Goal: Task Accomplishment & Management: Manage account settings

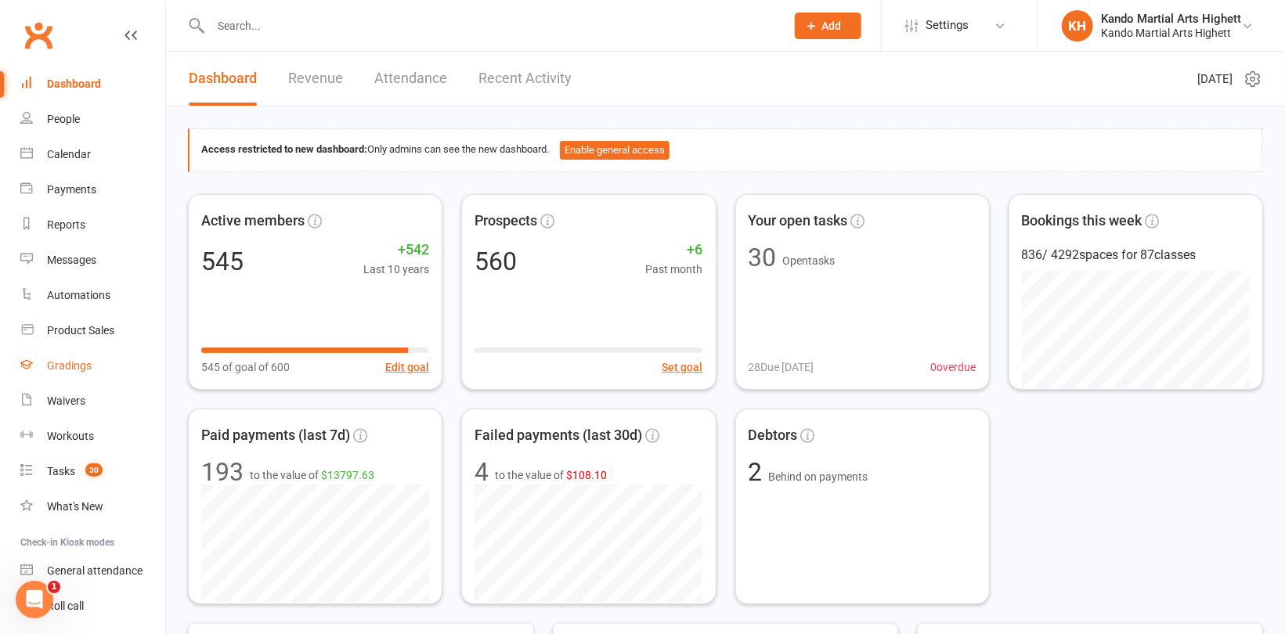
click at [88, 356] on link "Gradings" at bounding box center [92, 365] width 145 height 35
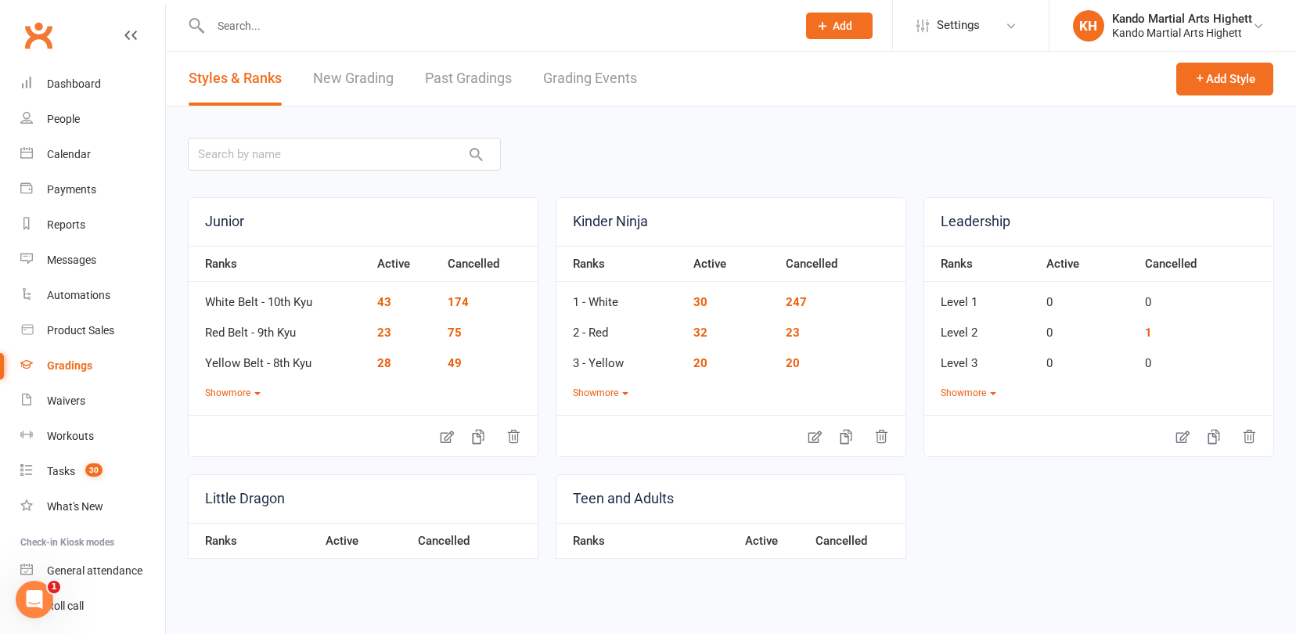
click at [577, 79] on link "Grading Events" at bounding box center [590, 79] width 94 height 54
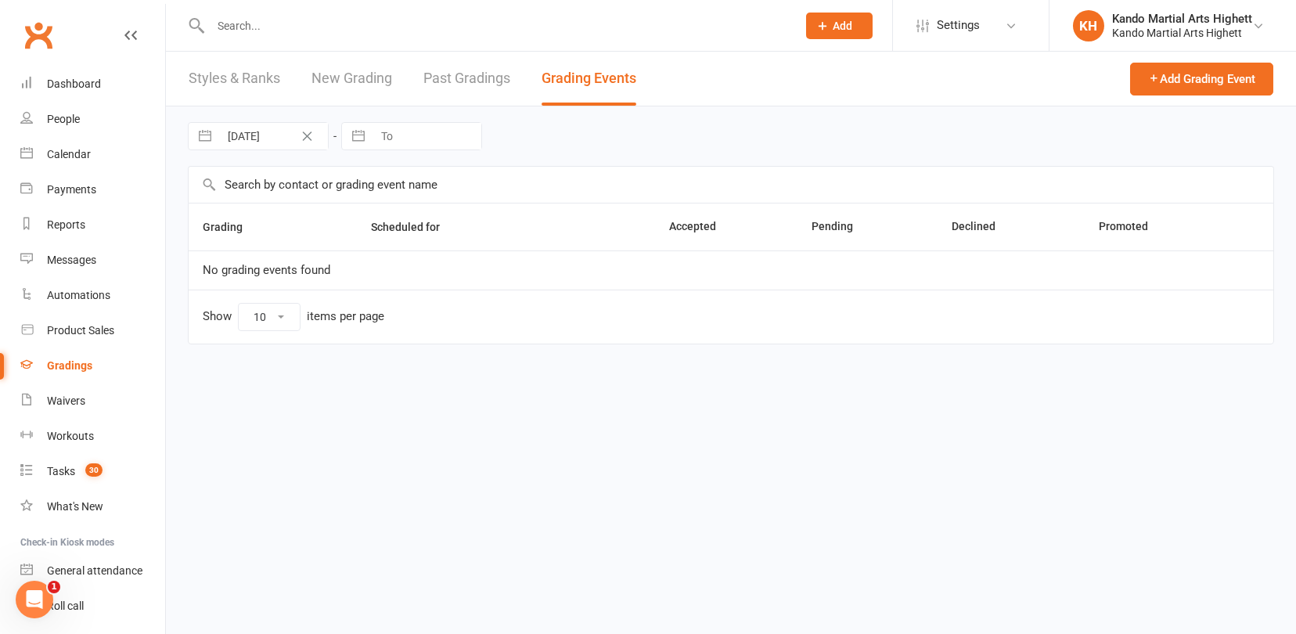
select select "100"
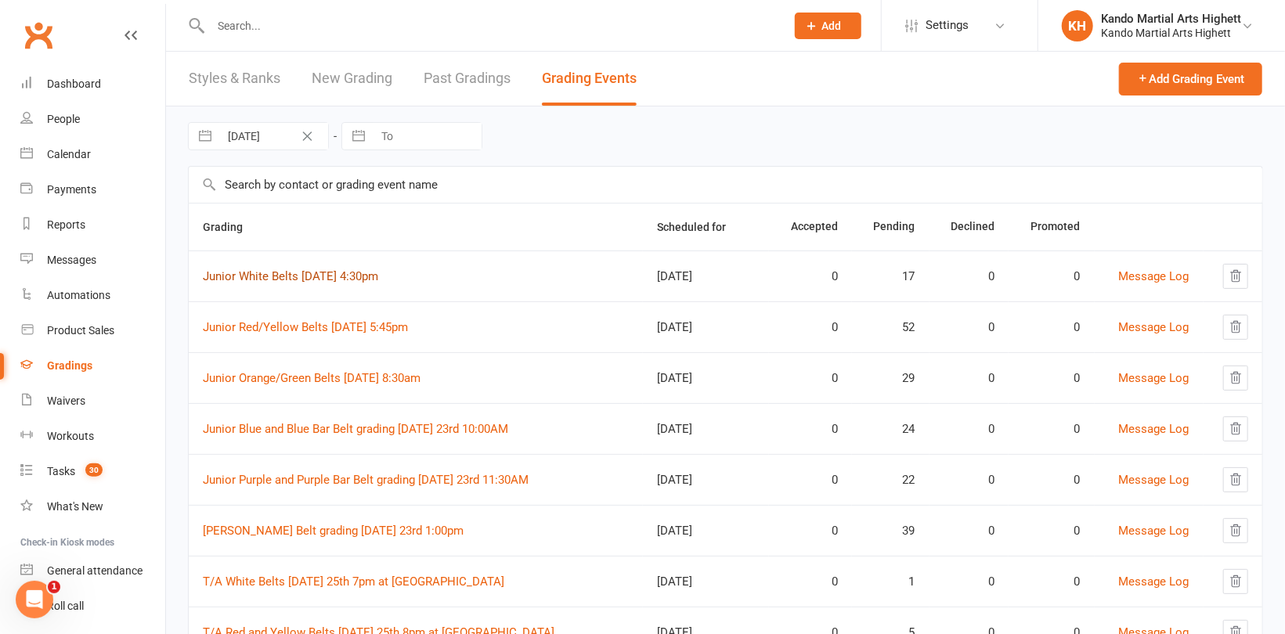
click at [377, 276] on link "Junior White Belts [DATE] 4:30pm" at bounding box center [290, 276] width 175 height 14
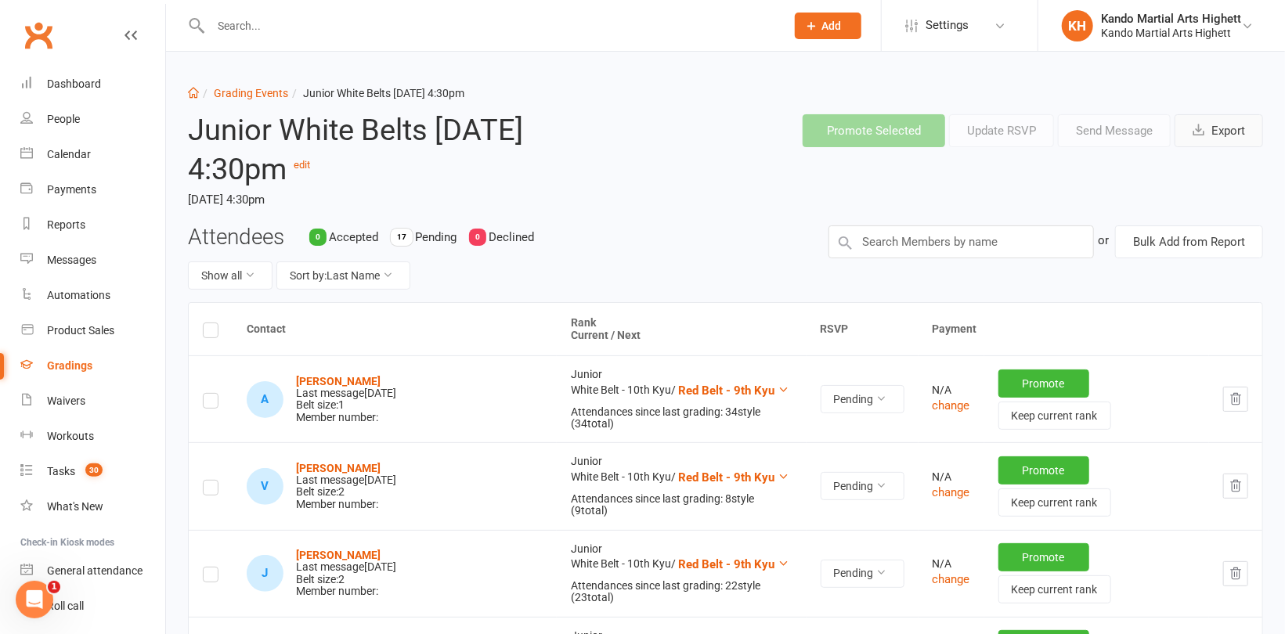
click at [1198, 130] on icon "button" at bounding box center [1198, 130] width 12 height 12
click at [250, 33] on input "text" at bounding box center [490, 26] width 568 height 22
paste input "[PERSON_NAME]"
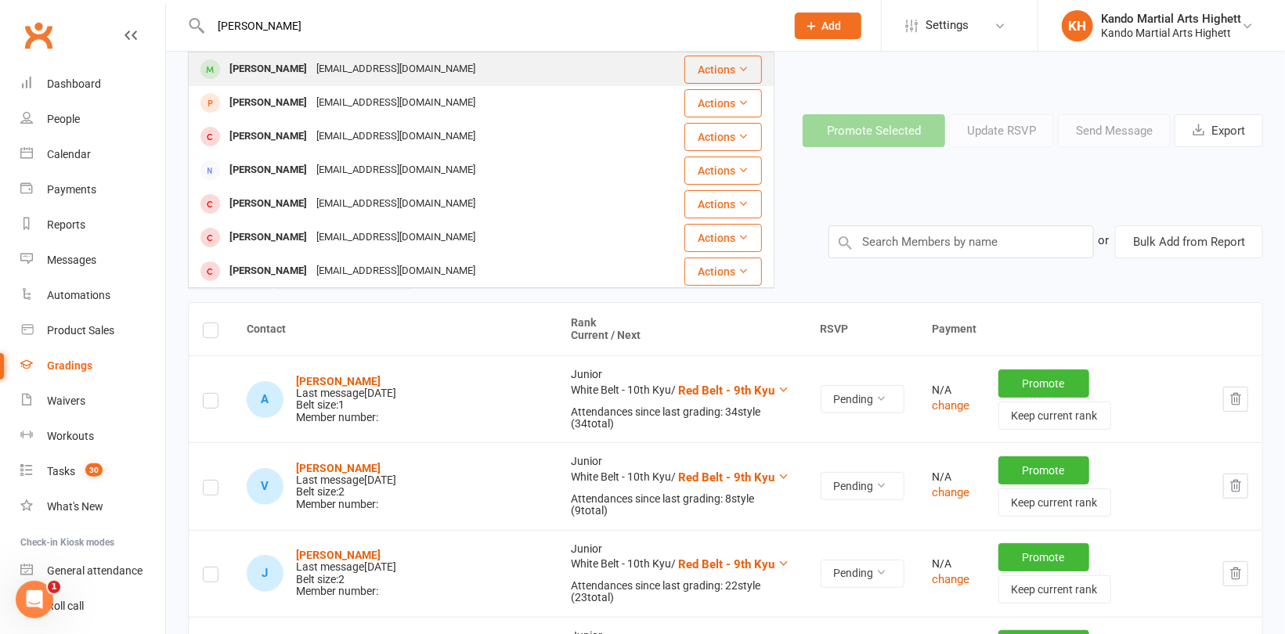
type input "[PERSON_NAME]"
click at [268, 77] on div "[PERSON_NAME]" at bounding box center [268, 69] width 87 height 23
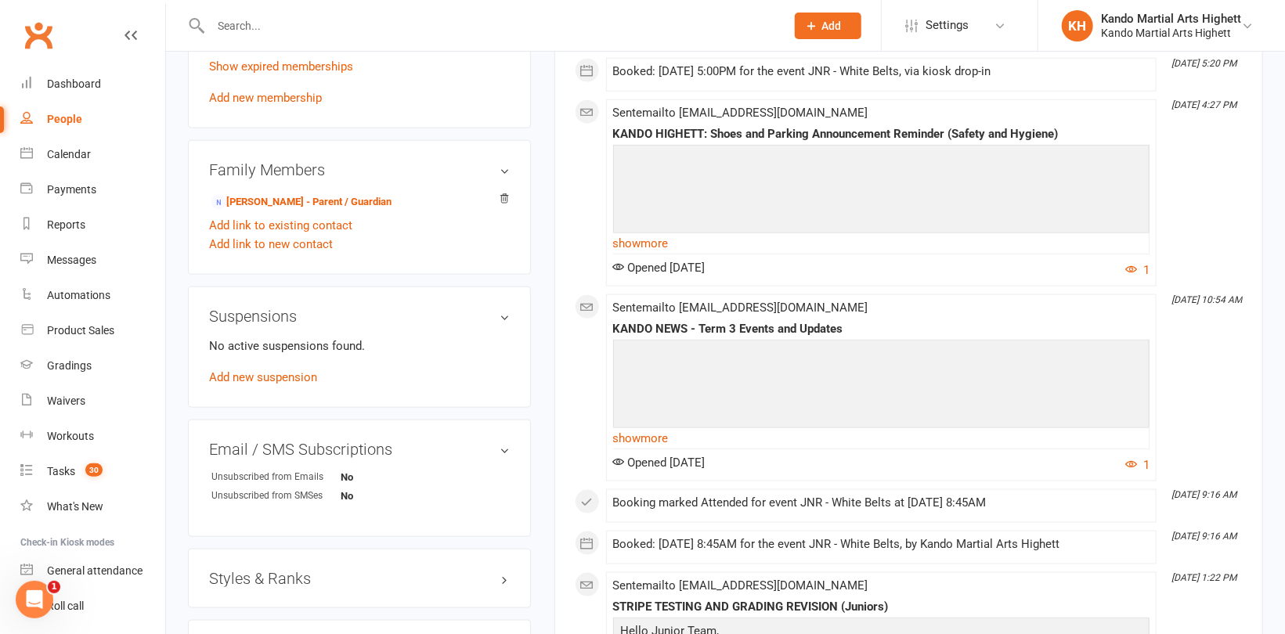
scroll to position [861, 0]
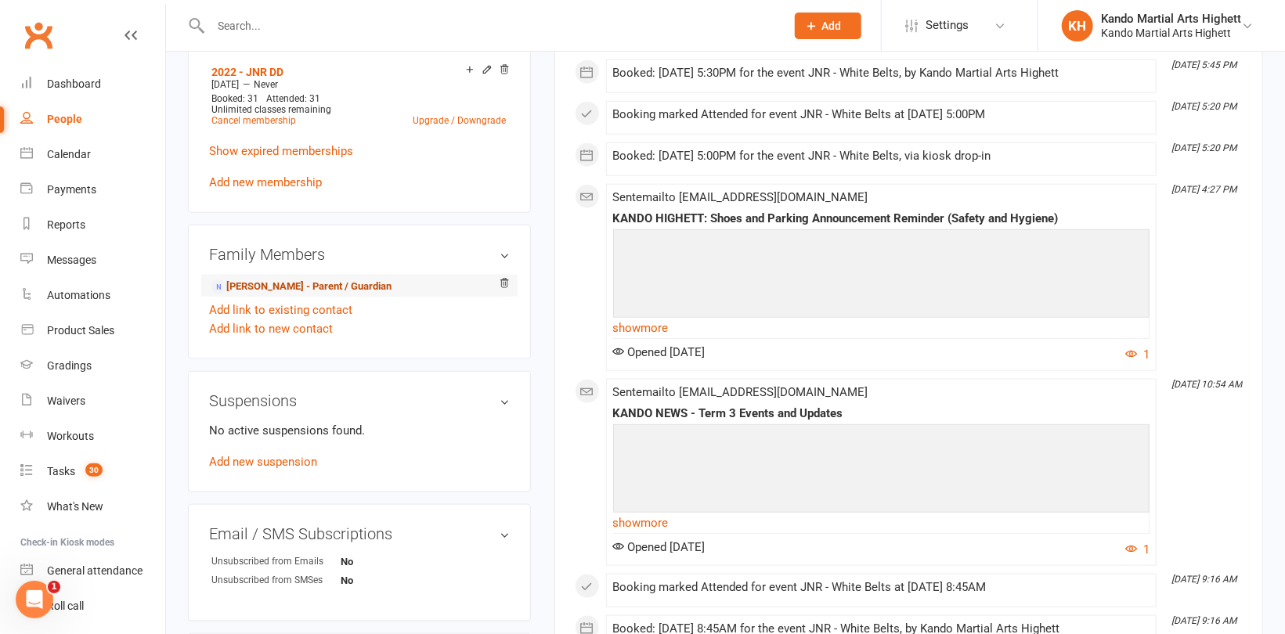
click at [269, 280] on link "[PERSON_NAME] - Parent / Guardian" at bounding box center [301, 287] width 180 height 16
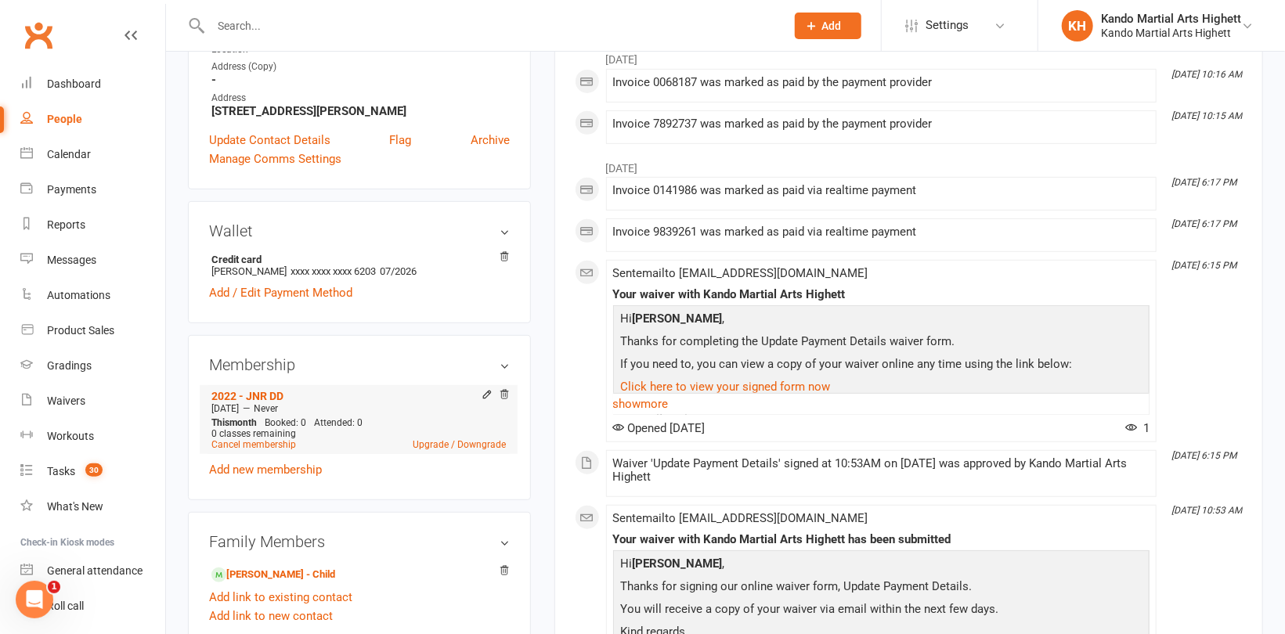
scroll to position [470, 0]
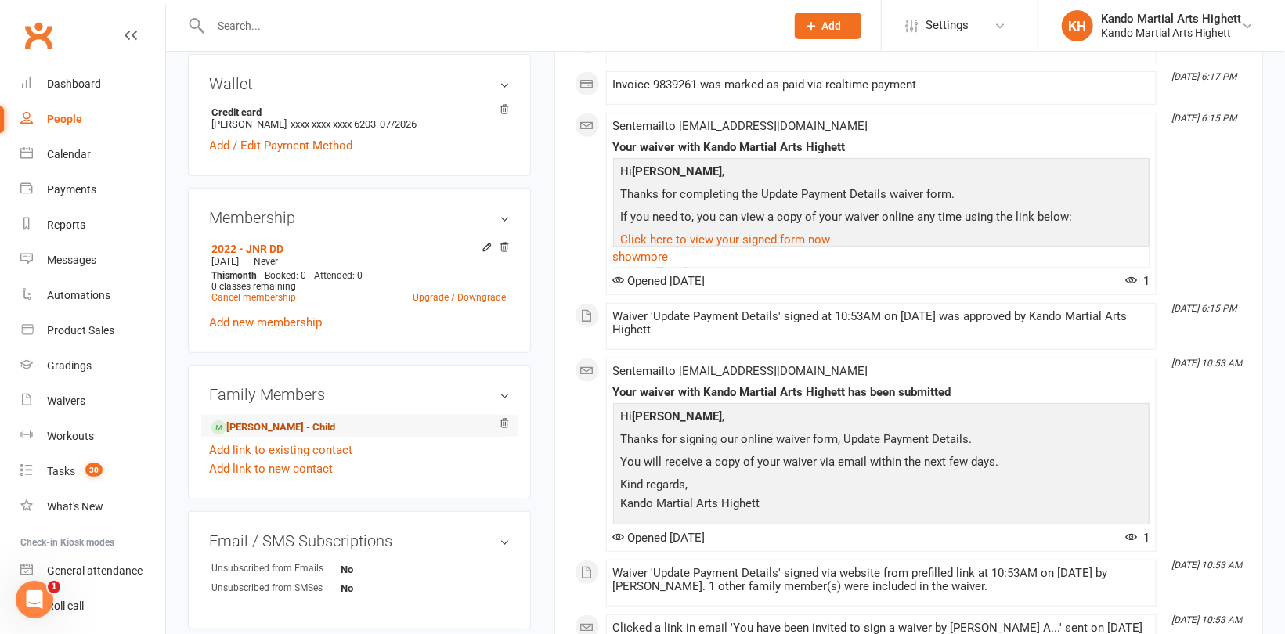
click at [274, 426] on link "[PERSON_NAME] - Child" at bounding box center [273, 428] width 124 height 16
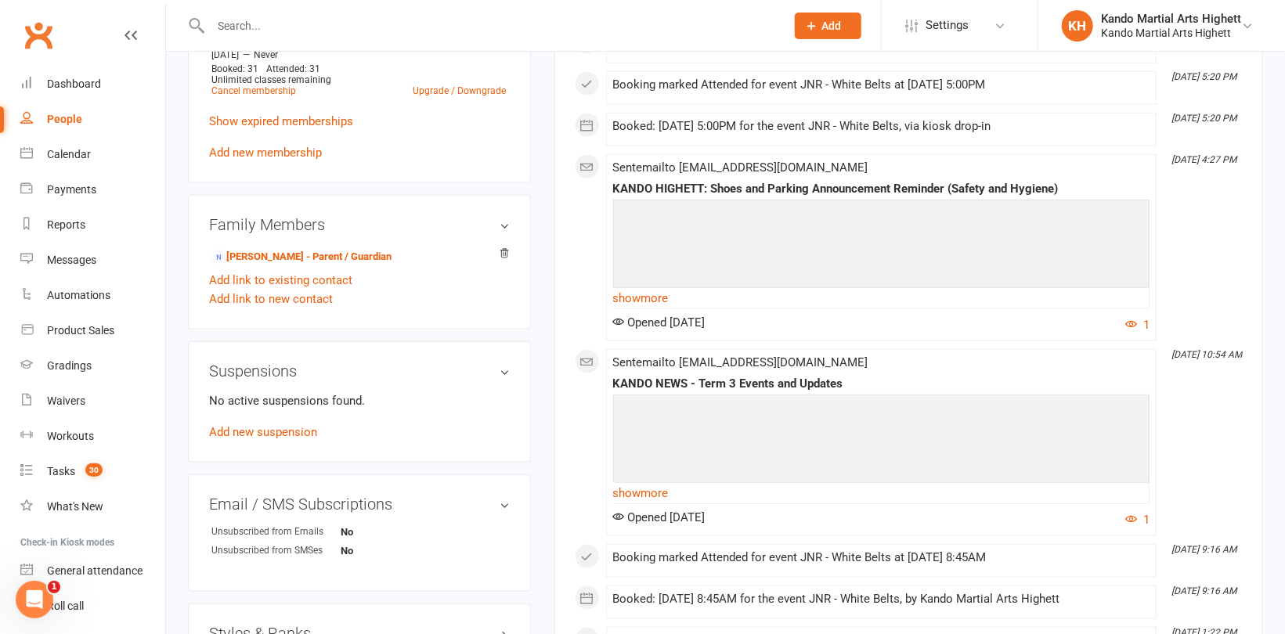
scroll to position [1018, 0]
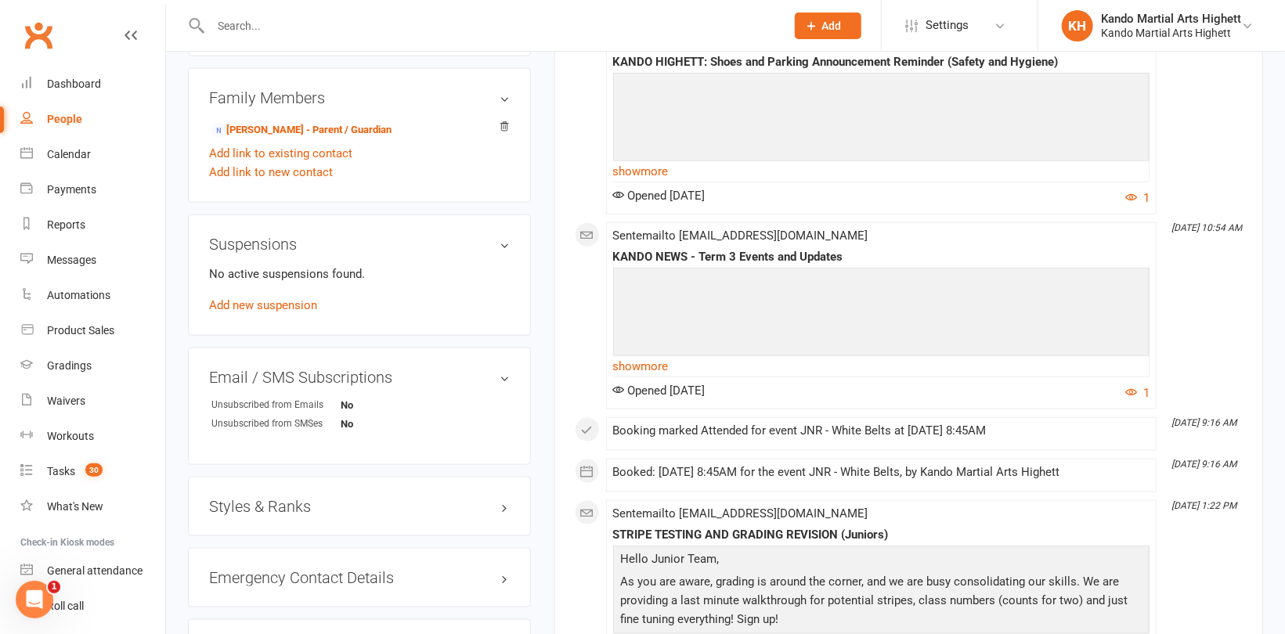
click at [259, 504] on h3 "Styles & Ranks" at bounding box center [359, 506] width 301 height 17
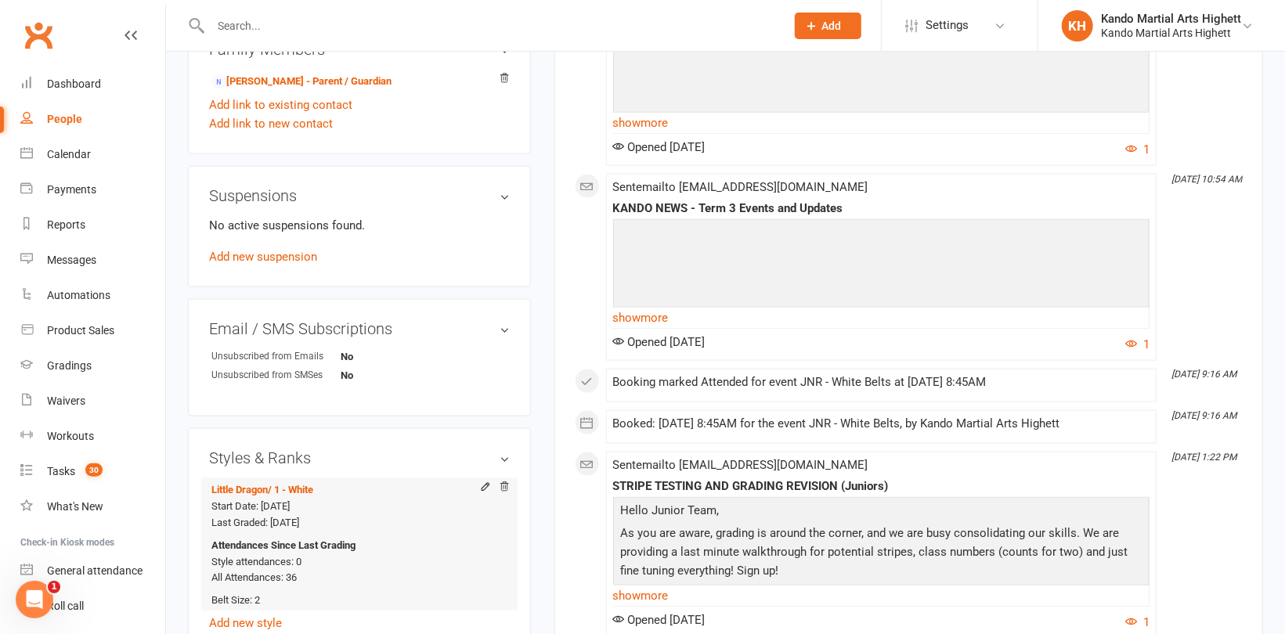
scroll to position [1174, 0]
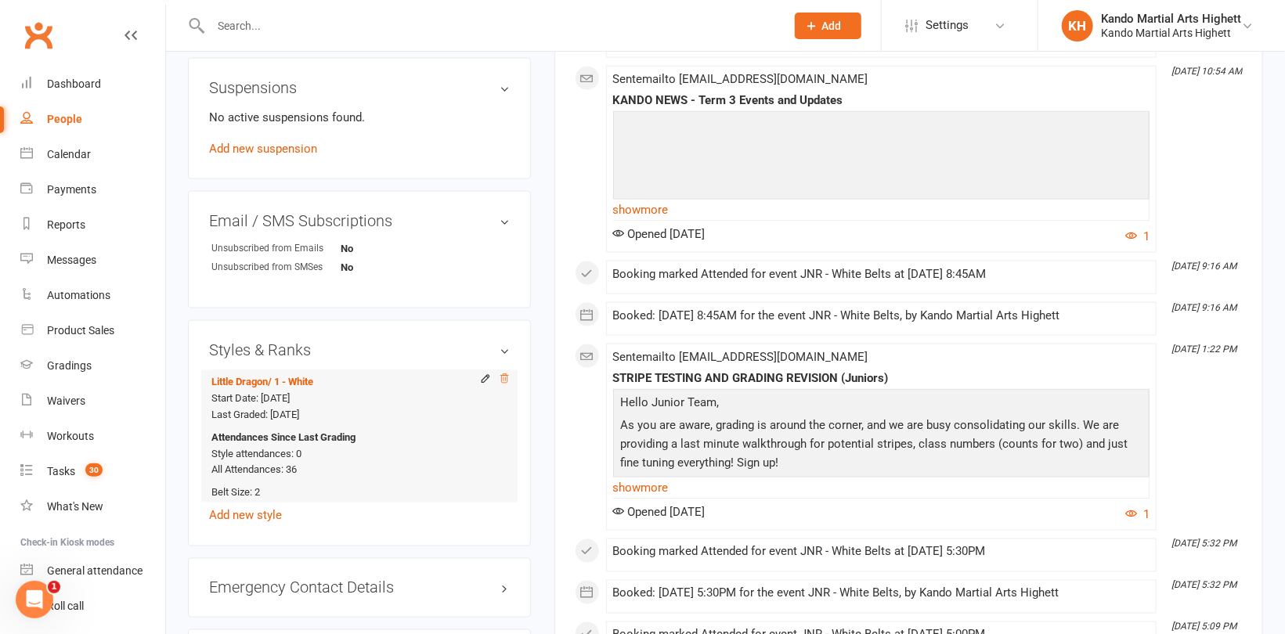
click at [503, 375] on icon at bounding box center [504, 378] width 11 height 11
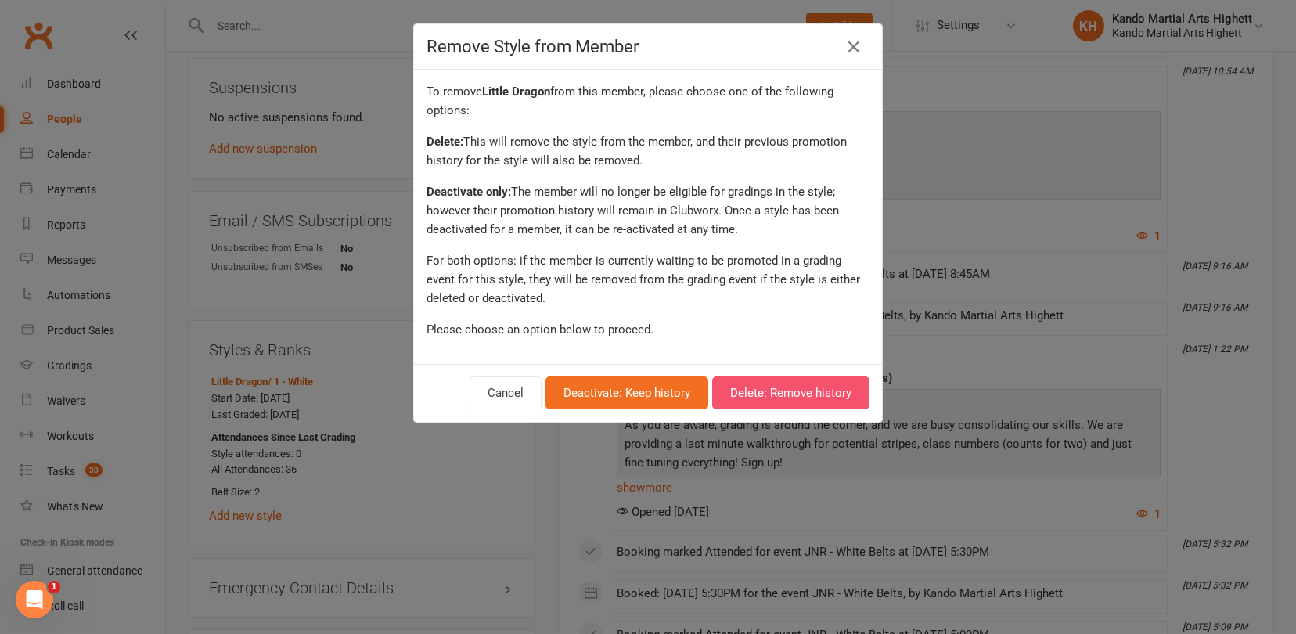
click at [776, 387] on button "Delete: Remove history" at bounding box center [790, 393] width 157 height 33
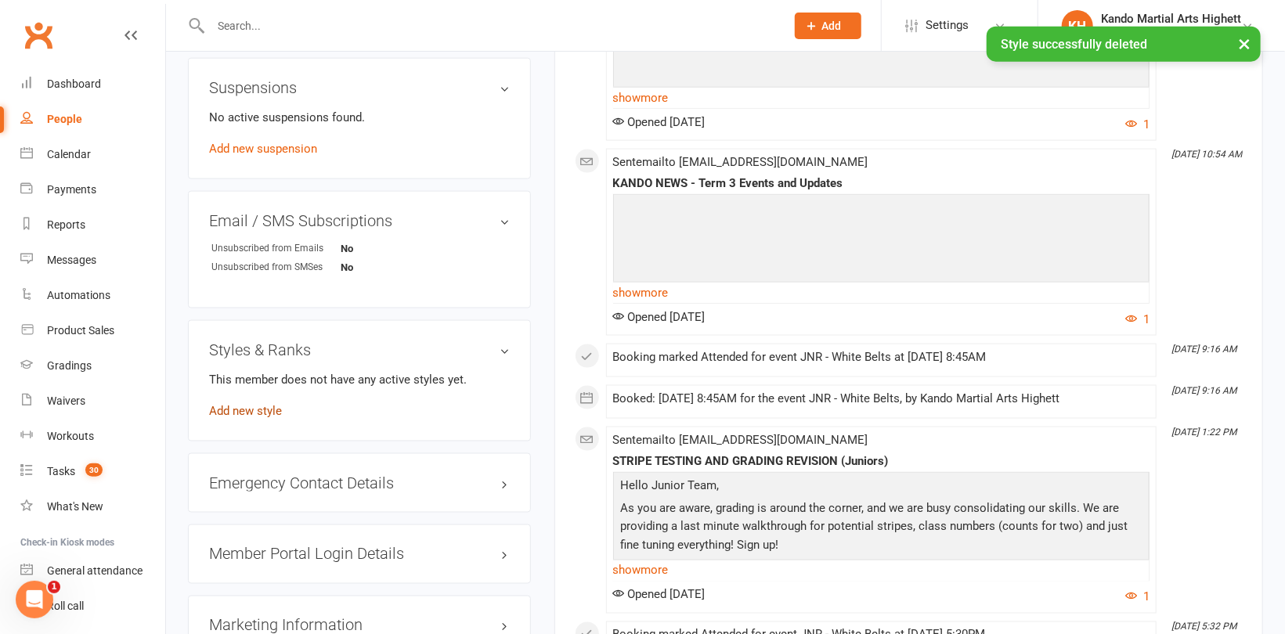
click at [243, 412] on link "Add new style" at bounding box center [245, 411] width 73 height 14
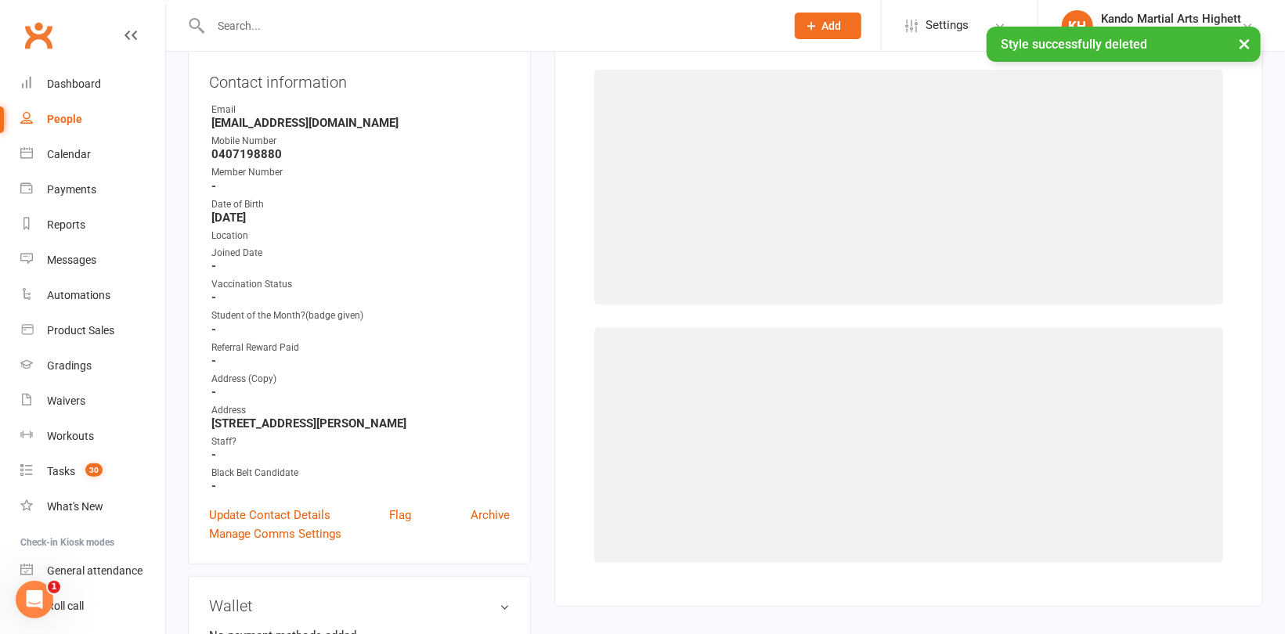
scroll to position [133, 0]
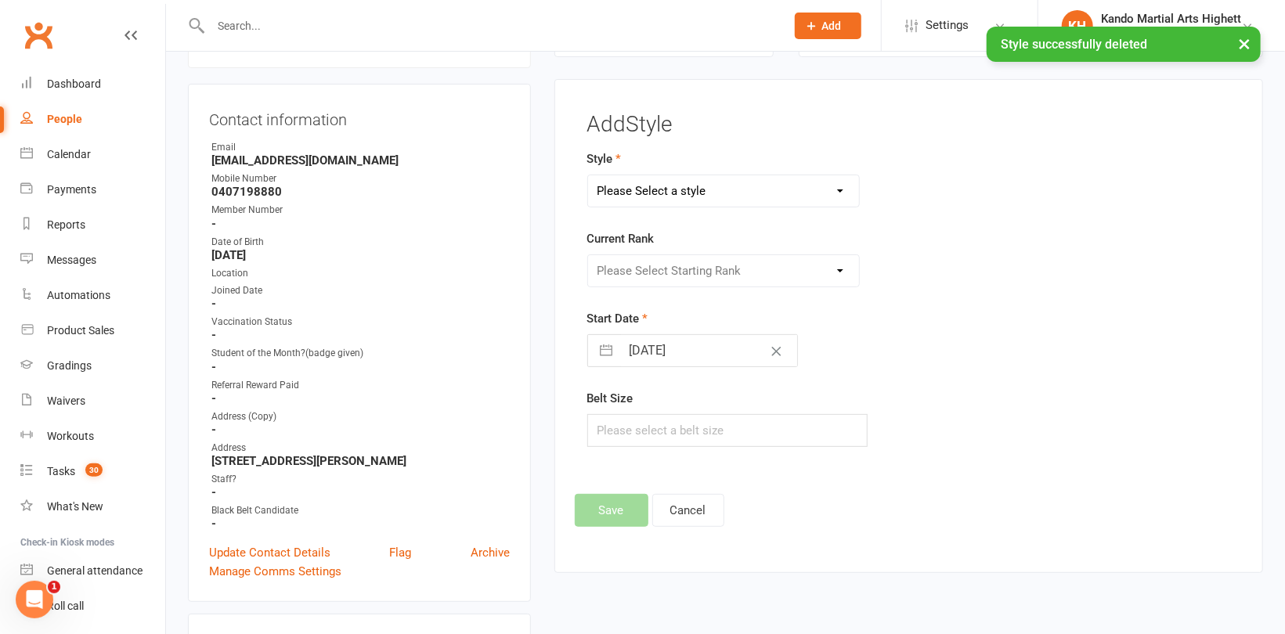
click at [785, 191] on select "Please Select a style [PERSON_NAME] Ninja Leadership Little Dragon Teen and Adu…" at bounding box center [723, 190] width 271 height 31
select select "1196"
click at [588, 175] on select "Please Select a style [PERSON_NAME] Ninja Leadership Little Dragon Teen and Adu…" at bounding box center [723, 190] width 271 height 31
click at [687, 266] on select "Please Select Starting Rank White Belt - 10th Kyu Red Belt - 9th Kyu Yellow Bel…" at bounding box center [723, 270] width 271 height 31
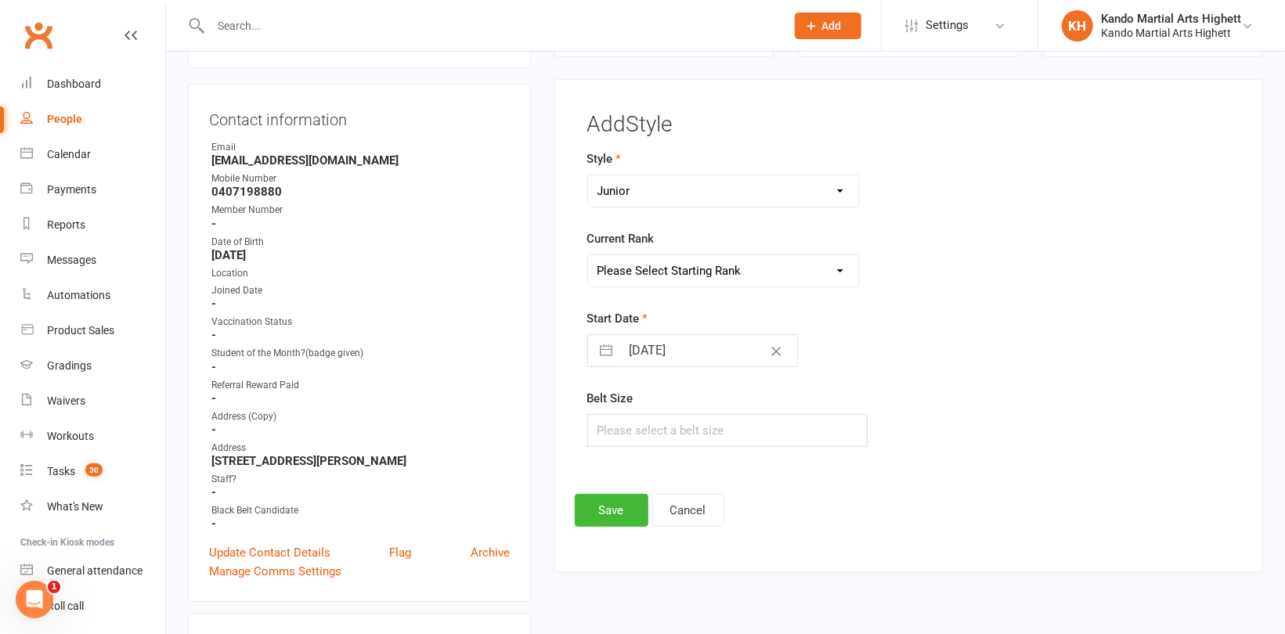
select select "11440"
click at [588, 255] on select "Please Select Starting Rank White Belt - 10th Kyu Red Belt - 9th Kyu Yellow Bel…" at bounding box center [723, 270] width 271 height 31
click at [625, 429] on input "text" at bounding box center [727, 430] width 280 height 33
type input "2"
click at [598, 510] on button "Save" at bounding box center [612, 510] width 74 height 33
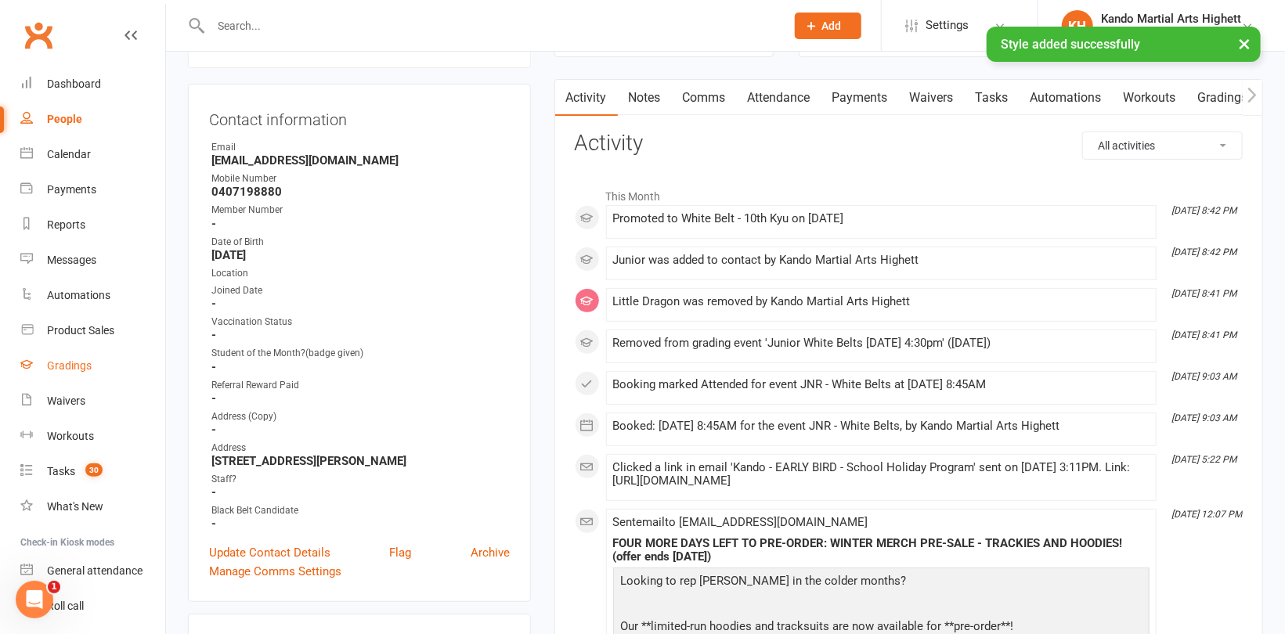
click at [78, 368] on div "Gradings" at bounding box center [69, 365] width 45 height 13
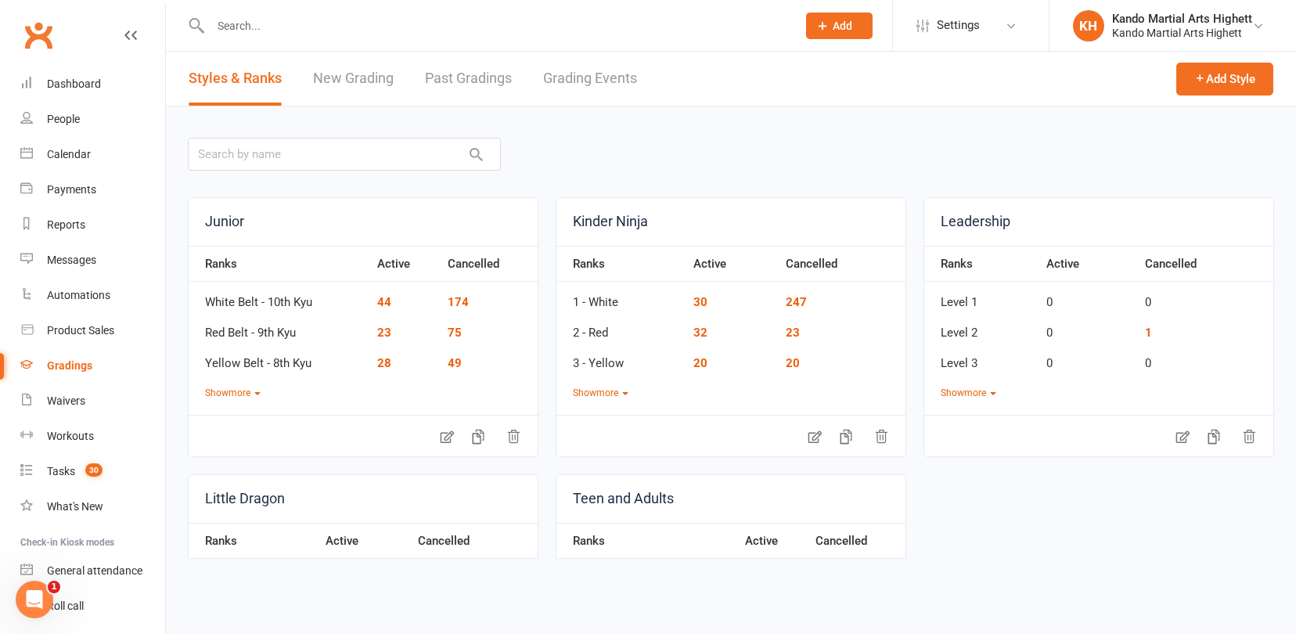
click at [614, 69] on link "Grading Events" at bounding box center [590, 79] width 94 height 54
select select "100"
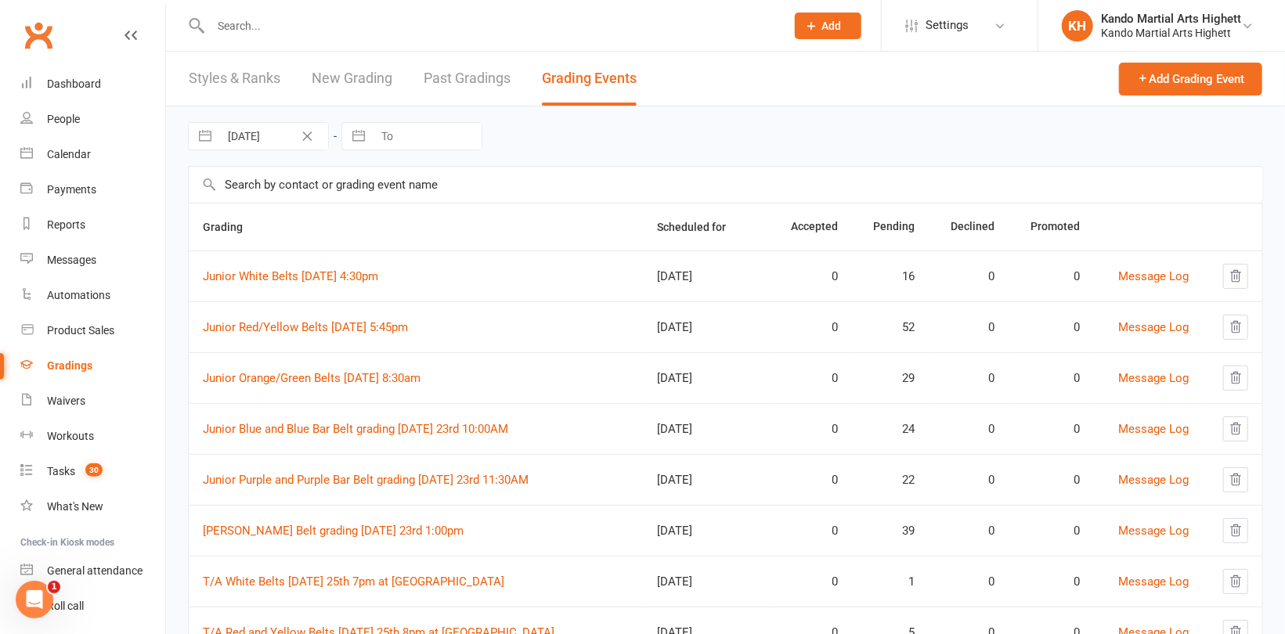
click at [413, 288] on td "Junior White Belts [DATE] 4:30pm" at bounding box center [416, 276] width 454 height 51
click at [378, 279] on link "Junior White Belts [DATE] 4:30pm" at bounding box center [290, 276] width 175 height 14
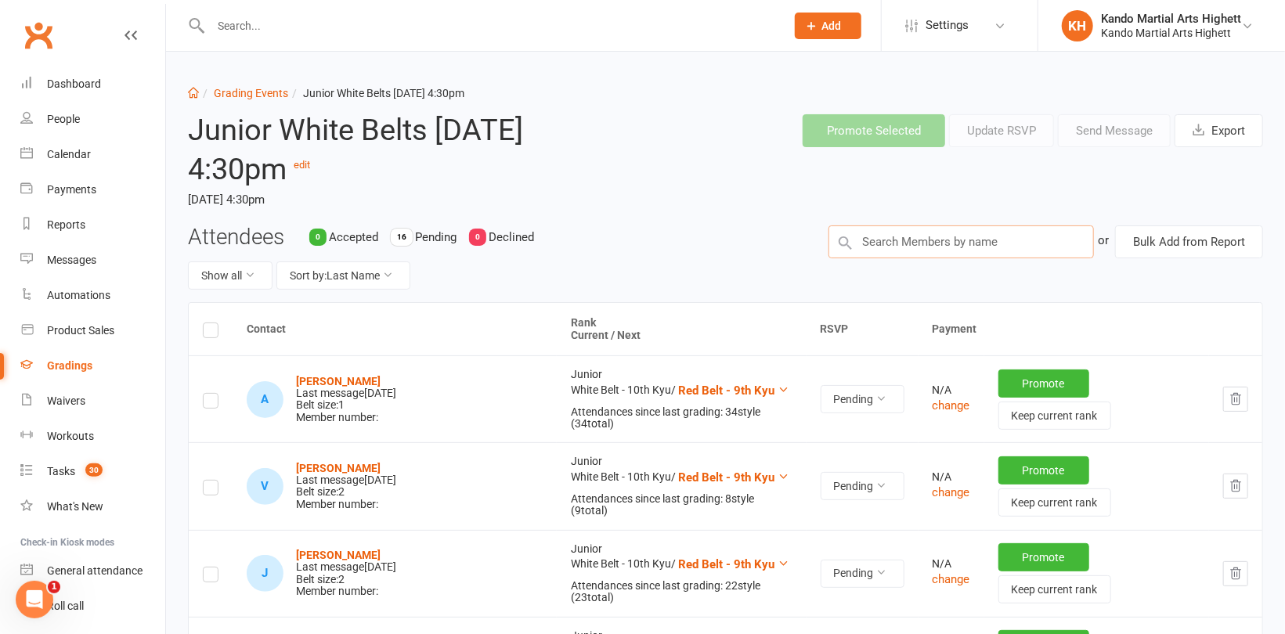
click at [895, 238] on input "text" at bounding box center [960, 241] width 265 height 33
paste input "[PERSON_NAME]"
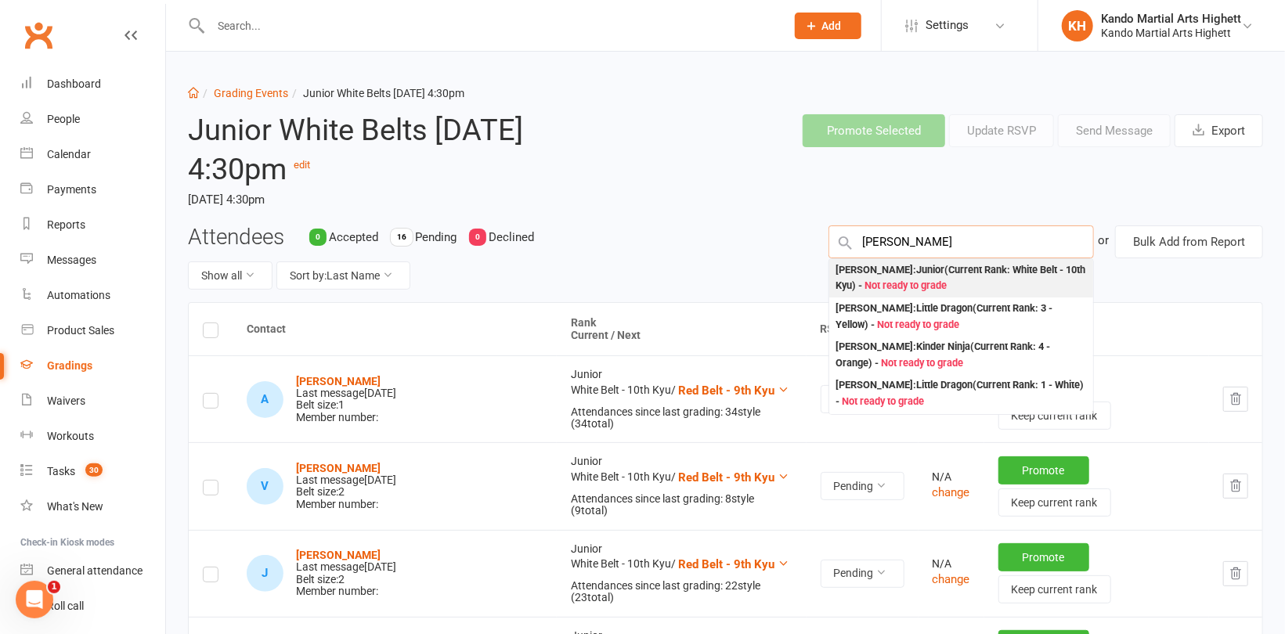
type input "[PERSON_NAME]"
click at [895, 266] on div "[PERSON_NAME] : Junior (Current Rank: White Belt - 10th Kyu ) - Not ready to gr…" at bounding box center [960, 278] width 251 height 32
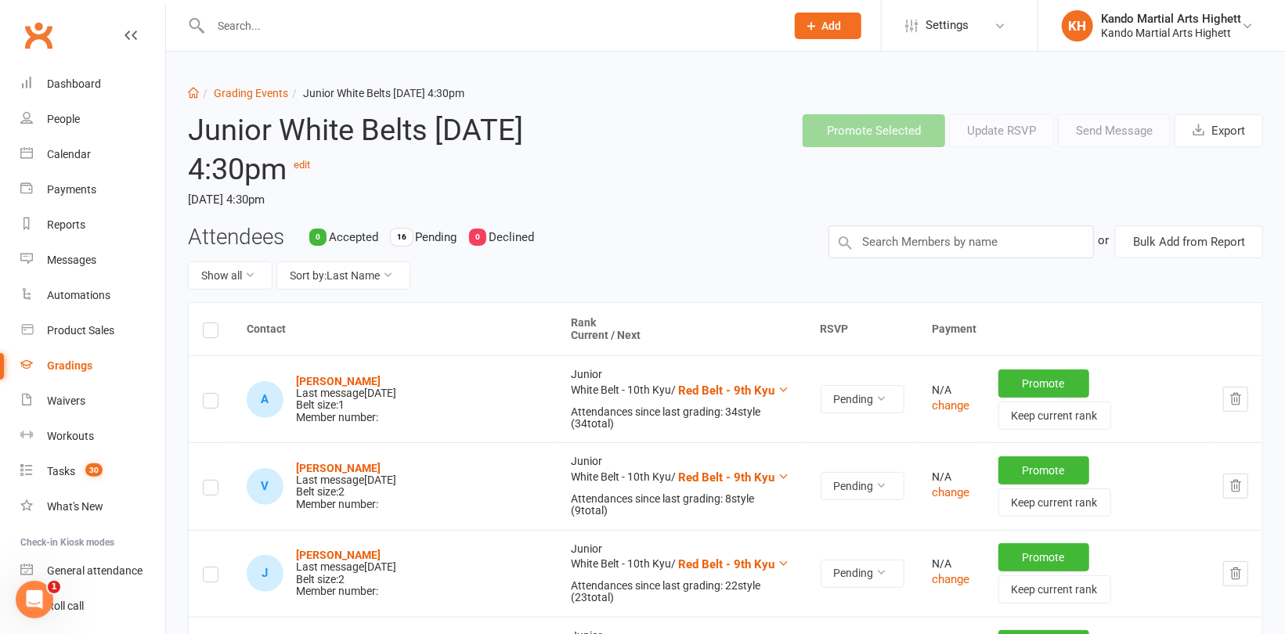
click at [243, 30] on input "text" at bounding box center [490, 26] width 568 height 22
paste input "[PERSON_NAME]"
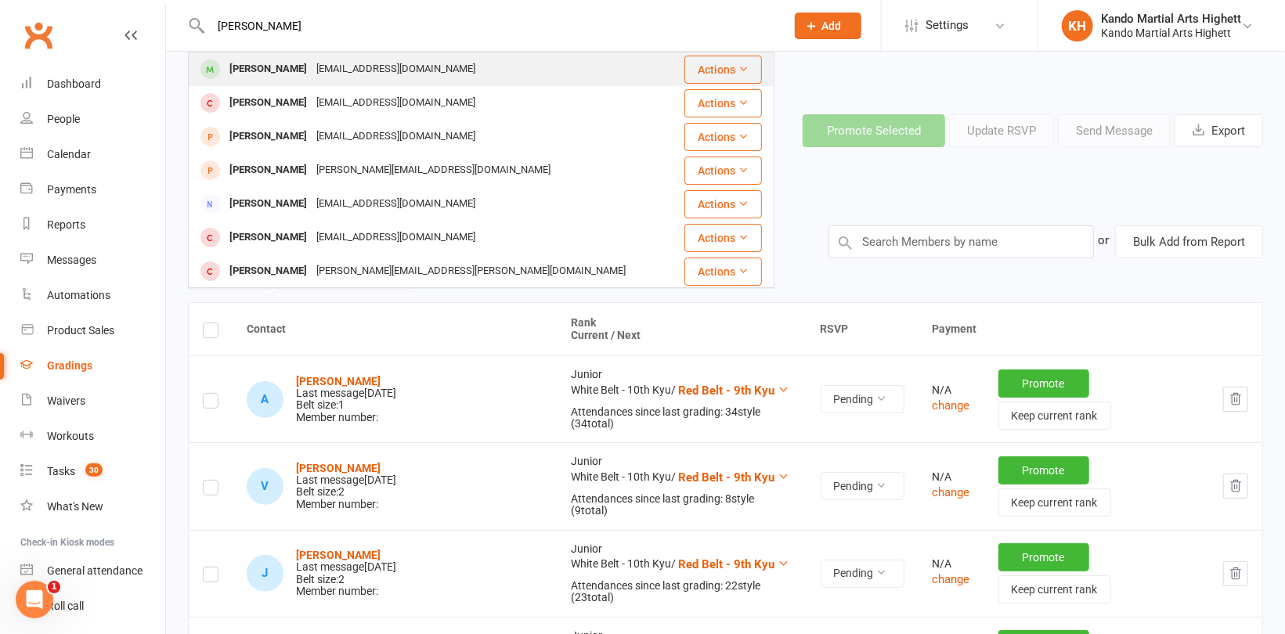
type input "[PERSON_NAME]"
click at [262, 66] on div "[PERSON_NAME]" at bounding box center [268, 69] width 87 height 23
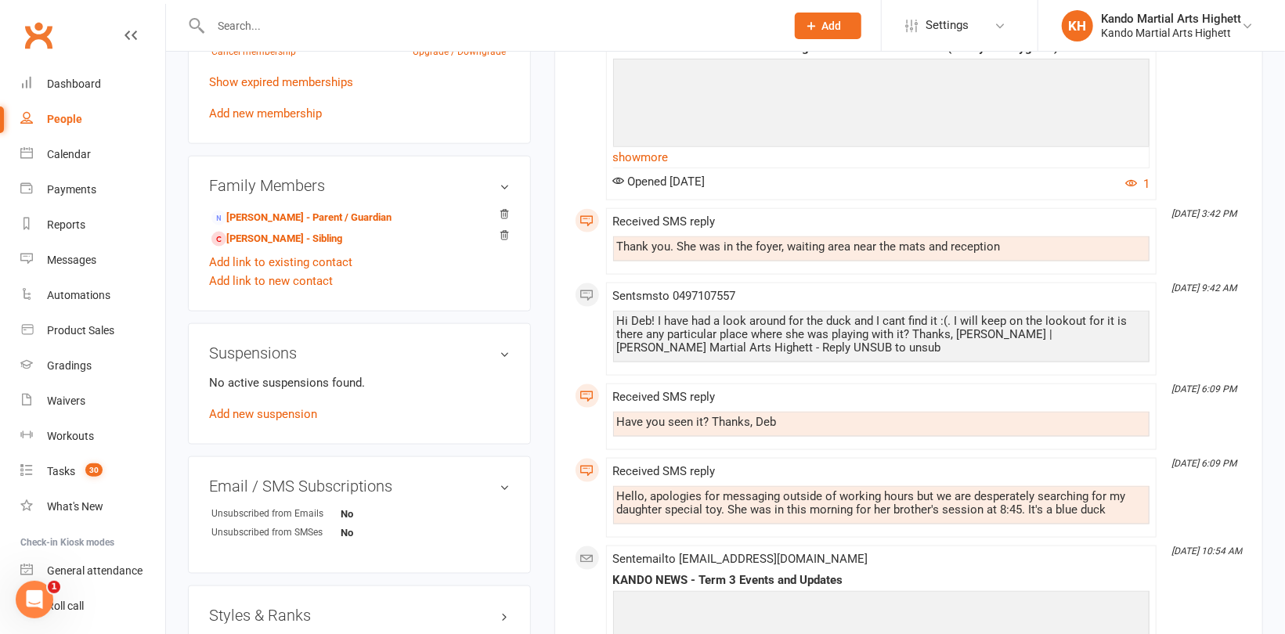
scroll to position [1174, 0]
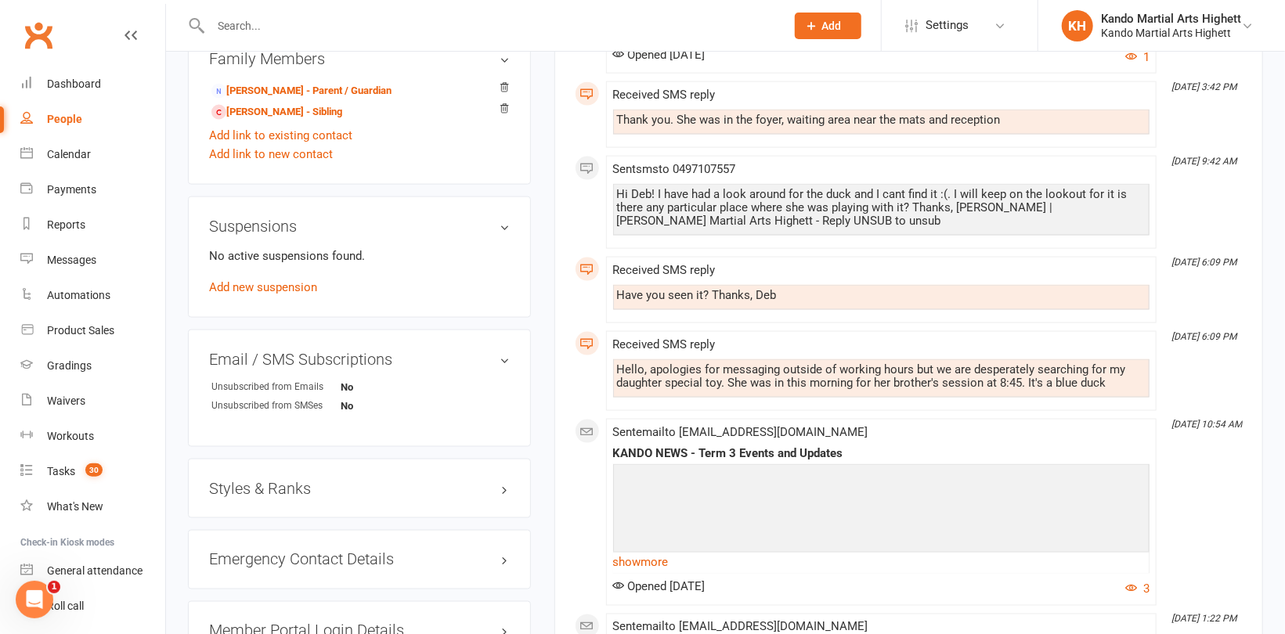
click at [266, 485] on h3 "Styles & Ranks" at bounding box center [359, 488] width 301 height 17
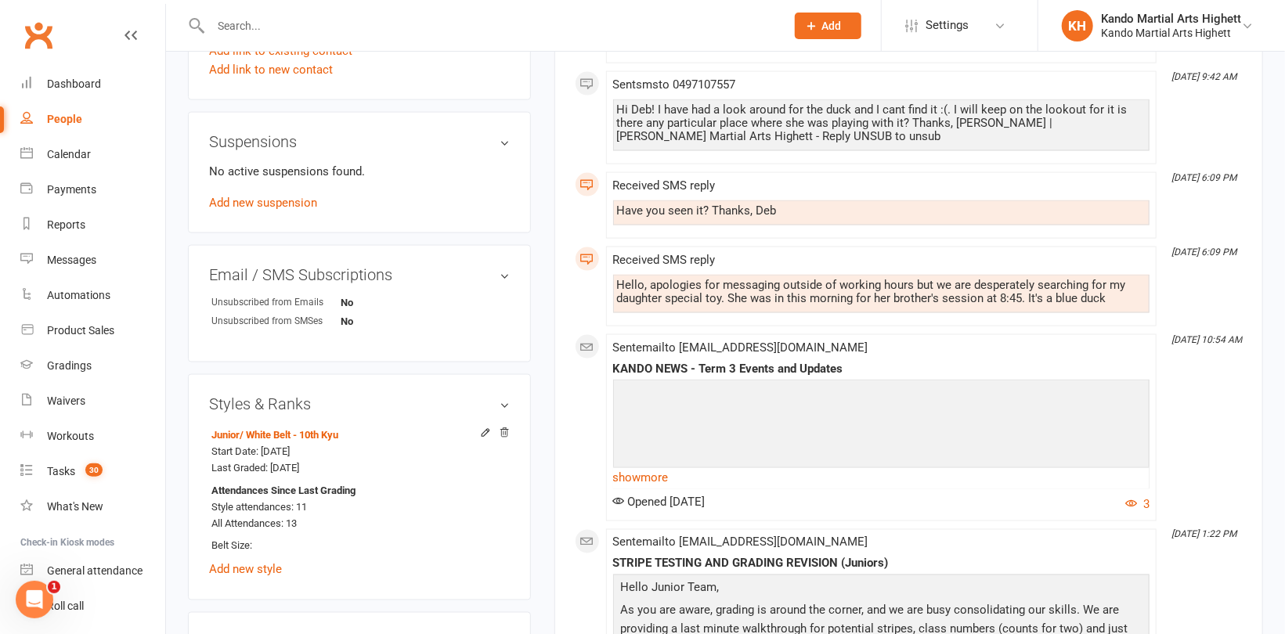
scroll to position [1331, 0]
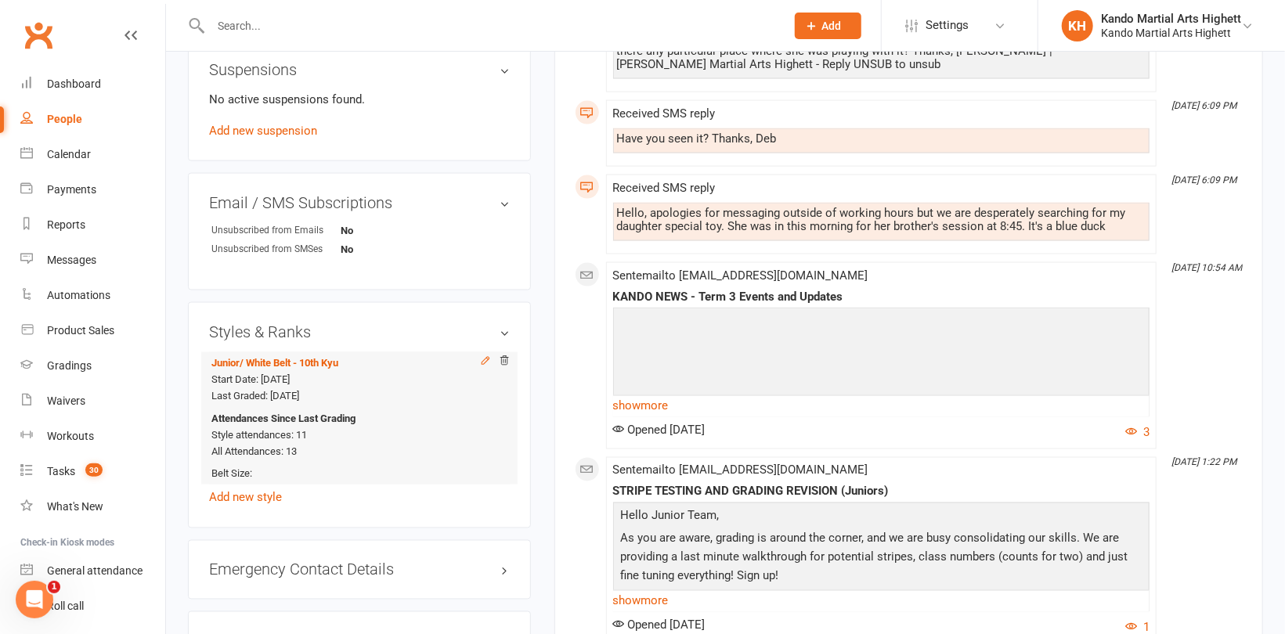
click at [483, 361] on icon at bounding box center [485, 360] width 11 height 11
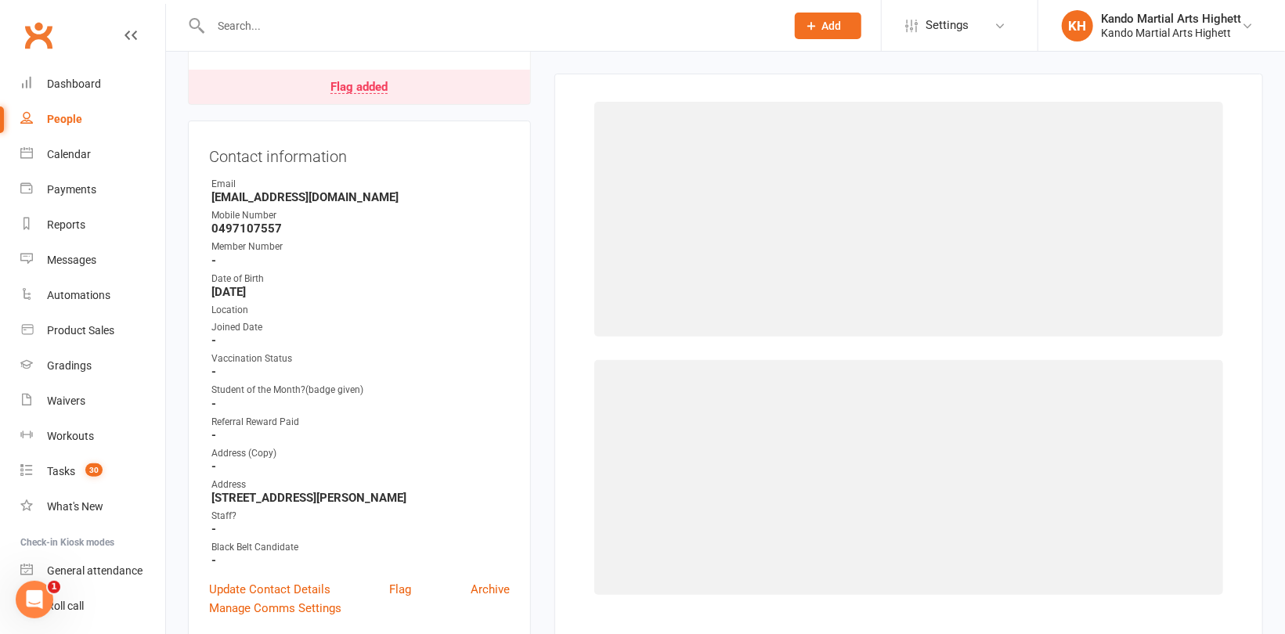
select select "11440"
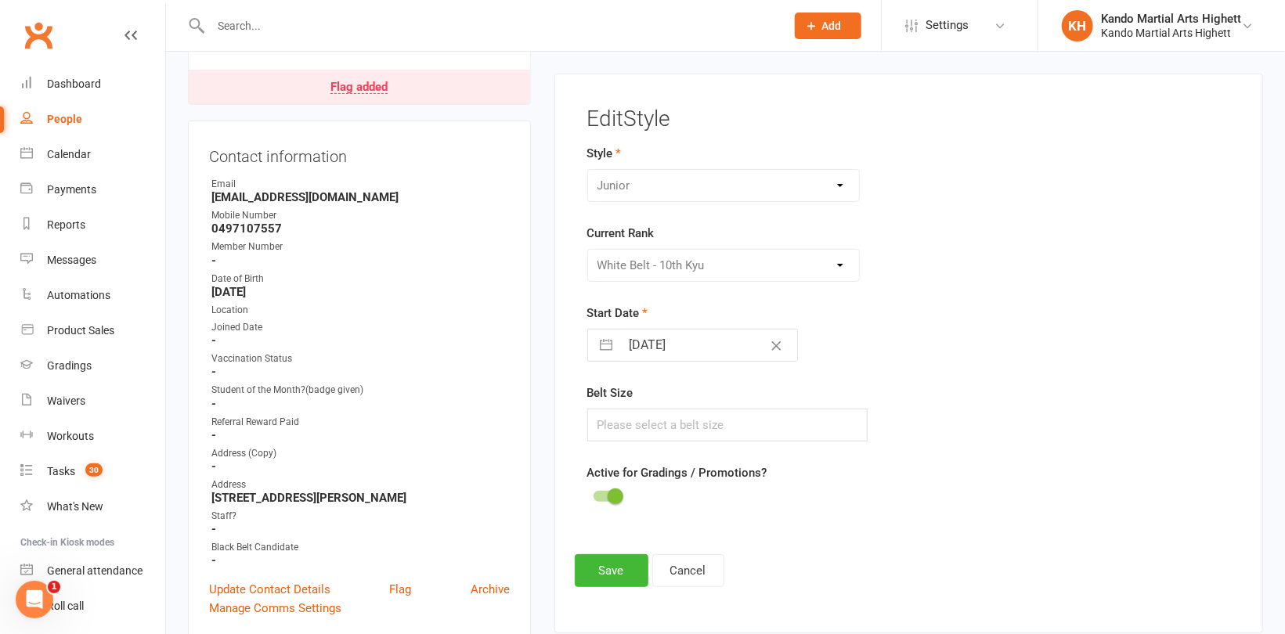
scroll to position [133, 0]
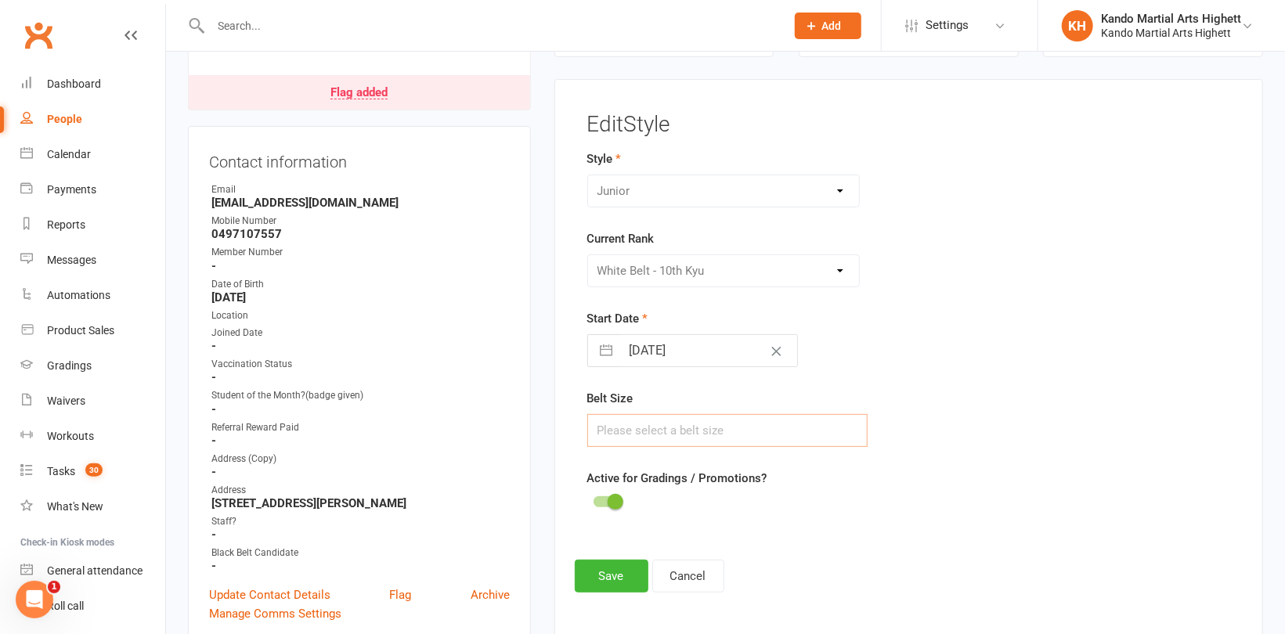
click at [635, 426] on input "text" at bounding box center [727, 430] width 280 height 33
type input "1"
click at [603, 572] on button "Save" at bounding box center [612, 576] width 74 height 33
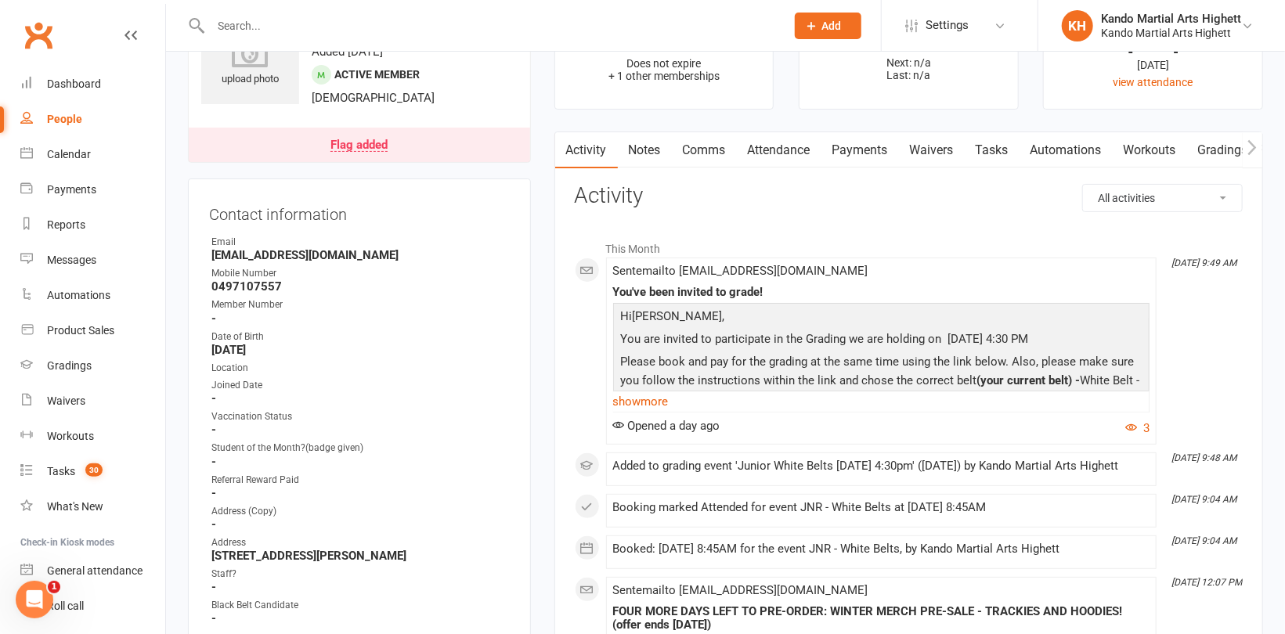
scroll to position [0, 0]
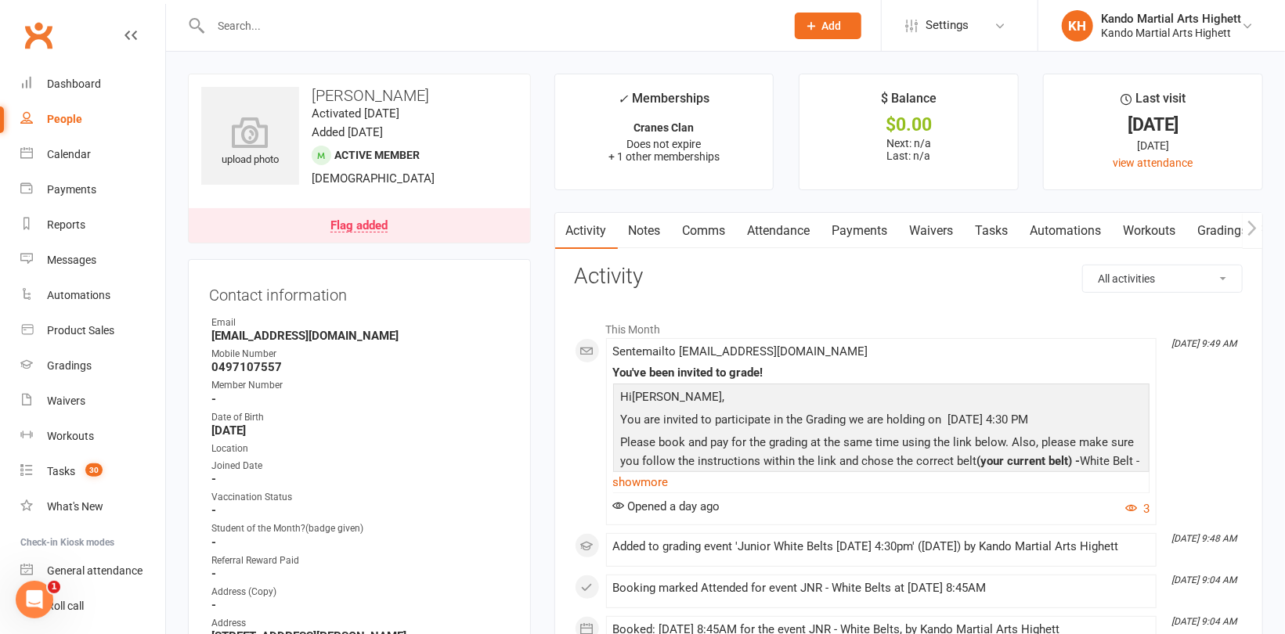
click at [301, 24] on input "text" at bounding box center [490, 26] width 568 height 22
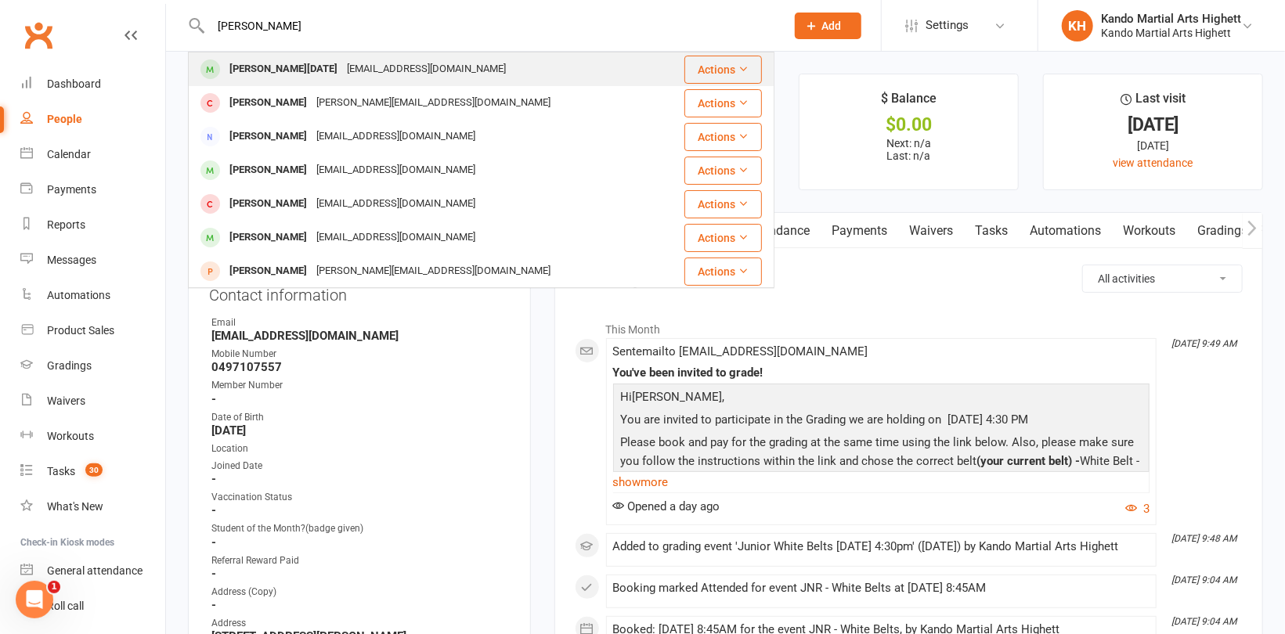
type input "[PERSON_NAME]"
click at [319, 69] on div "[PERSON_NAME][DATE]" at bounding box center [283, 69] width 117 height 23
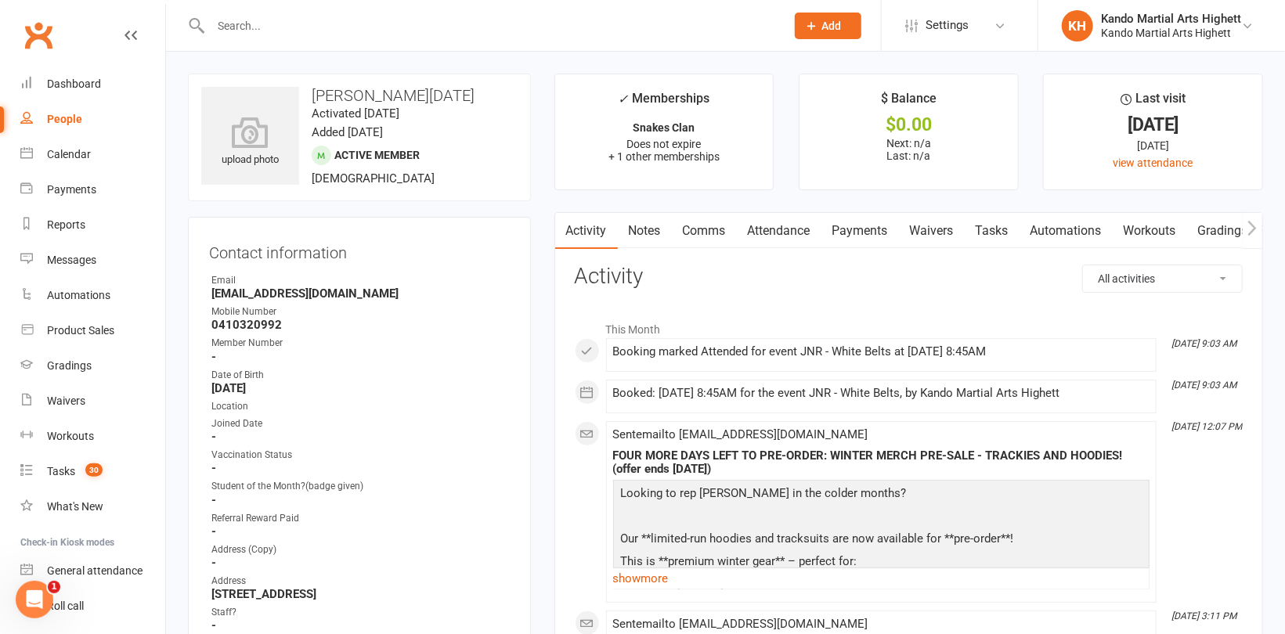
click at [332, 92] on h3 "[PERSON_NAME][DATE]" at bounding box center [359, 95] width 316 height 17
click at [323, 109] on time "Activated [DATE]" at bounding box center [356, 113] width 88 height 14
click at [324, 98] on h3 "[PERSON_NAME][DATE]" at bounding box center [359, 95] width 316 height 17
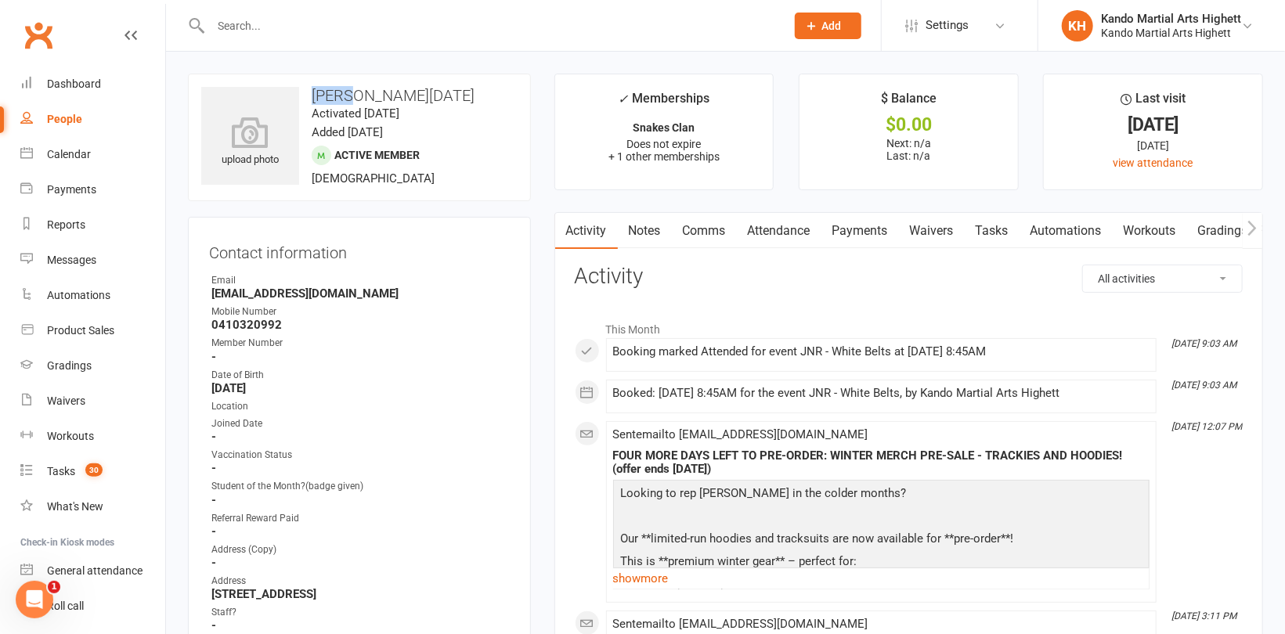
click at [324, 98] on h3 "[PERSON_NAME][DATE]" at bounding box center [359, 95] width 316 height 17
copy h3 "[PERSON_NAME]"
click at [338, 371] on div "Date of Birth" at bounding box center [360, 375] width 298 height 15
click at [74, 360] on div "Gradings" at bounding box center [69, 365] width 45 height 13
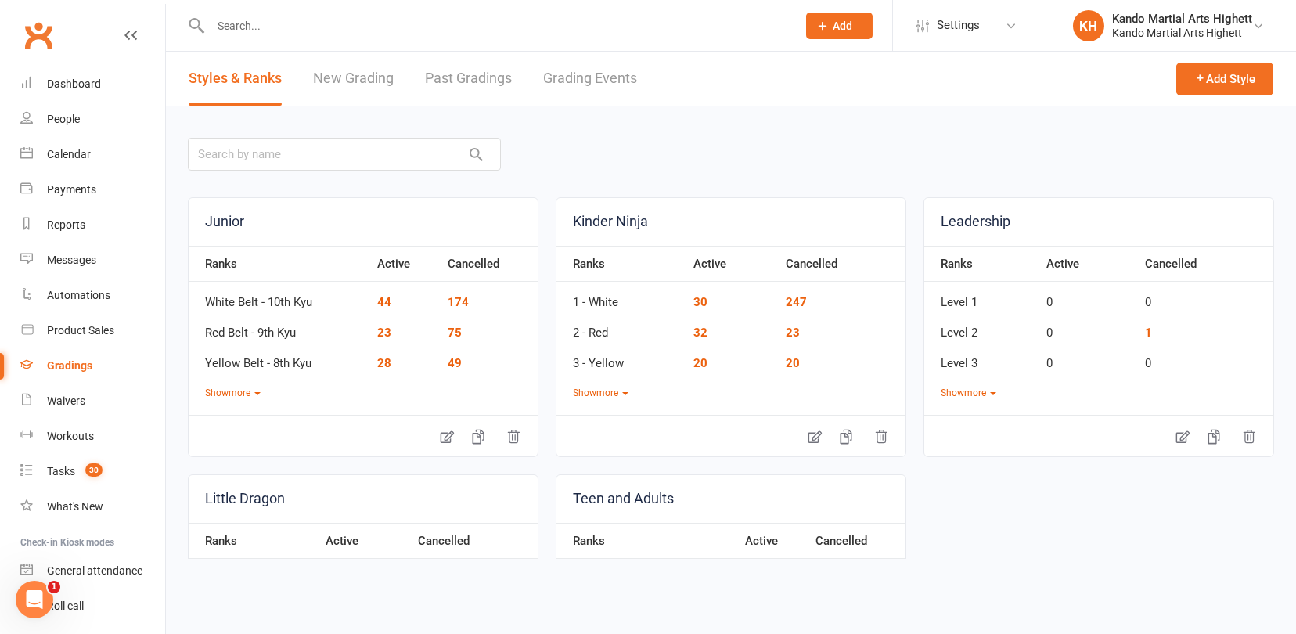
click at [607, 77] on link "Grading Events" at bounding box center [590, 79] width 94 height 54
select select "100"
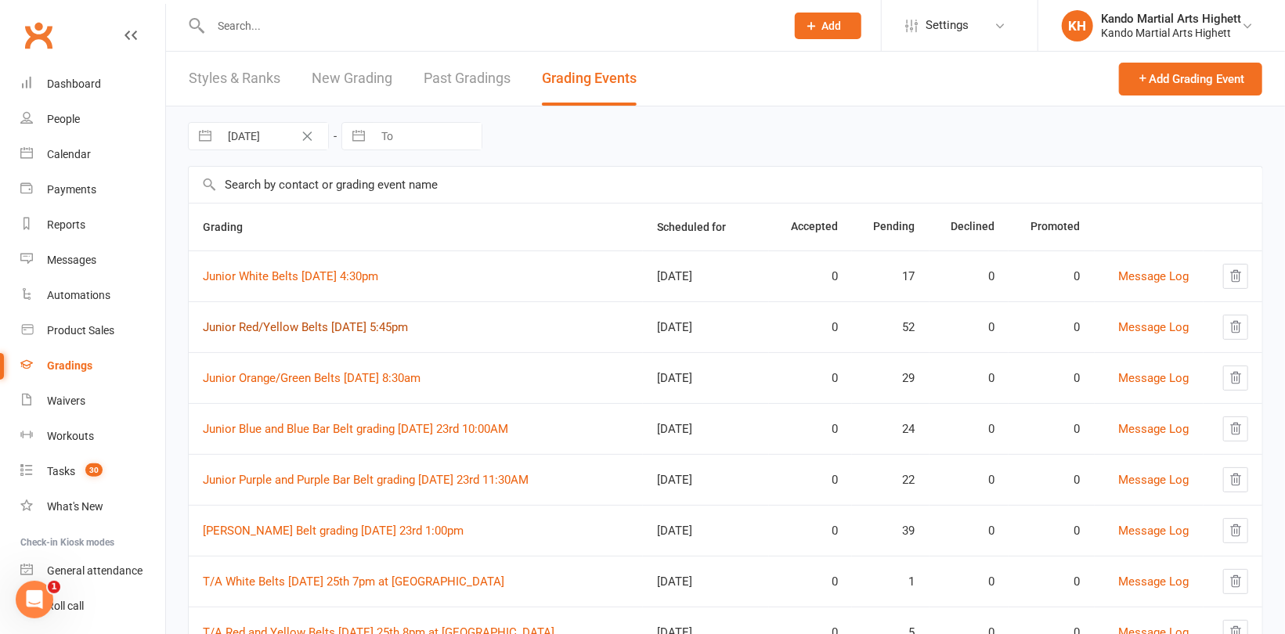
click at [380, 321] on link "Junior Red/Yellow Belts [DATE] 5:45pm" at bounding box center [305, 327] width 205 height 14
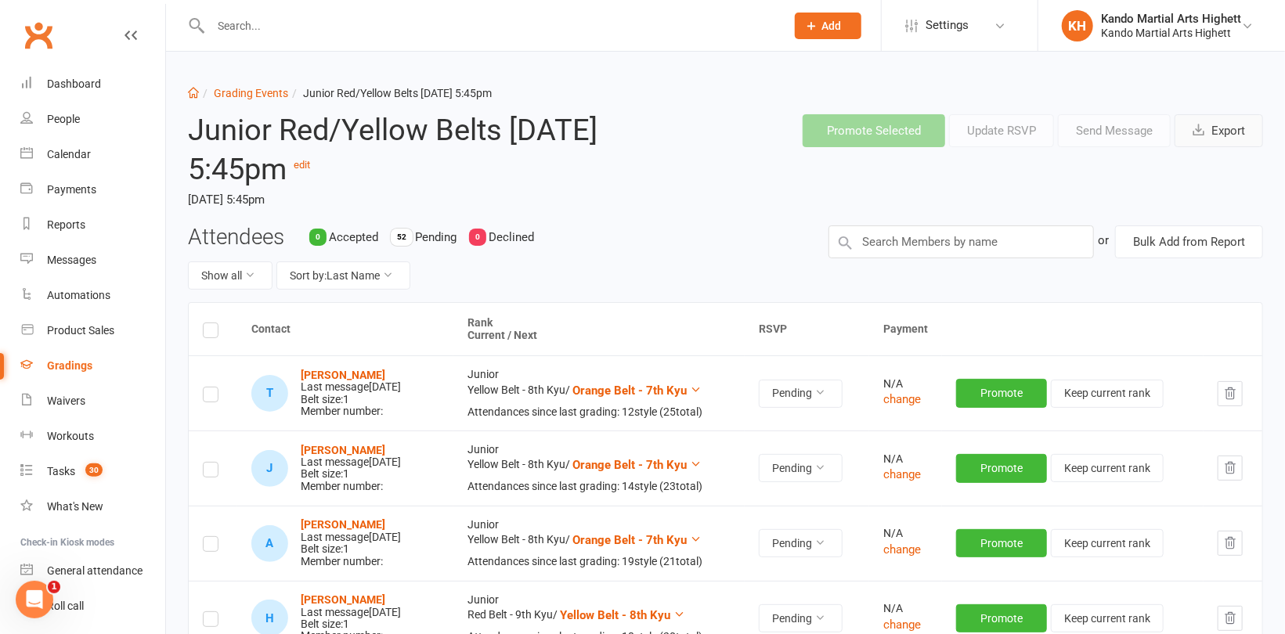
click at [1216, 132] on button "Export" at bounding box center [1218, 130] width 88 height 33
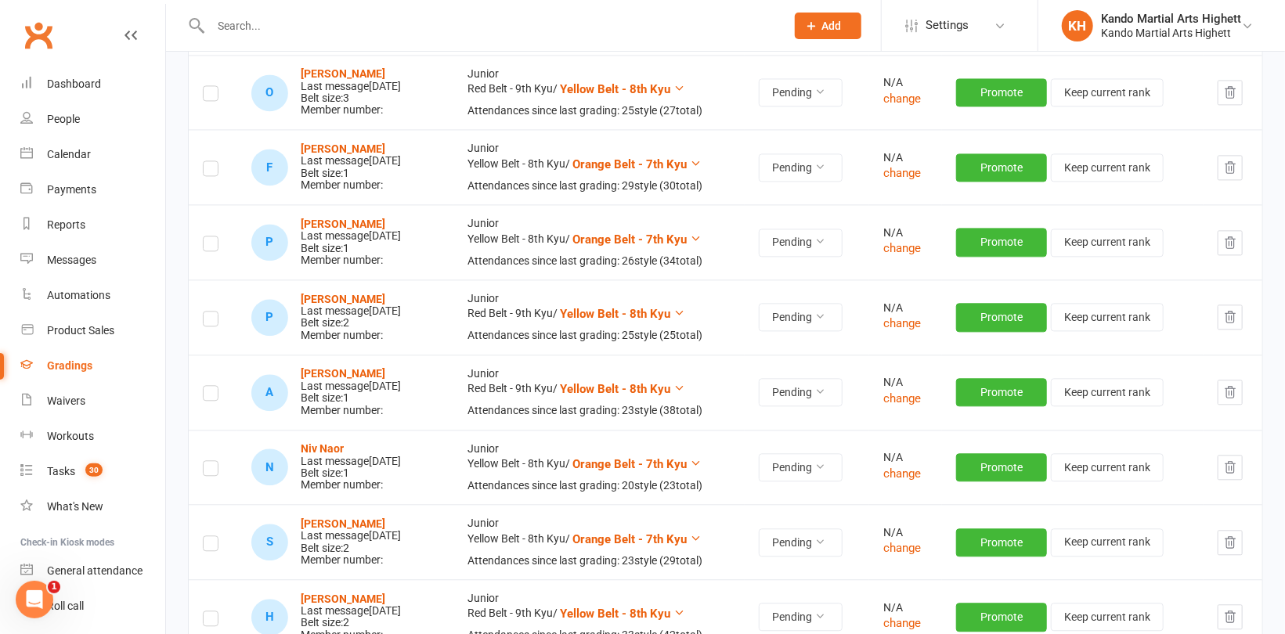
scroll to position [1879, 0]
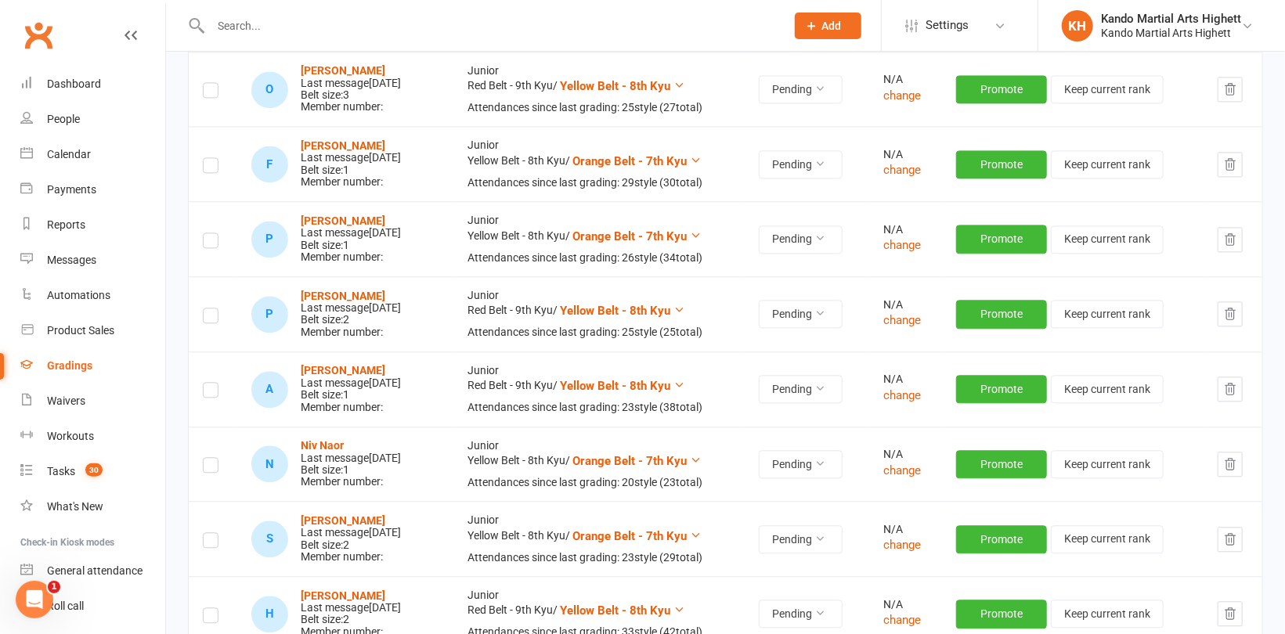
click at [250, 16] on input "text" at bounding box center [490, 26] width 568 height 22
paste input "[PERSON_NAME]"
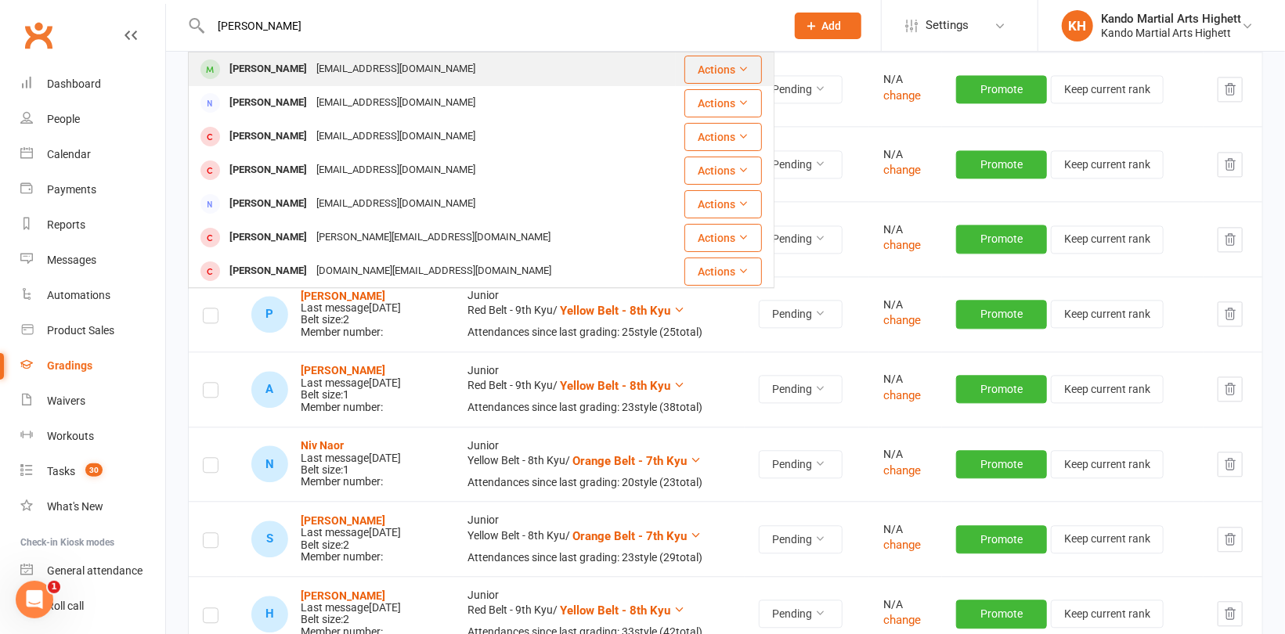
type input "[PERSON_NAME]"
click at [274, 69] on div "[PERSON_NAME]" at bounding box center [268, 69] width 87 height 23
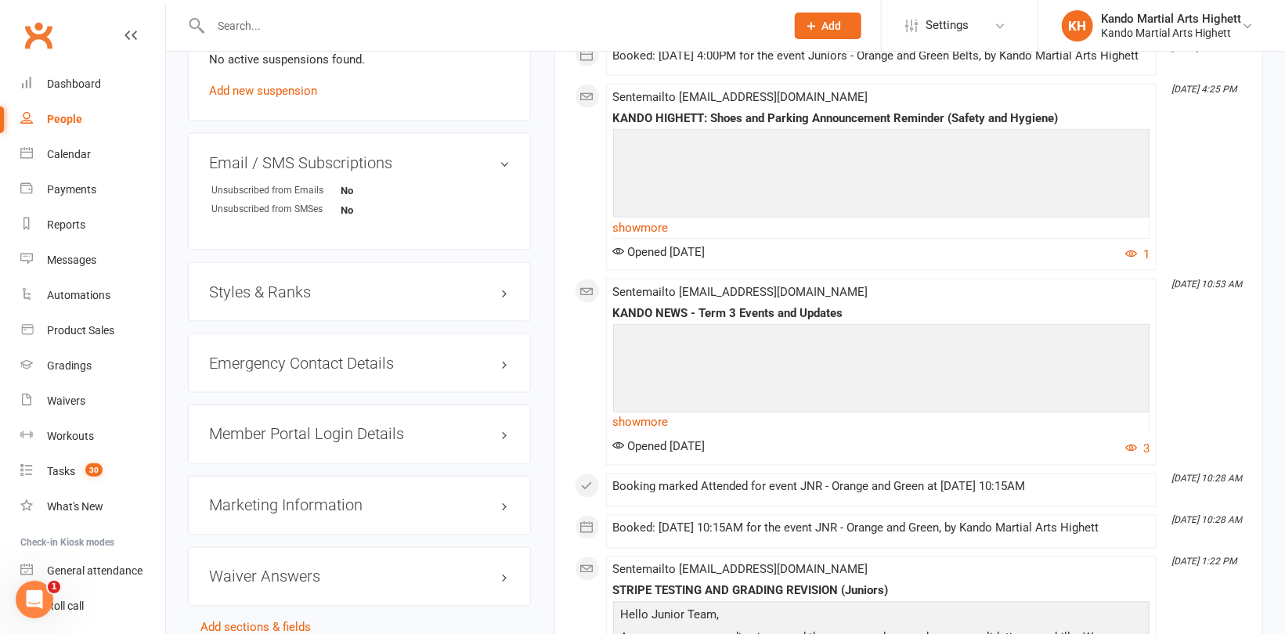
scroll to position [1409, 0]
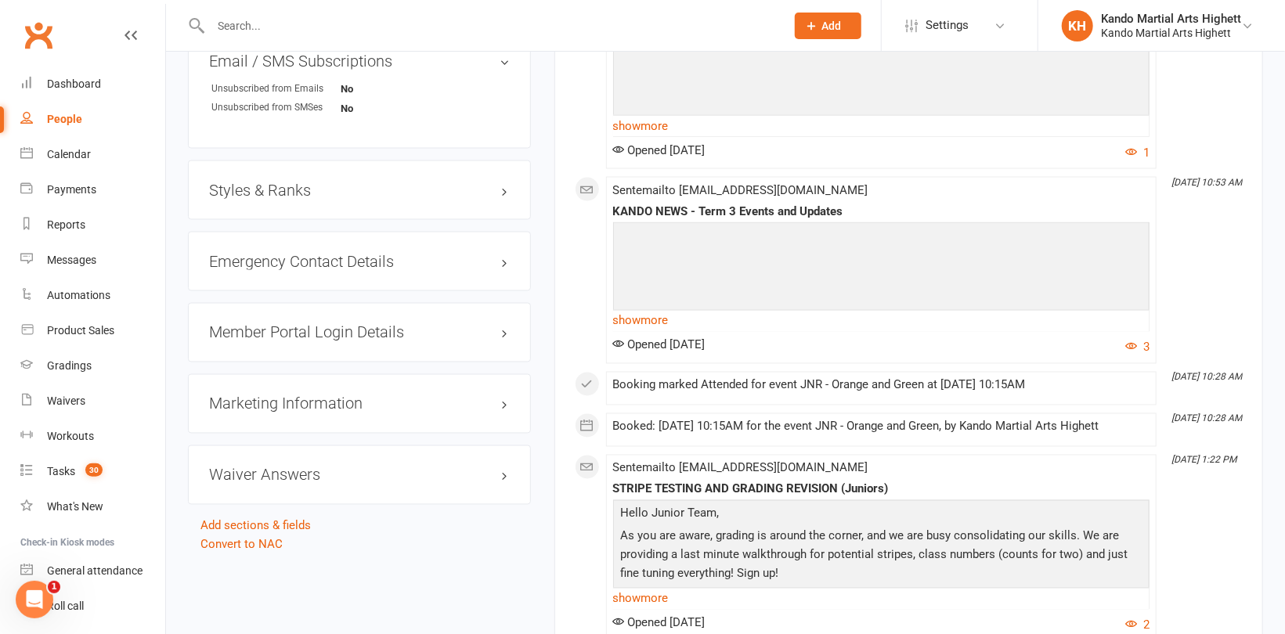
click at [268, 186] on h3 "Styles & Ranks" at bounding box center [359, 190] width 301 height 17
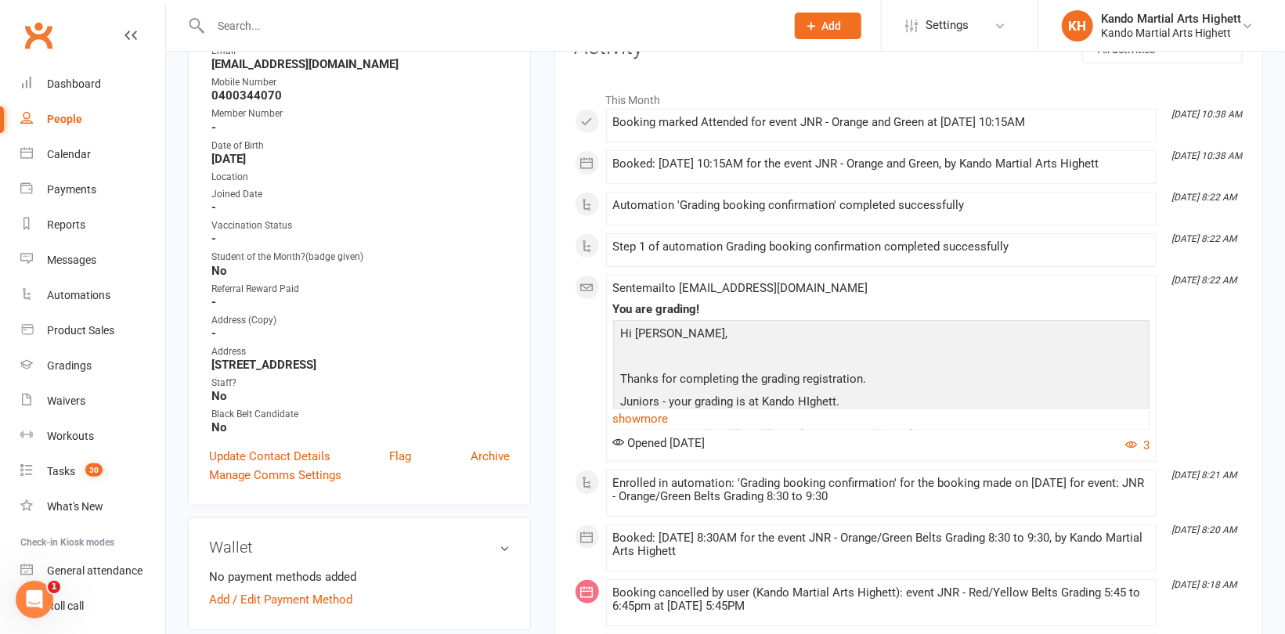
scroll to position [235, 0]
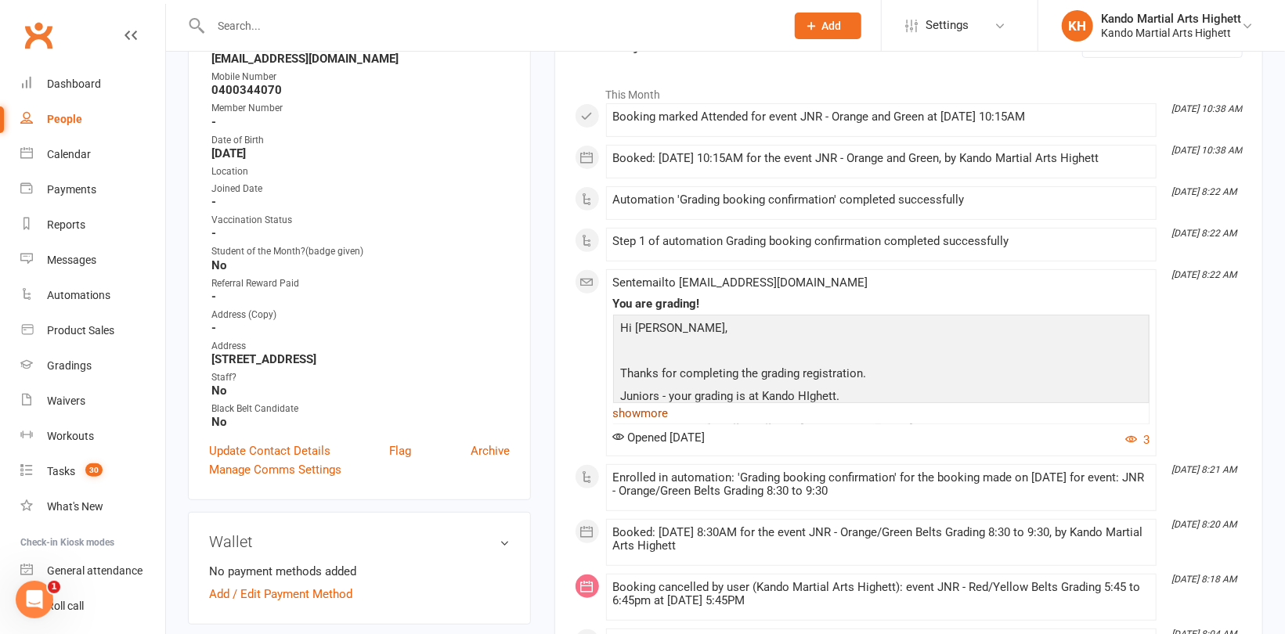
click at [647, 409] on link "show more" at bounding box center [881, 413] width 536 height 22
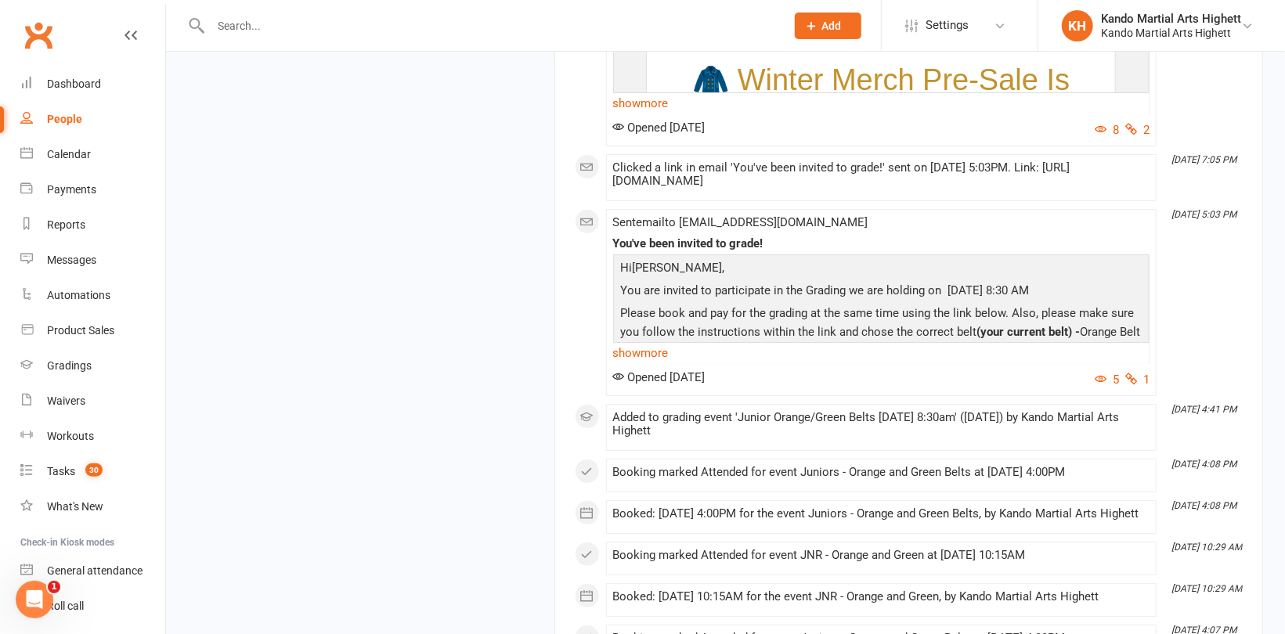
scroll to position [3366, 0]
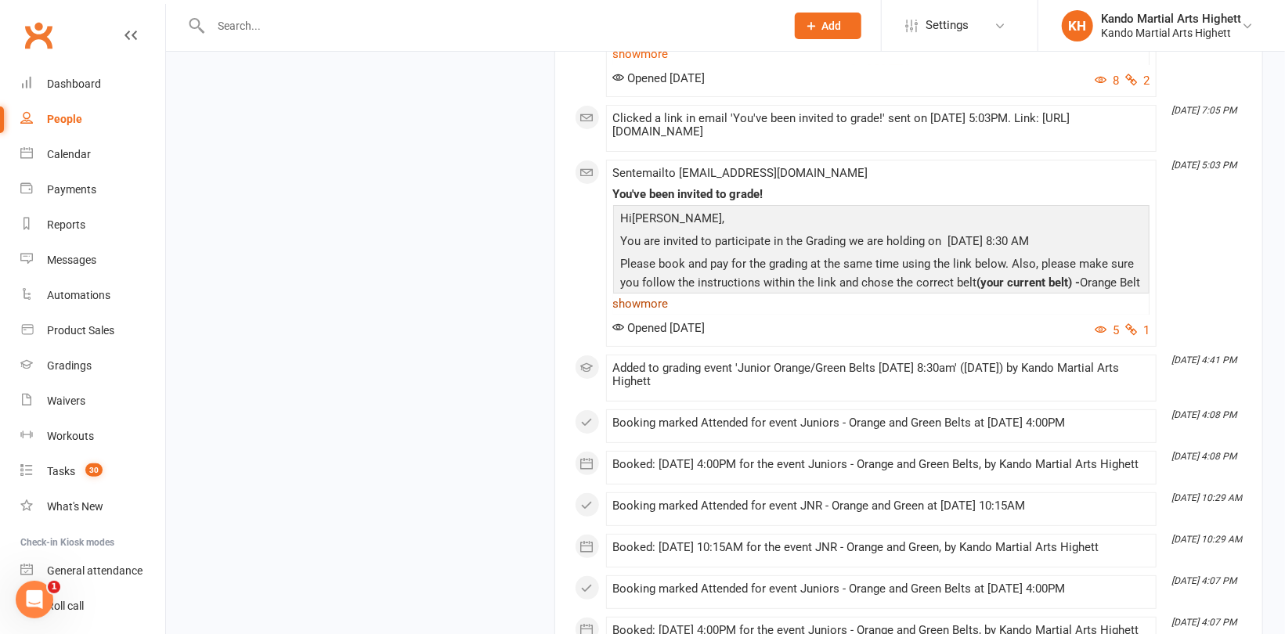
click at [645, 315] on link "show more" at bounding box center [881, 304] width 536 height 22
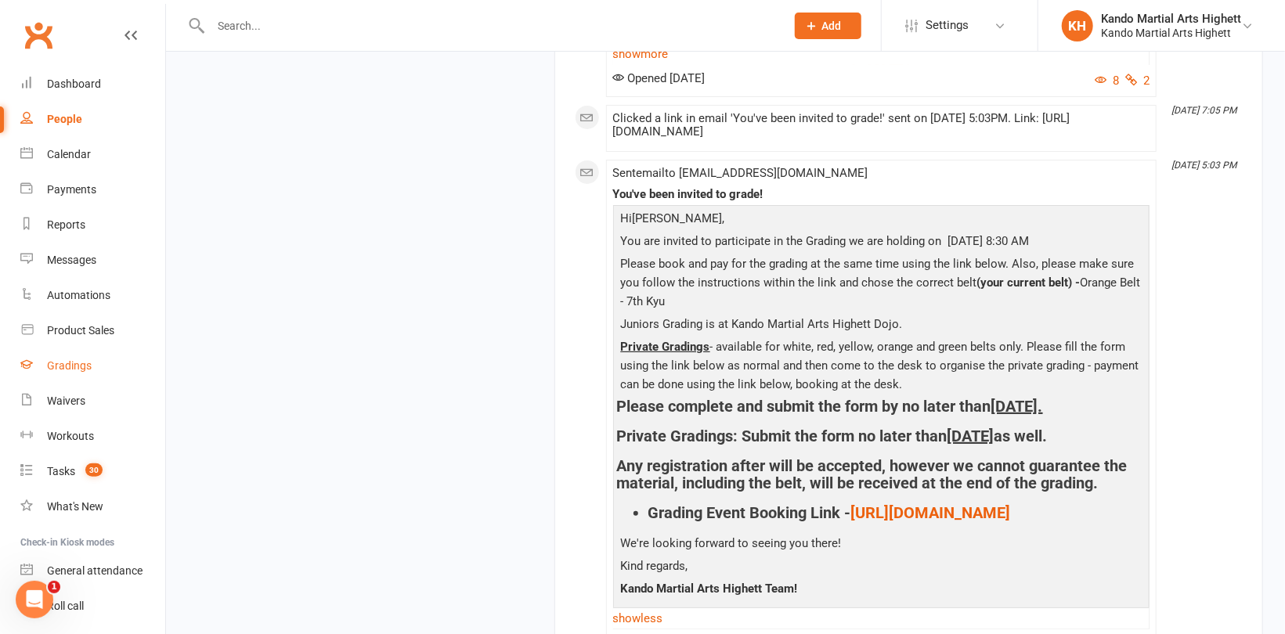
click at [63, 362] on div "Gradings" at bounding box center [69, 365] width 45 height 13
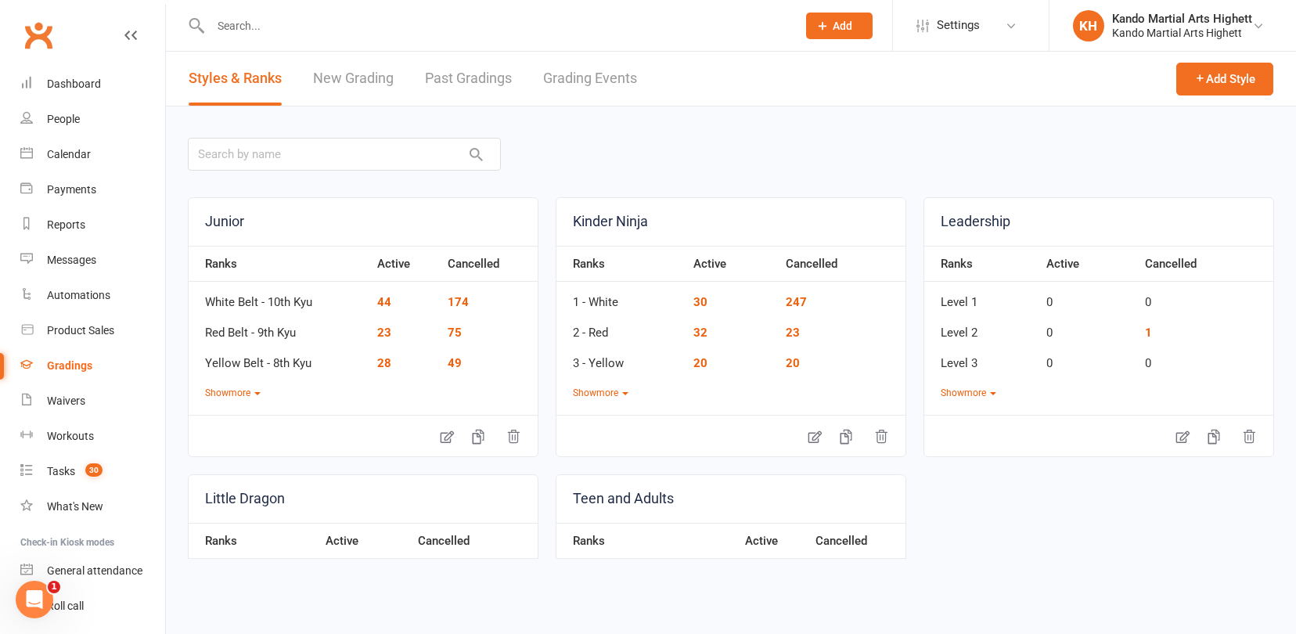
click at [594, 74] on link "Grading Events" at bounding box center [590, 79] width 94 height 54
select select "100"
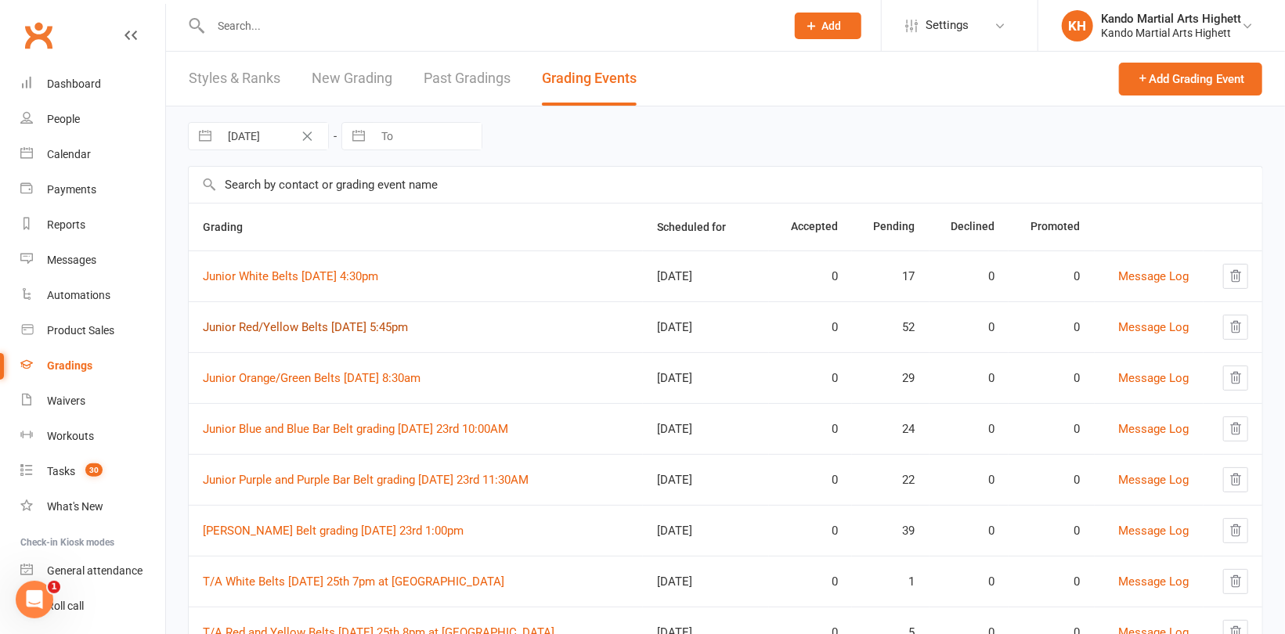
click at [401, 328] on link "Junior Red/Yellow Belts [DATE] 5:45pm" at bounding box center [305, 327] width 205 height 14
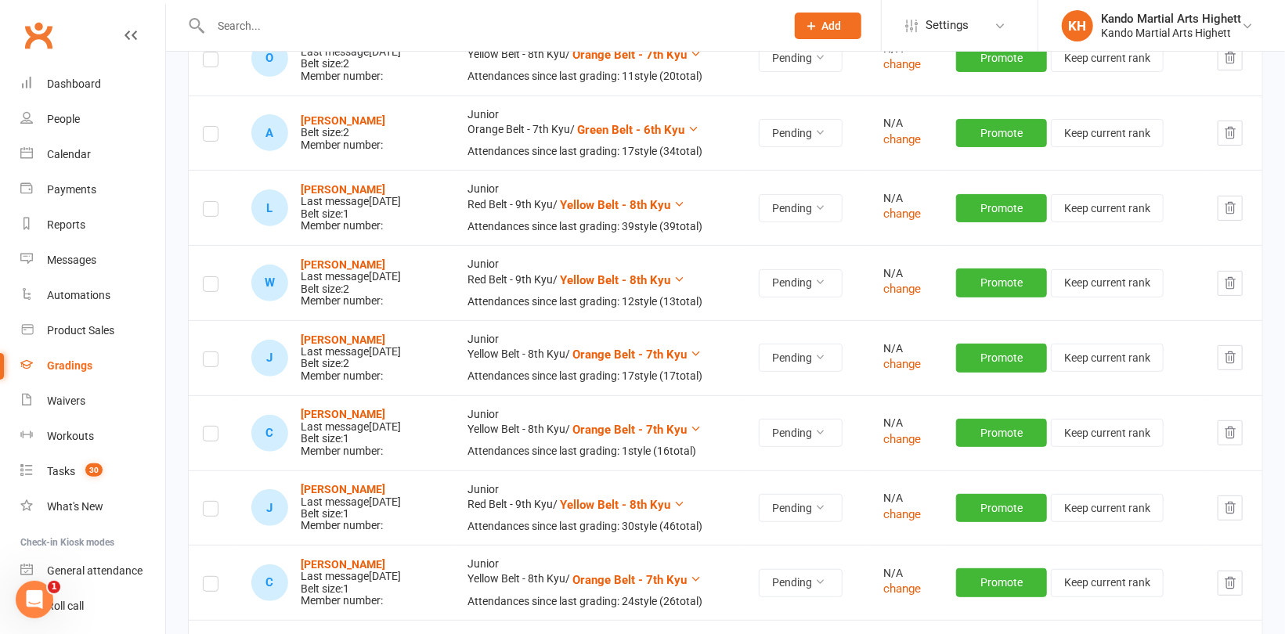
scroll to position [3523, 0]
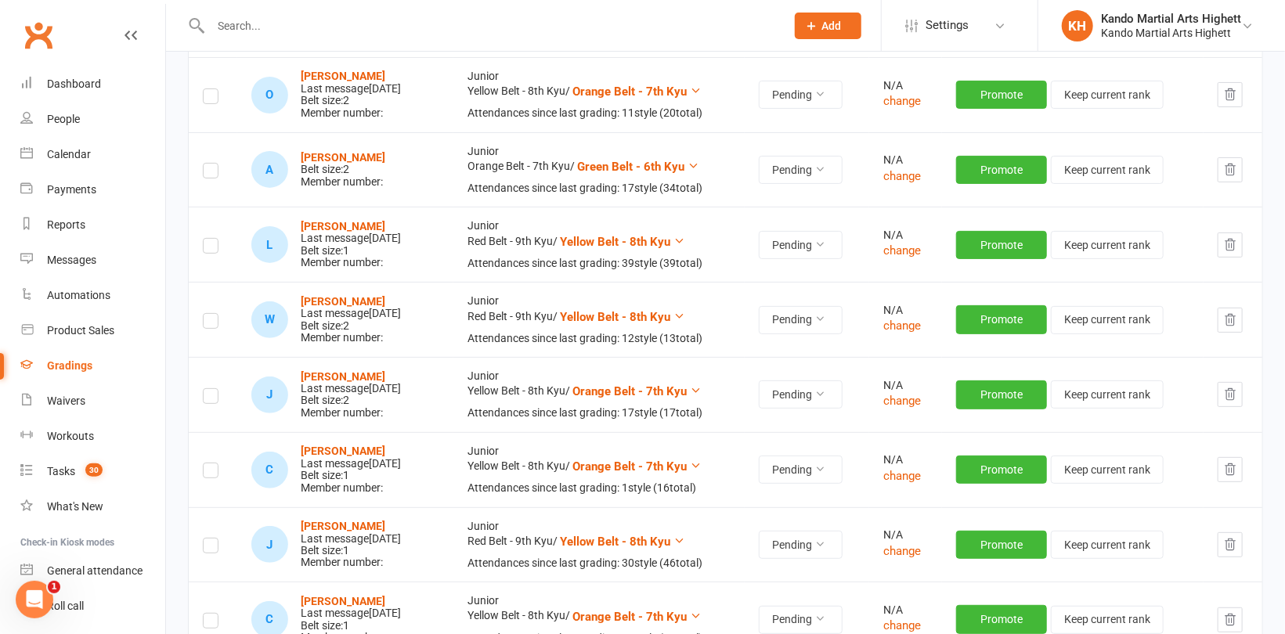
click at [1238, 165] on button "button" at bounding box center [1229, 169] width 25 height 25
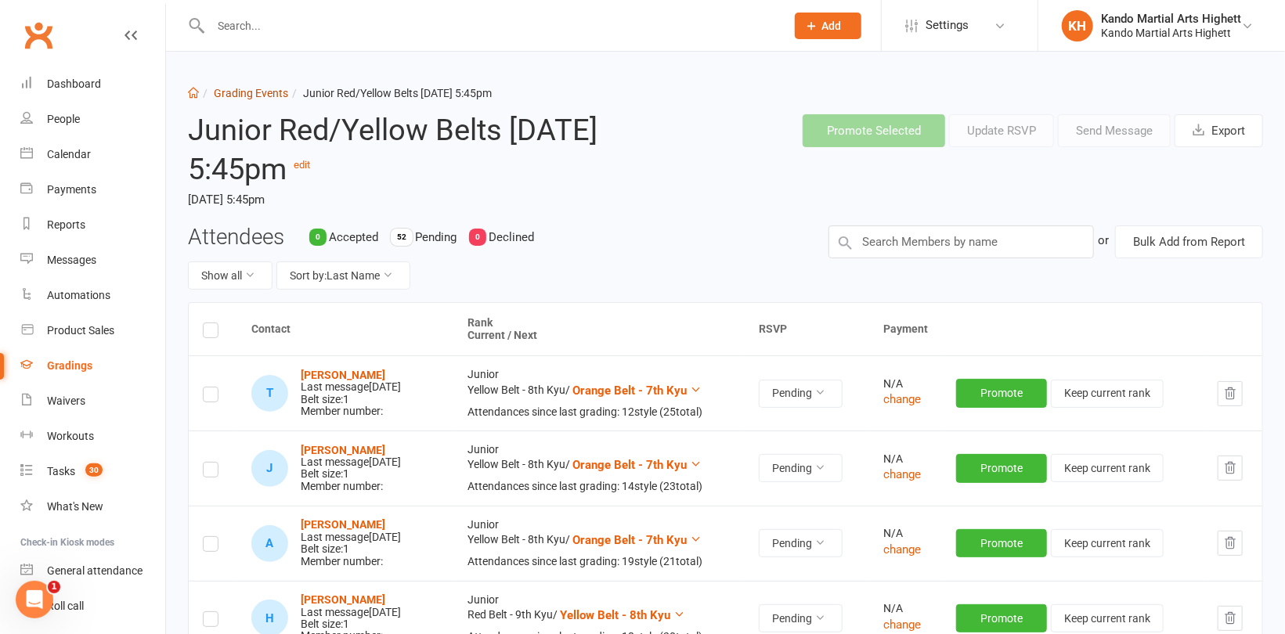
scroll to position [0, 0]
click at [265, 94] on link "Grading Events" at bounding box center [251, 93] width 74 height 13
select select "100"
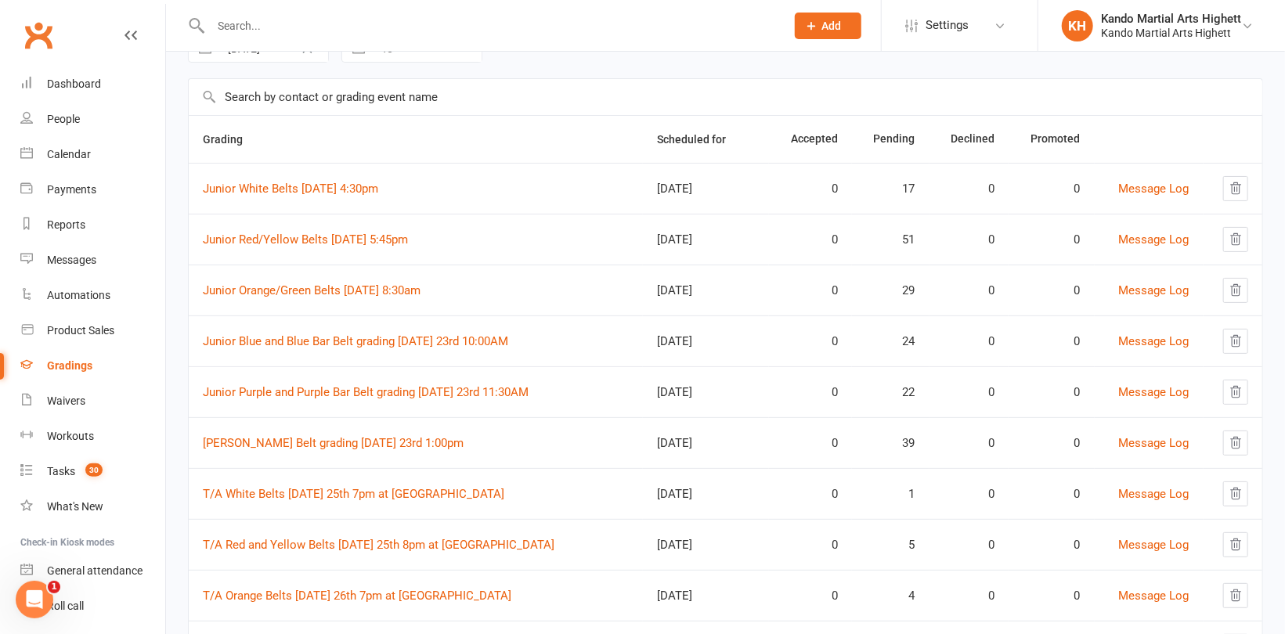
scroll to position [157, 0]
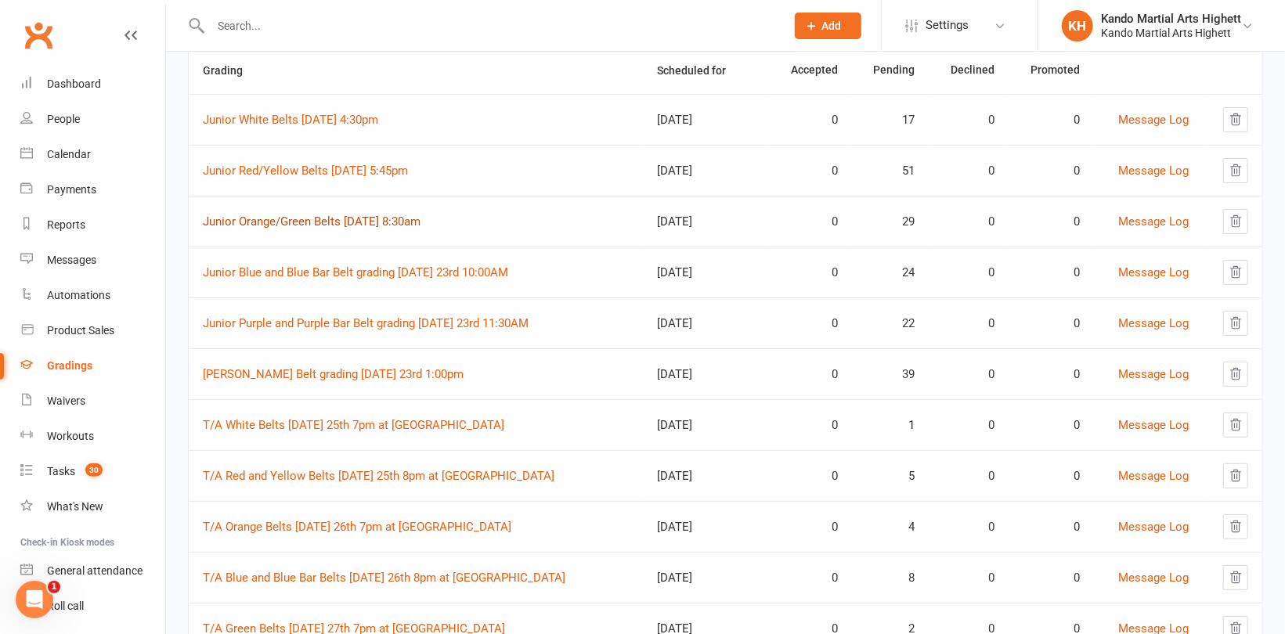
click at [313, 224] on link "Junior Orange/Green Belts [DATE] 8:30am" at bounding box center [312, 221] width 218 height 14
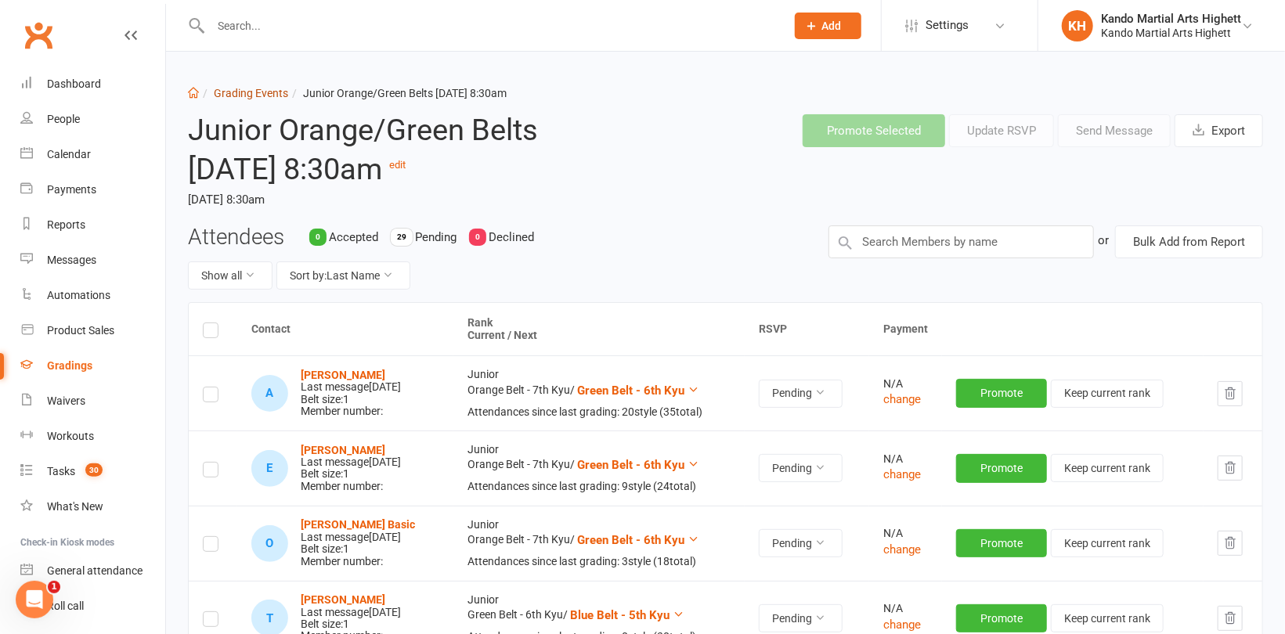
click at [258, 94] on link "Grading Events" at bounding box center [251, 93] width 74 height 13
select select "100"
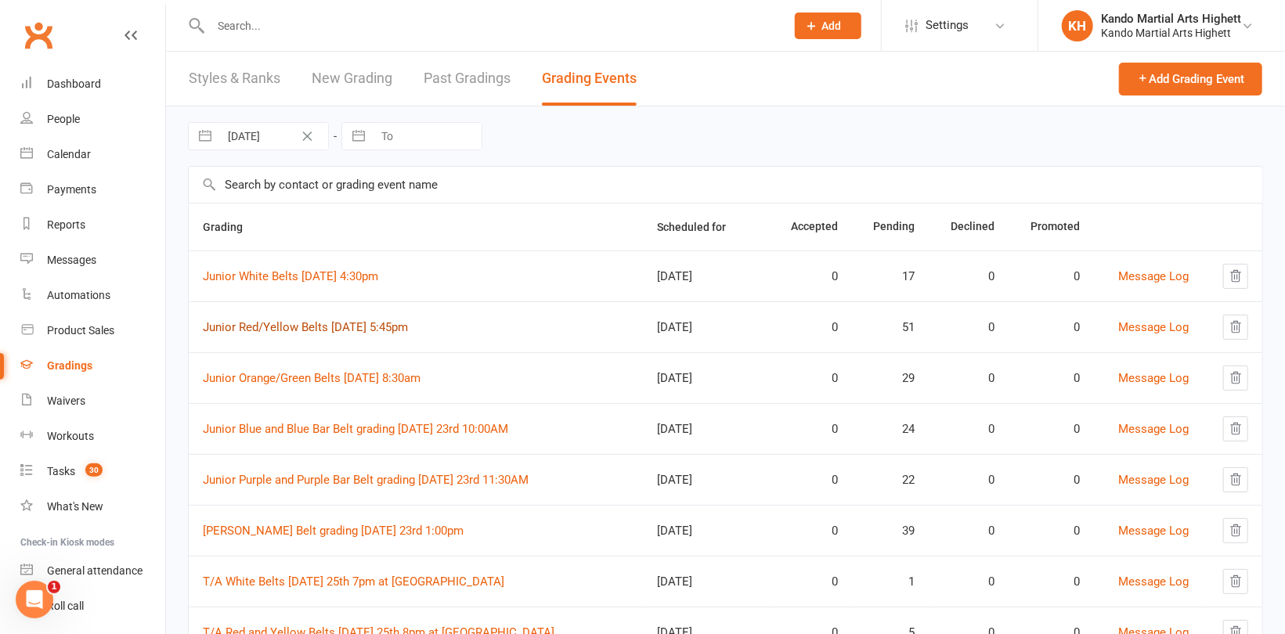
click at [369, 330] on link "Junior Red/Yellow Belts [DATE] 5:45pm" at bounding box center [305, 327] width 205 height 14
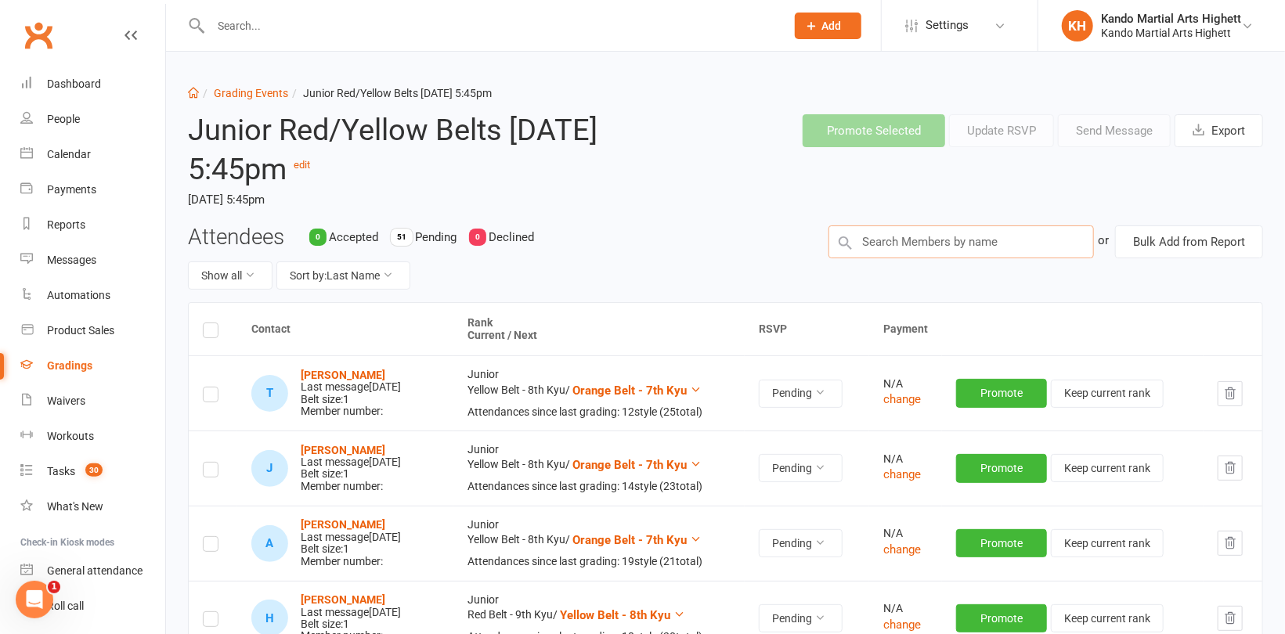
click at [939, 236] on input "text" at bounding box center [960, 241] width 265 height 33
paste input "[PERSON_NAME]"
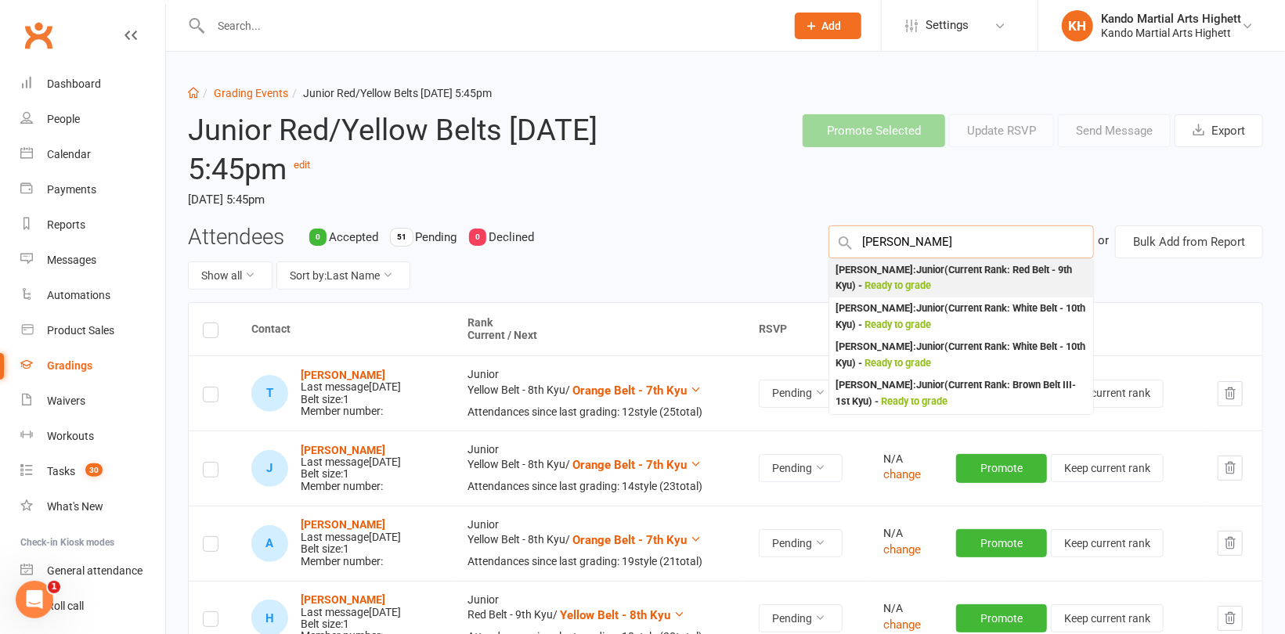
type input "[PERSON_NAME]"
click at [897, 276] on div "[PERSON_NAME] : Junior (Current Rank: Red Belt - 9th Kyu ) - Ready to grade" at bounding box center [960, 278] width 251 height 32
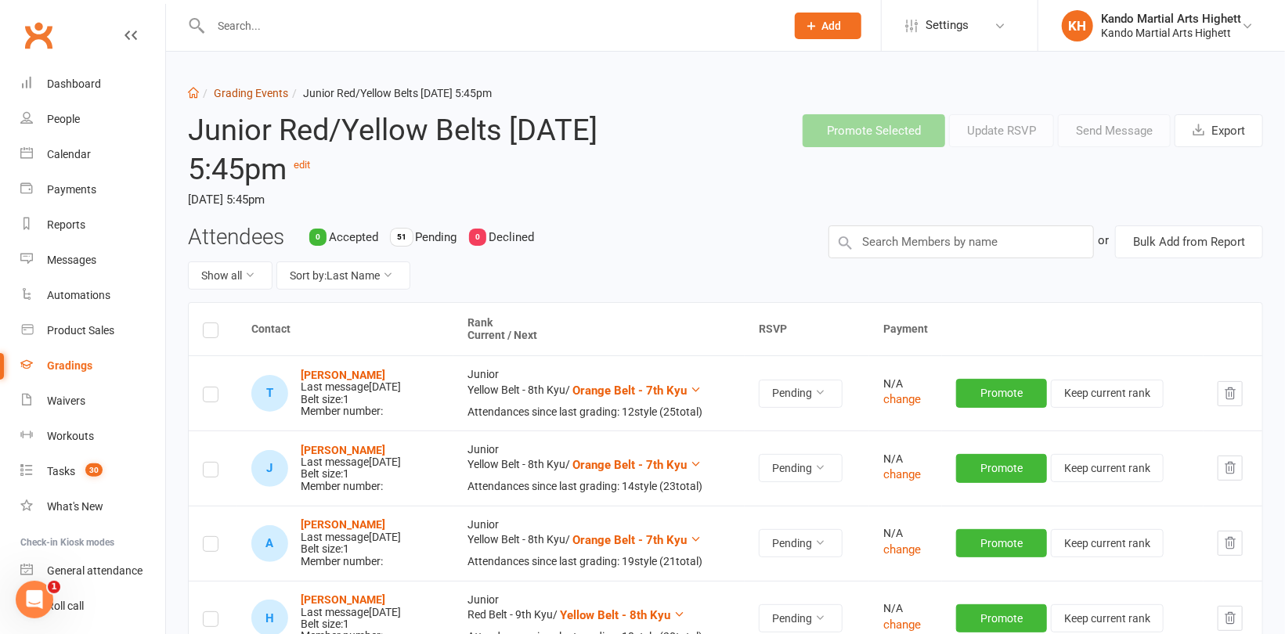
click at [251, 90] on link "Grading Events" at bounding box center [251, 93] width 74 height 13
select select "100"
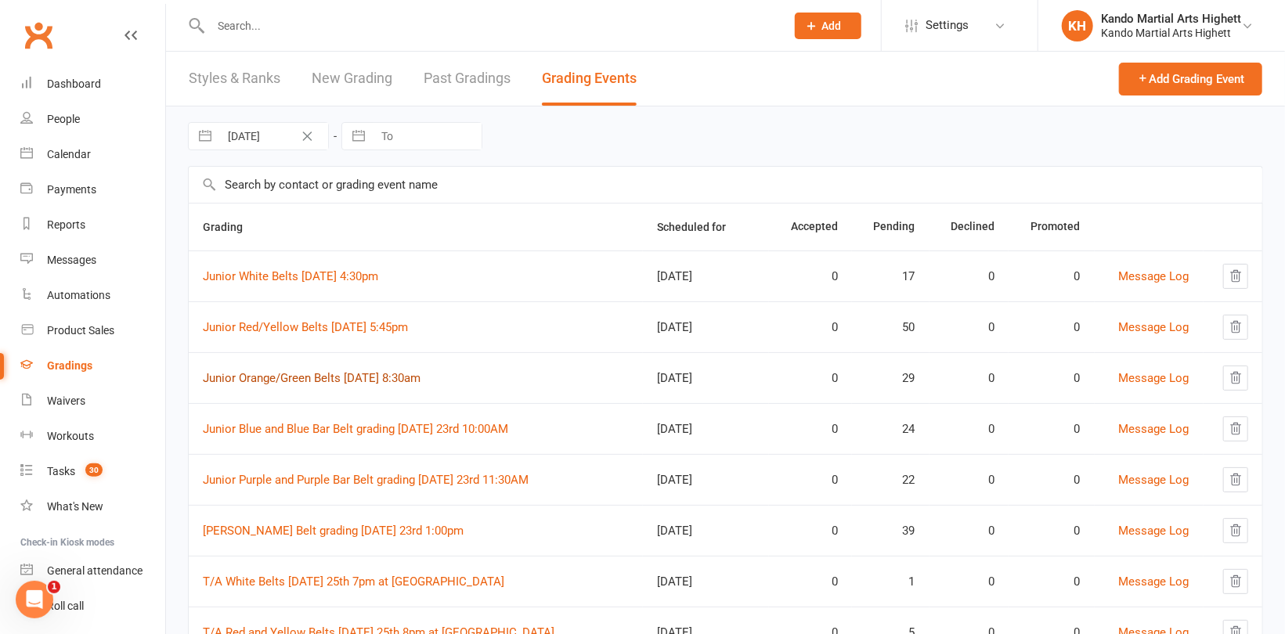
click at [357, 377] on link "Junior Orange/Green Belts [DATE] 8:30am" at bounding box center [312, 378] width 218 height 14
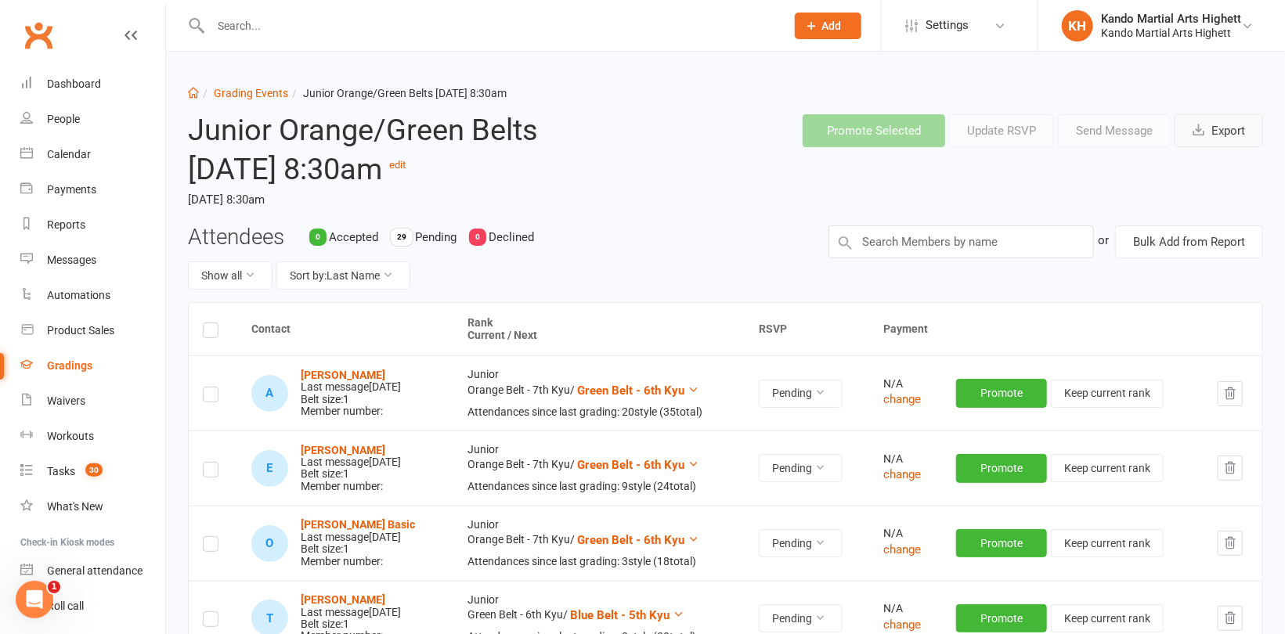
click at [1238, 132] on button "Export" at bounding box center [1218, 130] width 88 height 33
click at [251, 88] on link "Grading Events" at bounding box center [251, 93] width 74 height 13
select select "100"
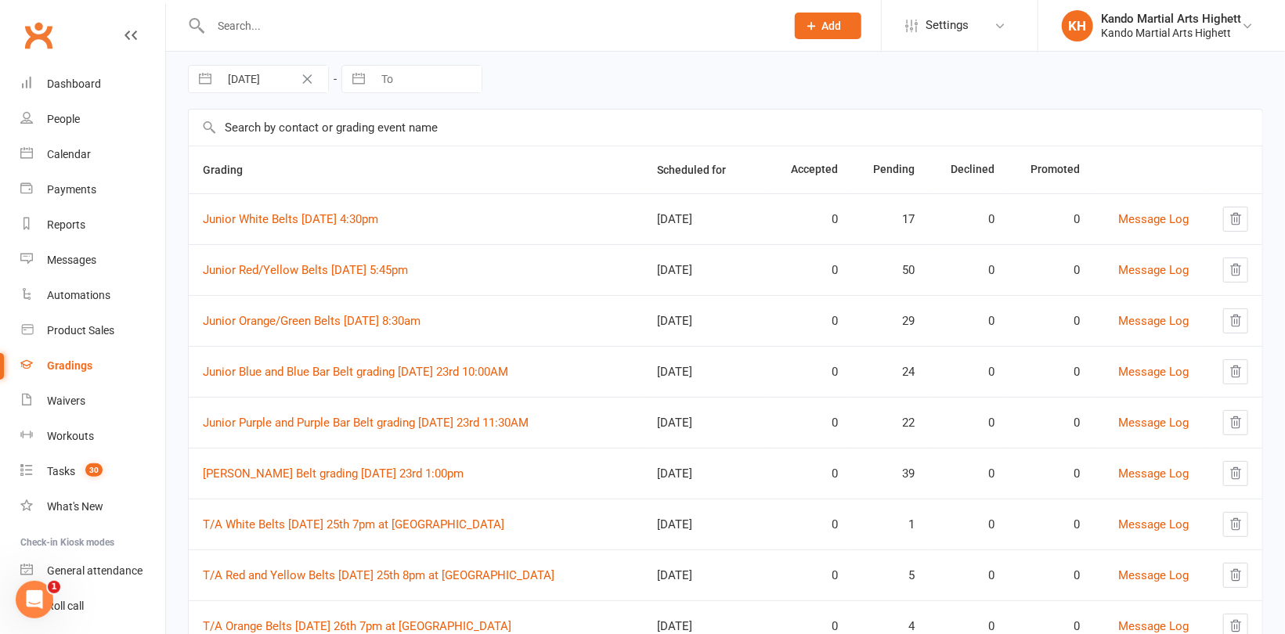
scroll to position [157, 0]
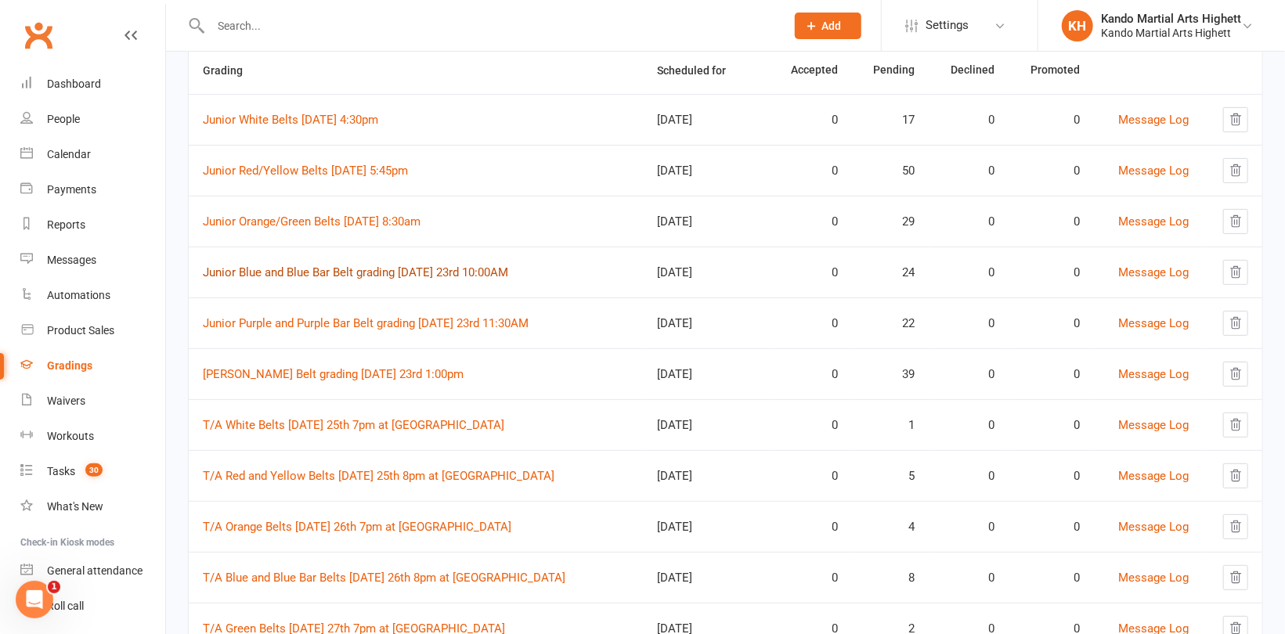
click at [297, 269] on link "Junior Blue and Blue Bar Belt grading [DATE] 23rd 10:00AM" at bounding box center [355, 272] width 305 height 14
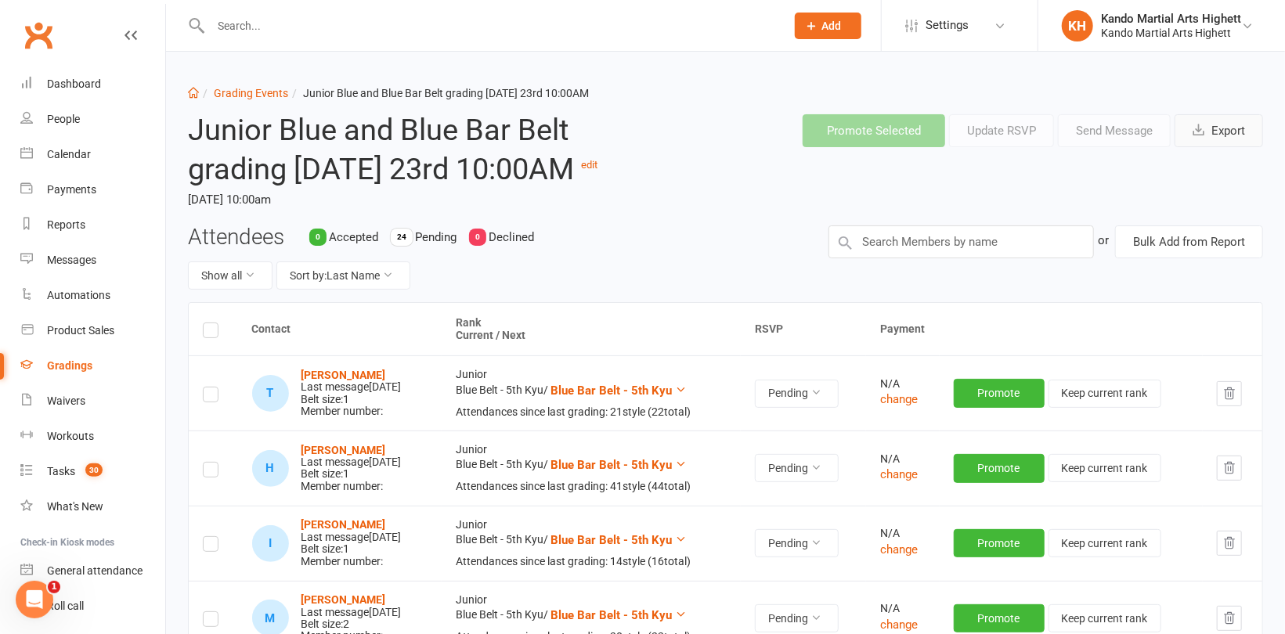
click at [1203, 126] on icon "button" at bounding box center [1198, 130] width 12 height 12
click at [261, 94] on link "Grading Events" at bounding box center [251, 93] width 74 height 13
select select "100"
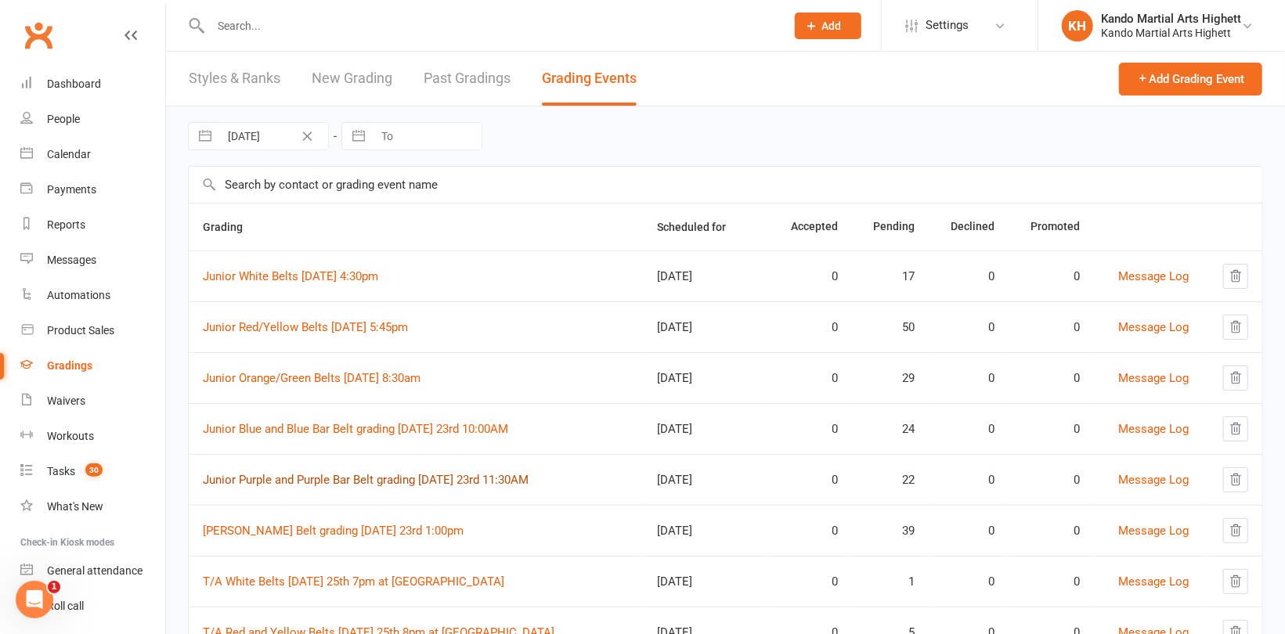
click at [331, 480] on link "Junior Purple and Purple Bar Belt grading [DATE] 23rd 11:30AM" at bounding box center [366, 480] width 326 height 14
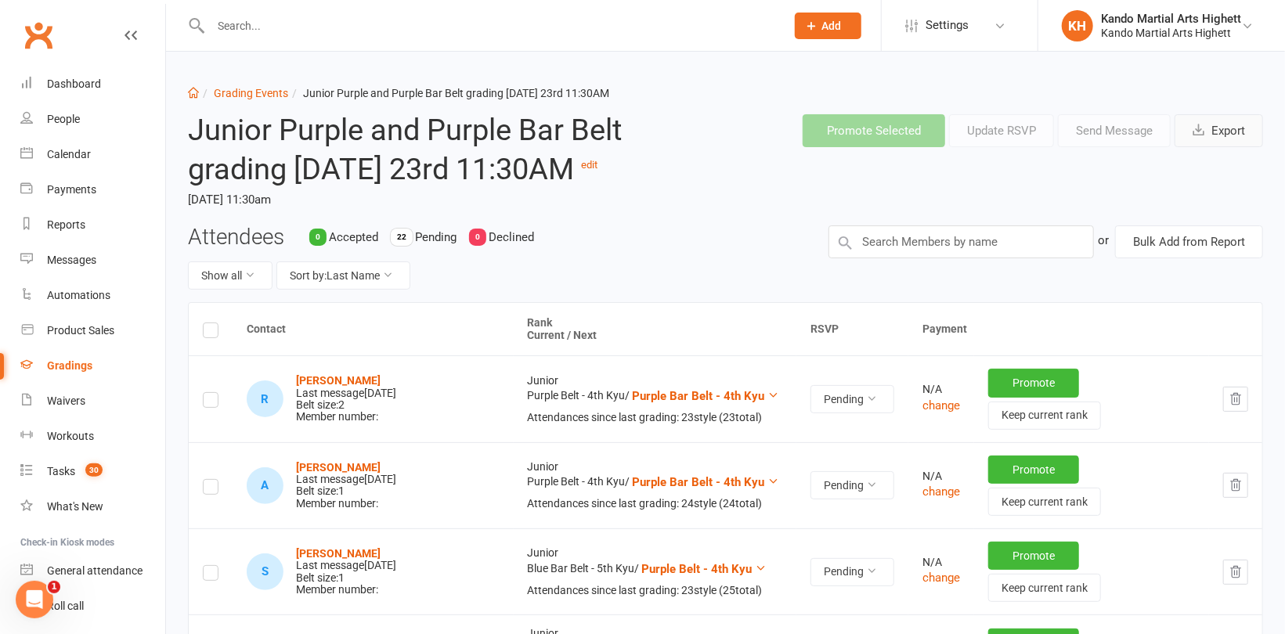
click at [1220, 133] on button "Export" at bounding box center [1218, 130] width 88 height 33
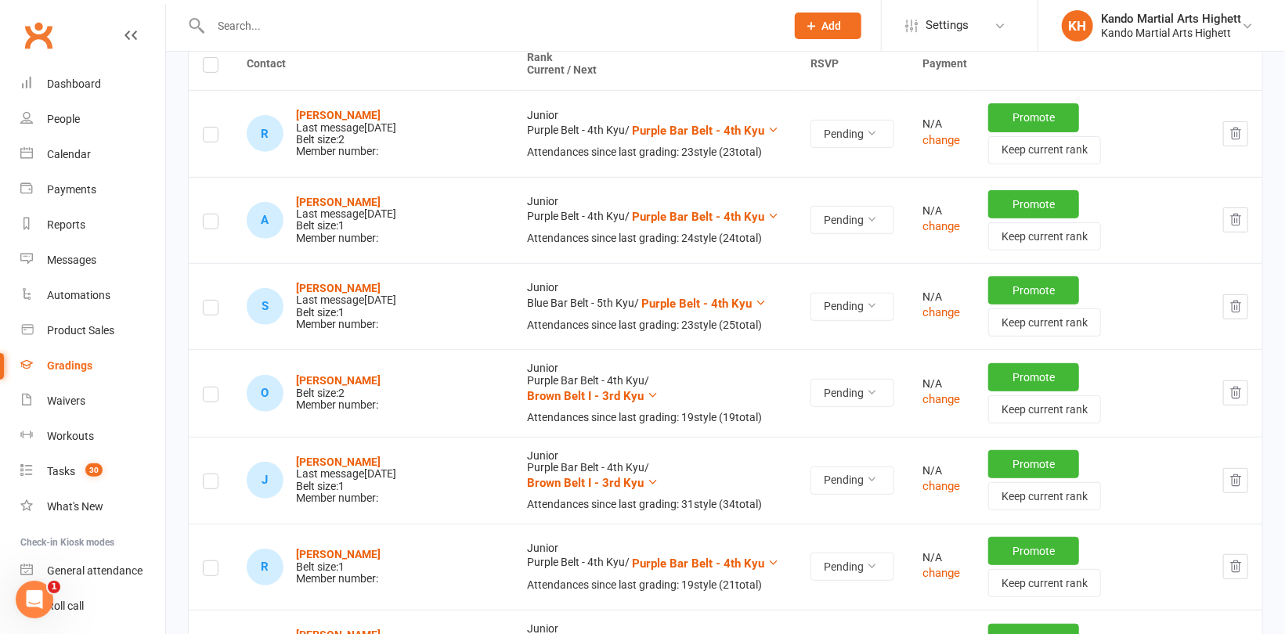
scroll to position [294, 0]
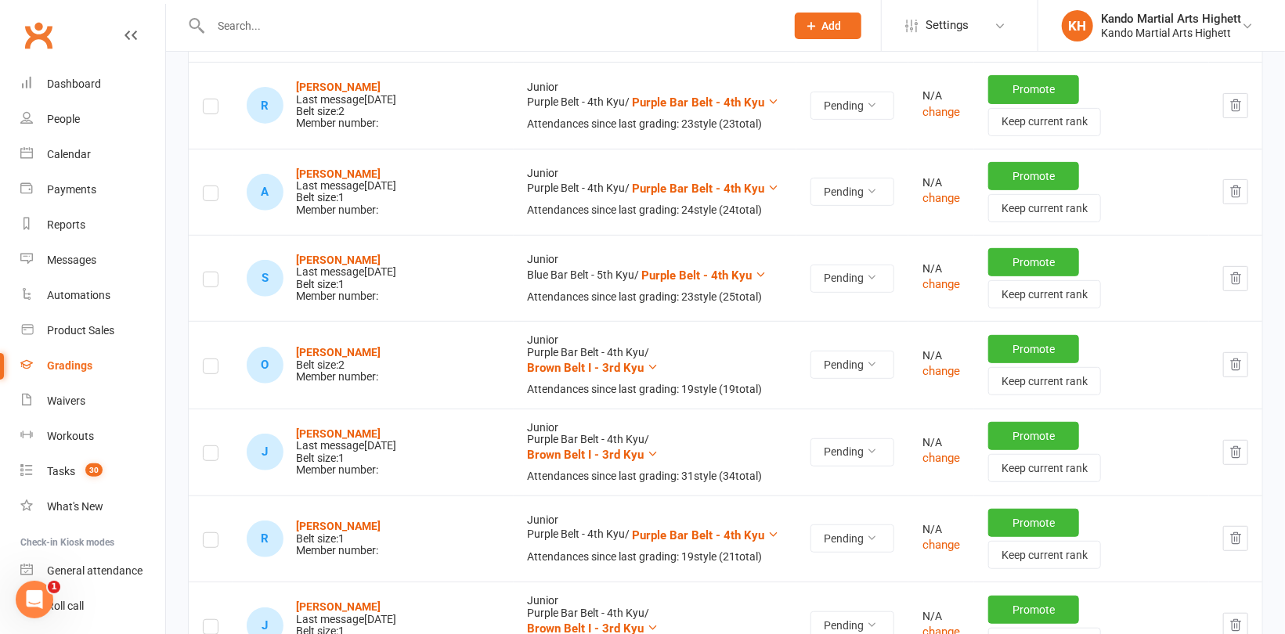
click at [1233, 281] on icon "button" at bounding box center [1236, 277] width 10 height 11
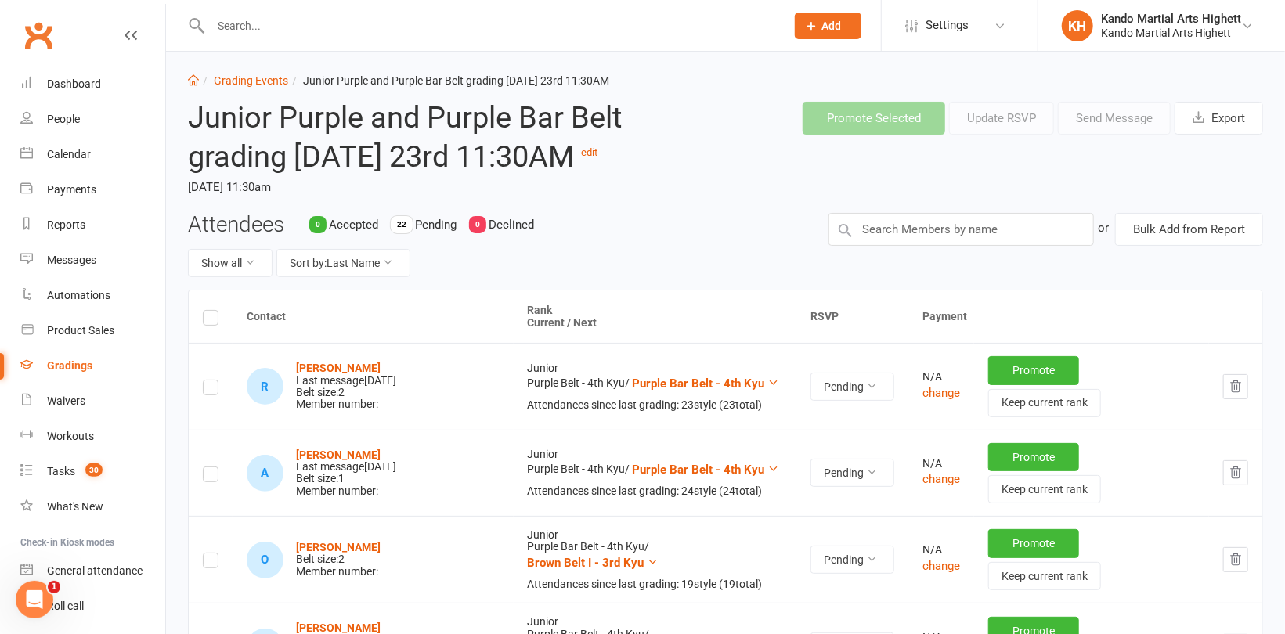
scroll to position [0, 0]
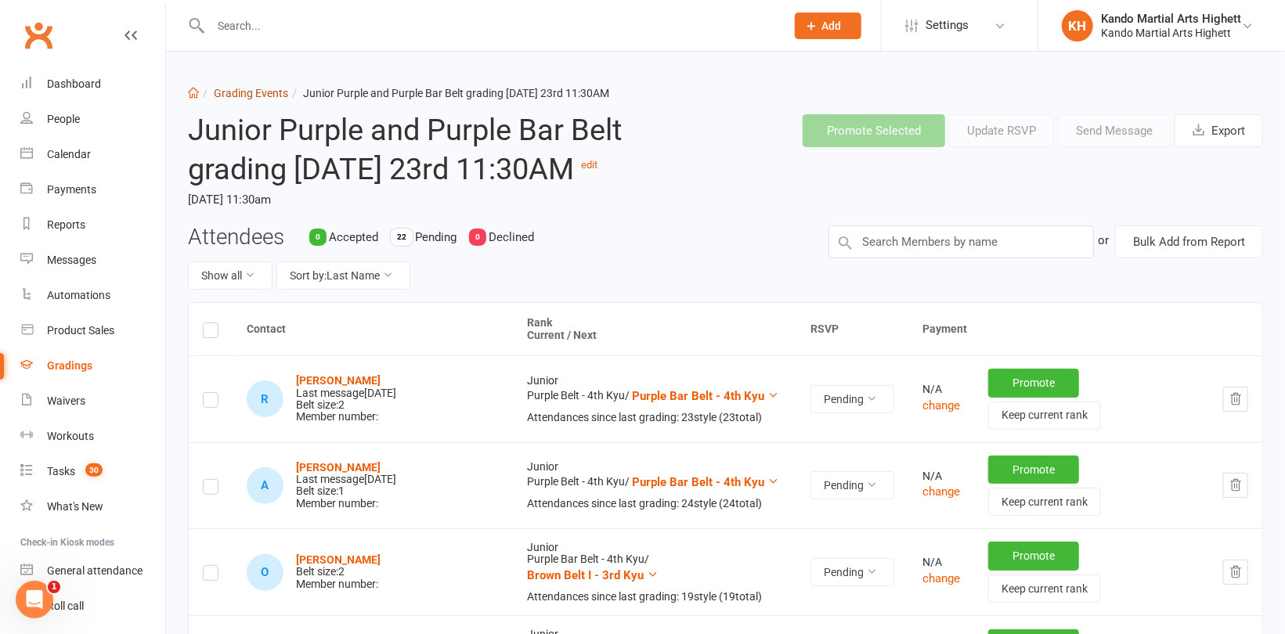
click at [269, 92] on link "Grading Events" at bounding box center [251, 93] width 74 height 13
select select "100"
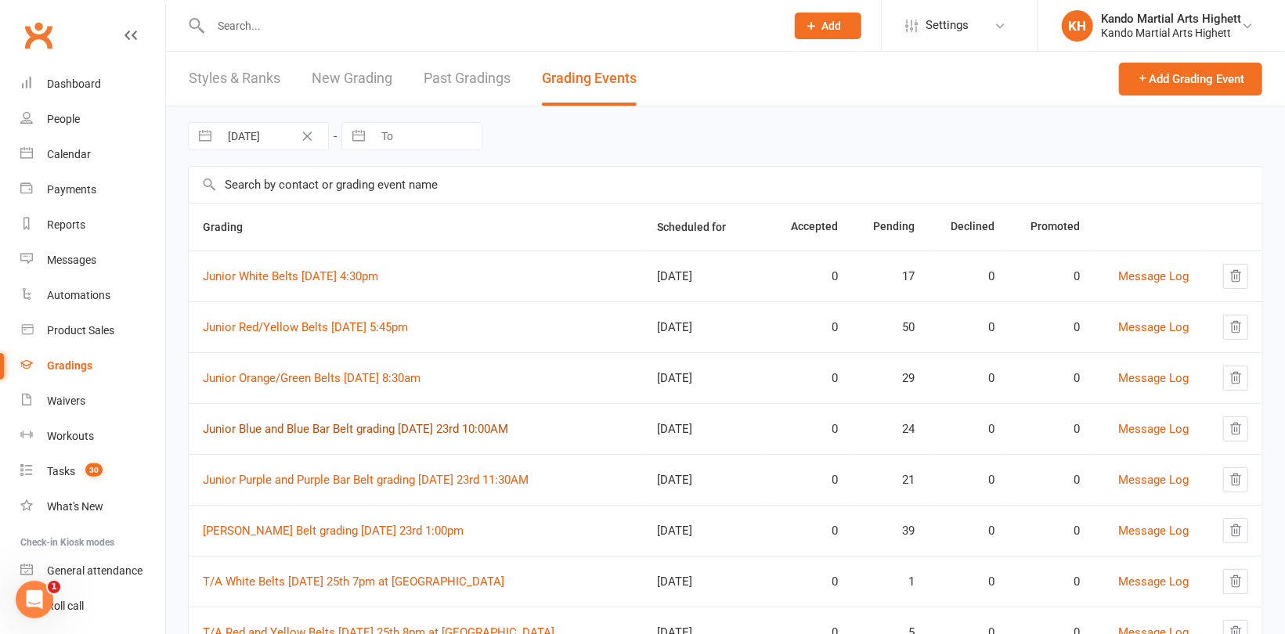
click at [357, 432] on link "Junior Blue and Blue Bar Belt grading [DATE] 23rd 10:00AM" at bounding box center [355, 429] width 305 height 14
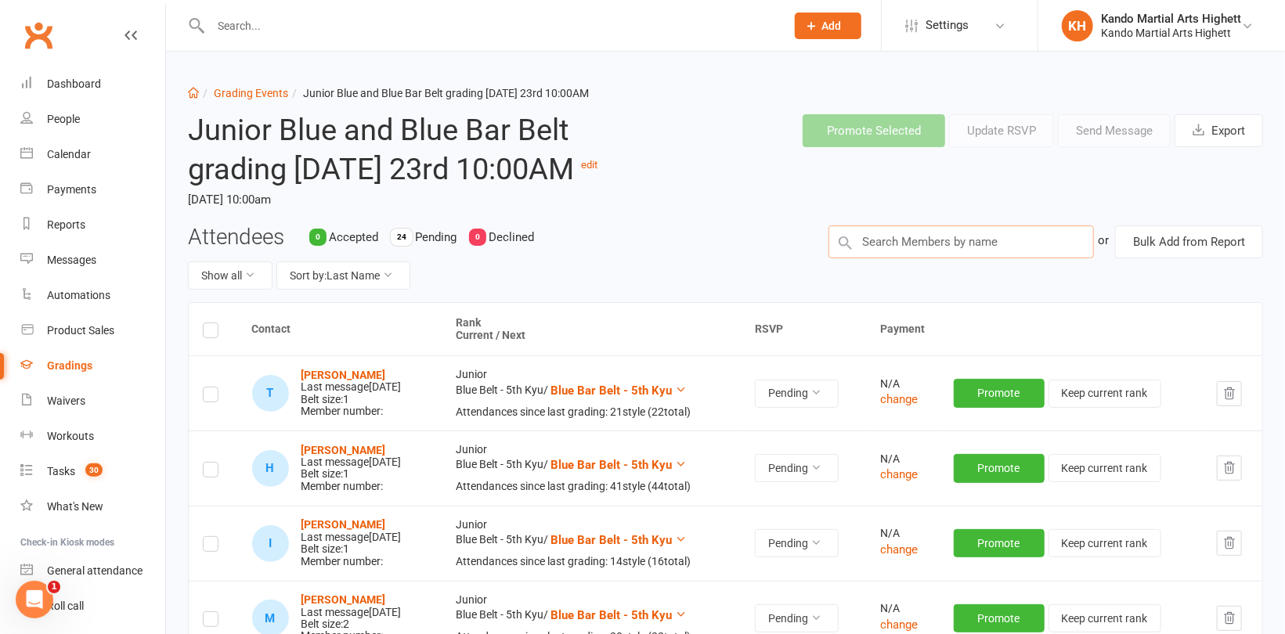
click at [933, 258] on input "text" at bounding box center [960, 241] width 265 height 33
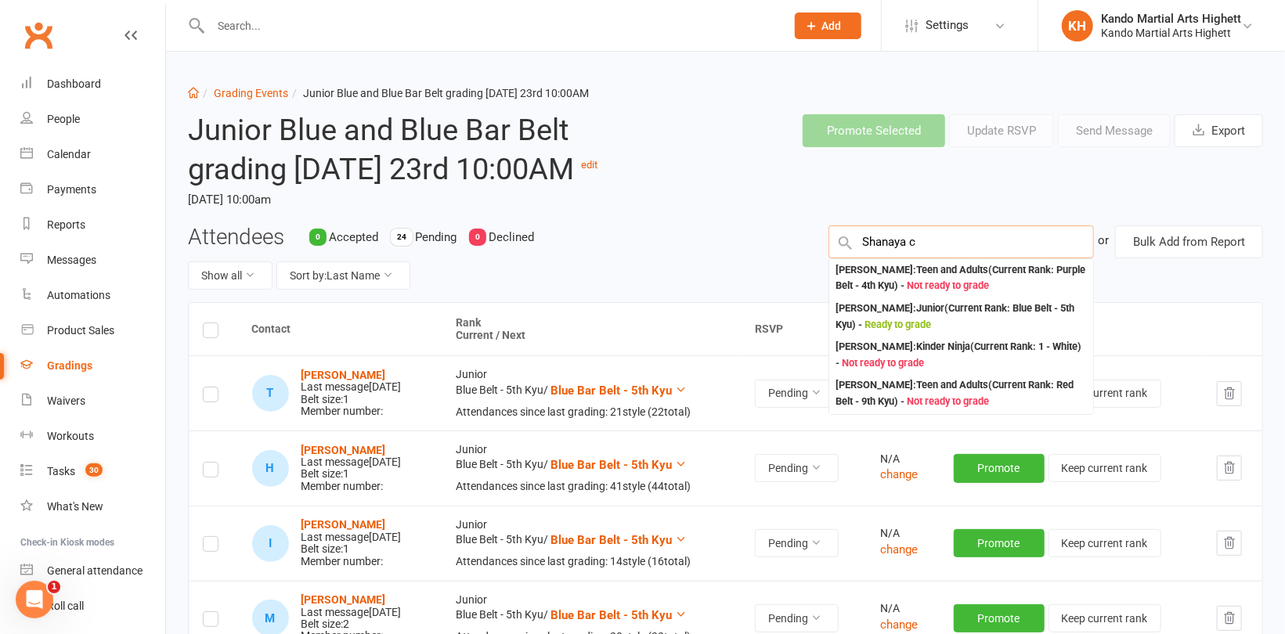
type input "Shanaya ch"
click at [605, 186] on h2 "Junior Blue and Blue Bar Belt grading [DATE] 23rd 10:00AM edit" at bounding box center [405, 149] width 434 height 71
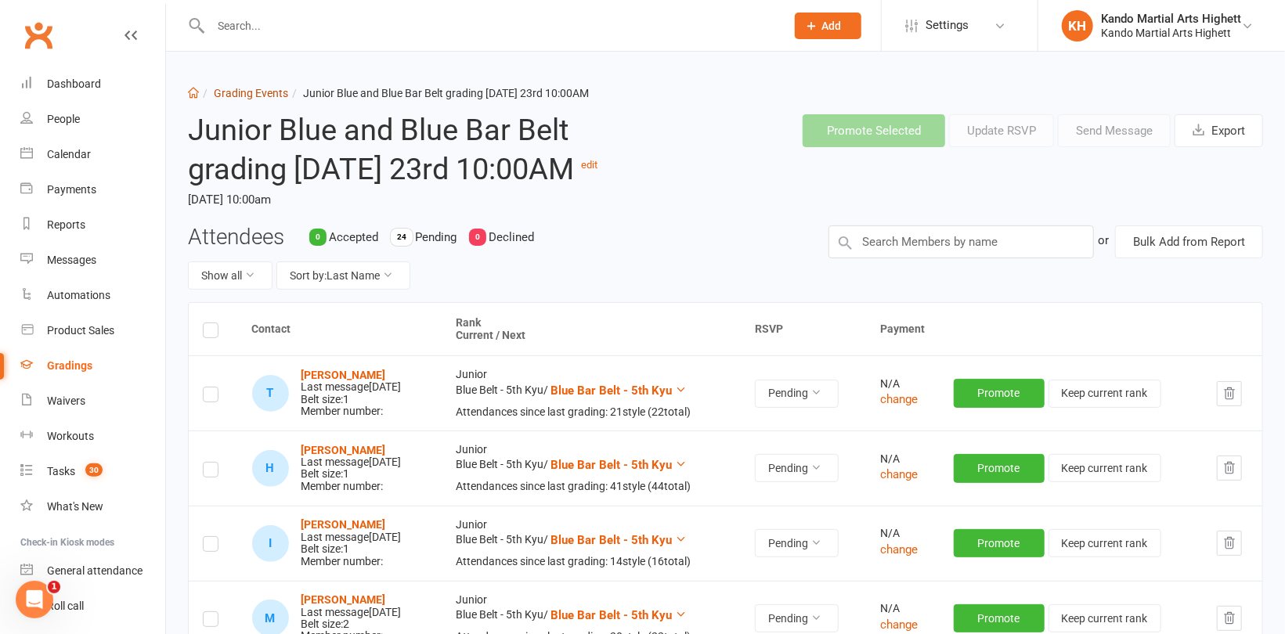
click at [241, 92] on link "Grading Events" at bounding box center [251, 93] width 74 height 13
select select "100"
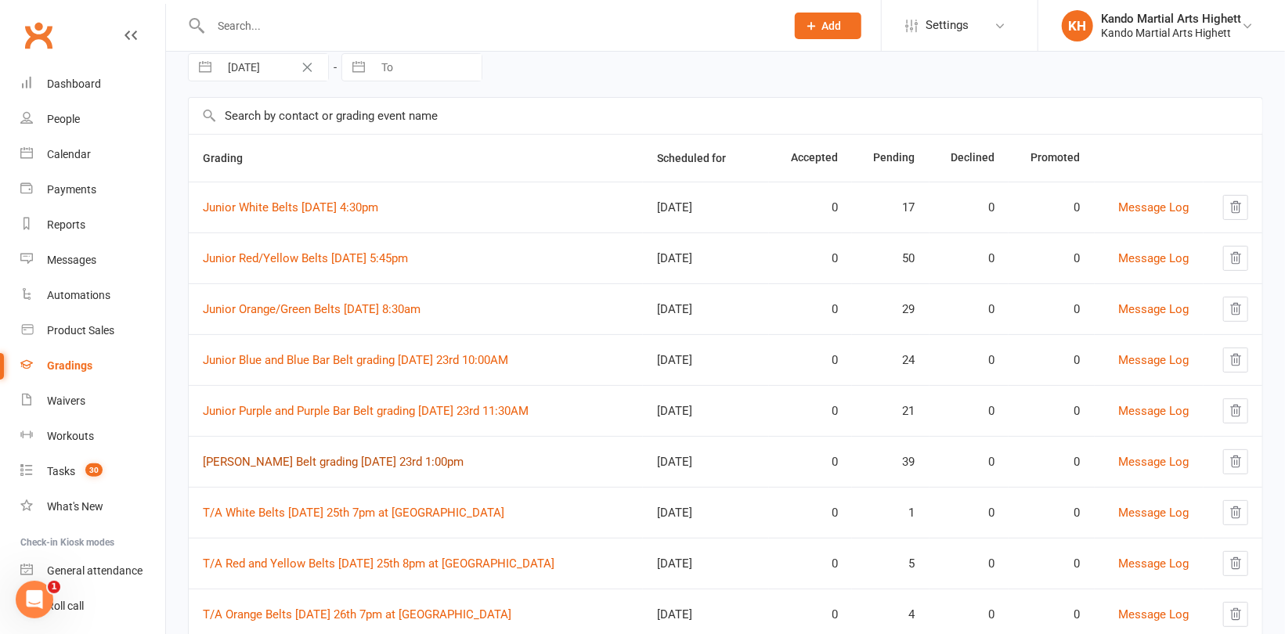
scroll to position [157, 0]
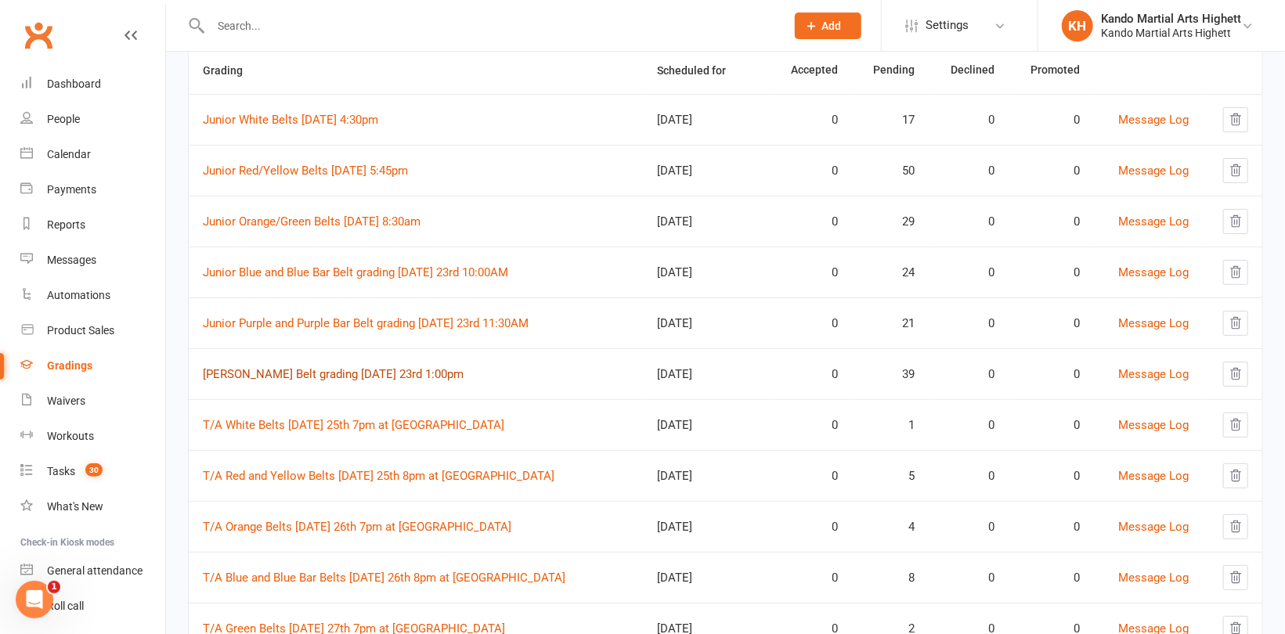
click at [290, 371] on link "[PERSON_NAME] Belt grading [DATE] 23rd 1:00pm" at bounding box center [333, 374] width 261 height 14
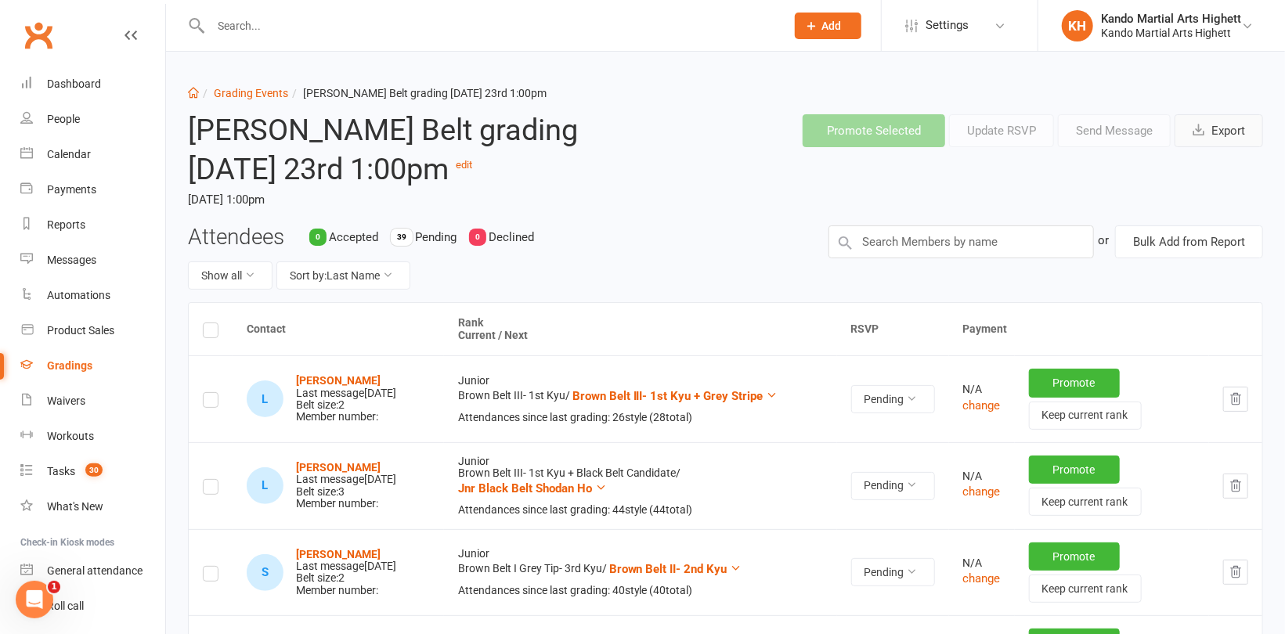
click at [1229, 139] on button "Export" at bounding box center [1218, 130] width 88 height 33
click at [260, 89] on link "Grading Events" at bounding box center [251, 93] width 74 height 13
select select "100"
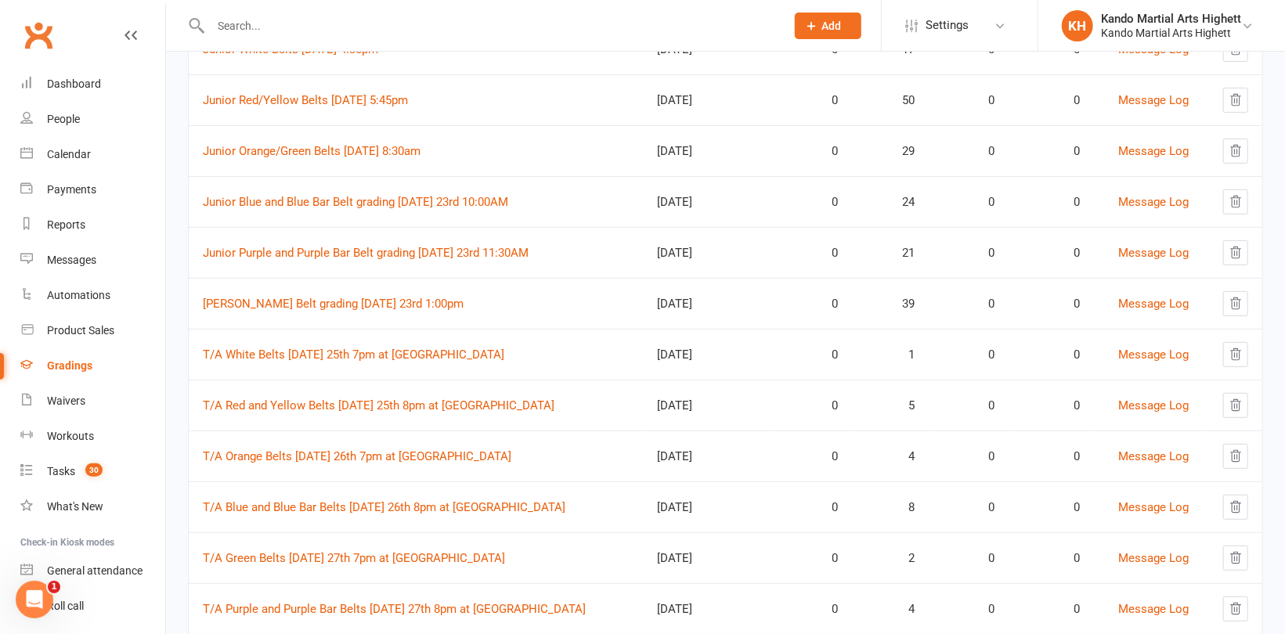
scroll to position [235, 0]
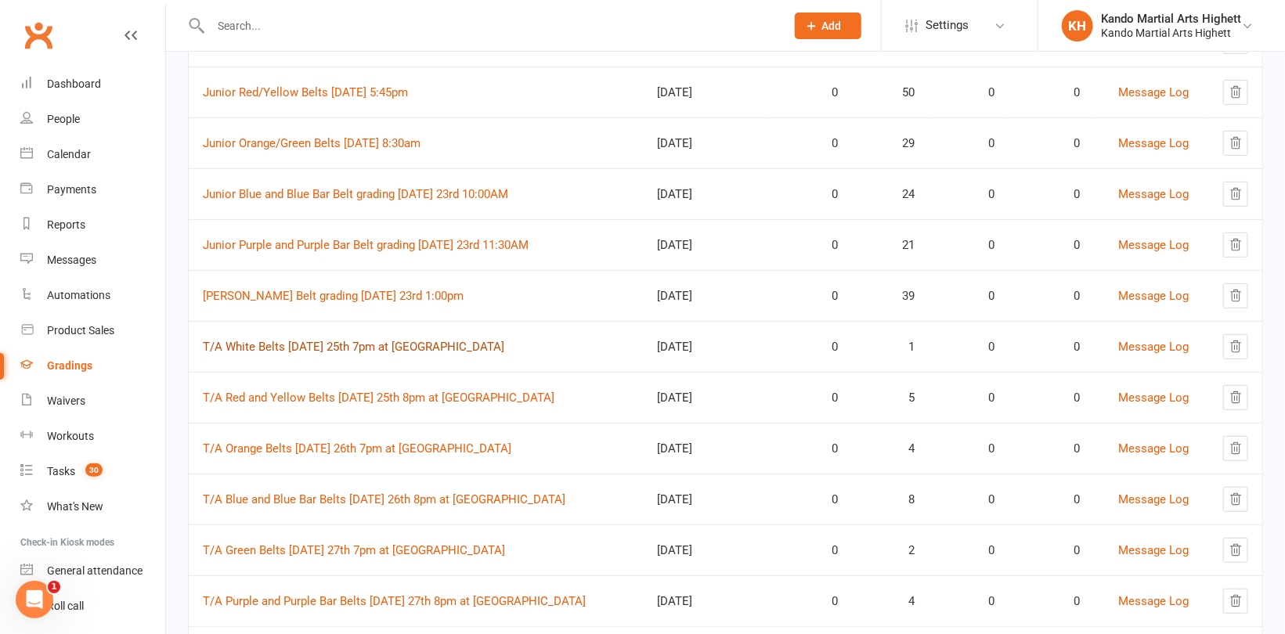
click at [319, 348] on link "T/A White Belts [DATE] 25th 7pm at [GEOGRAPHIC_DATA]" at bounding box center [353, 347] width 301 height 14
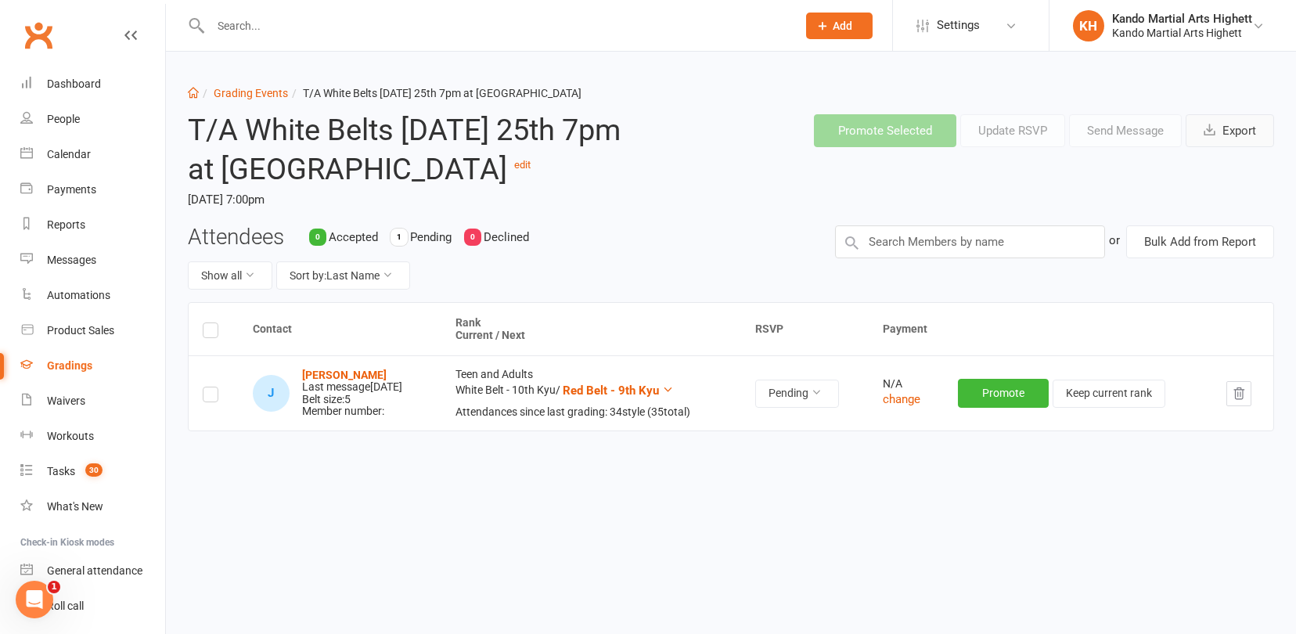
click at [1222, 138] on button "Export" at bounding box center [1230, 130] width 88 height 33
click at [261, 92] on link "Grading Events" at bounding box center [251, 93] width 74 height 13
select select "100"
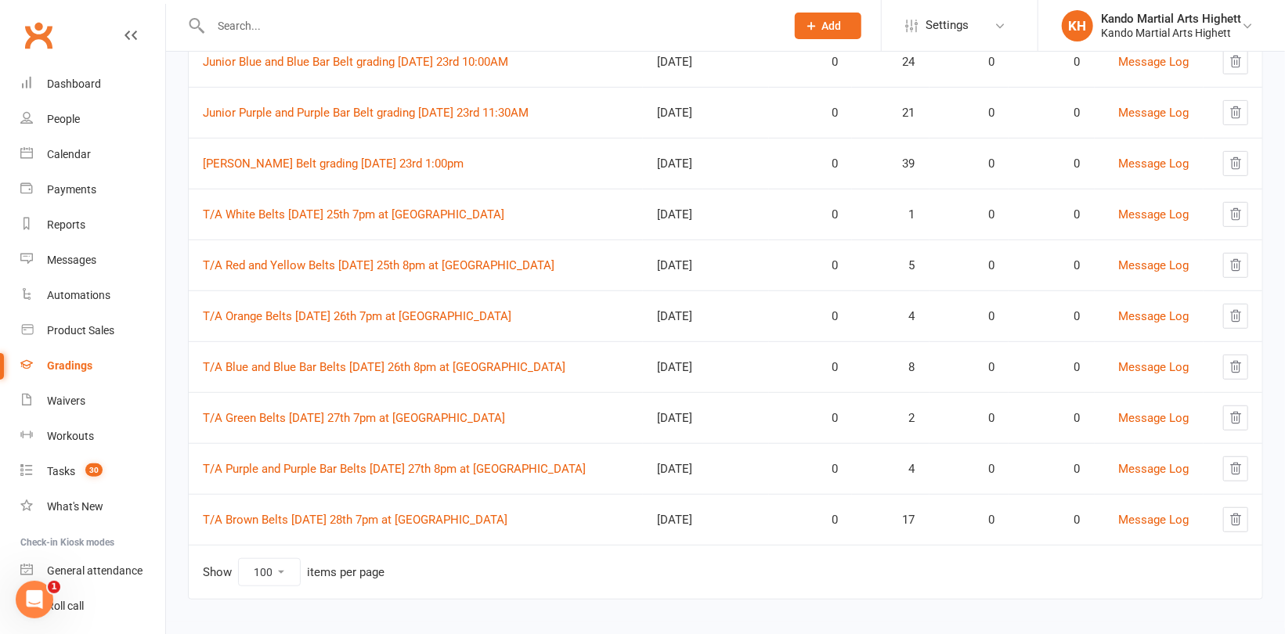
scroll to position [374, 0]
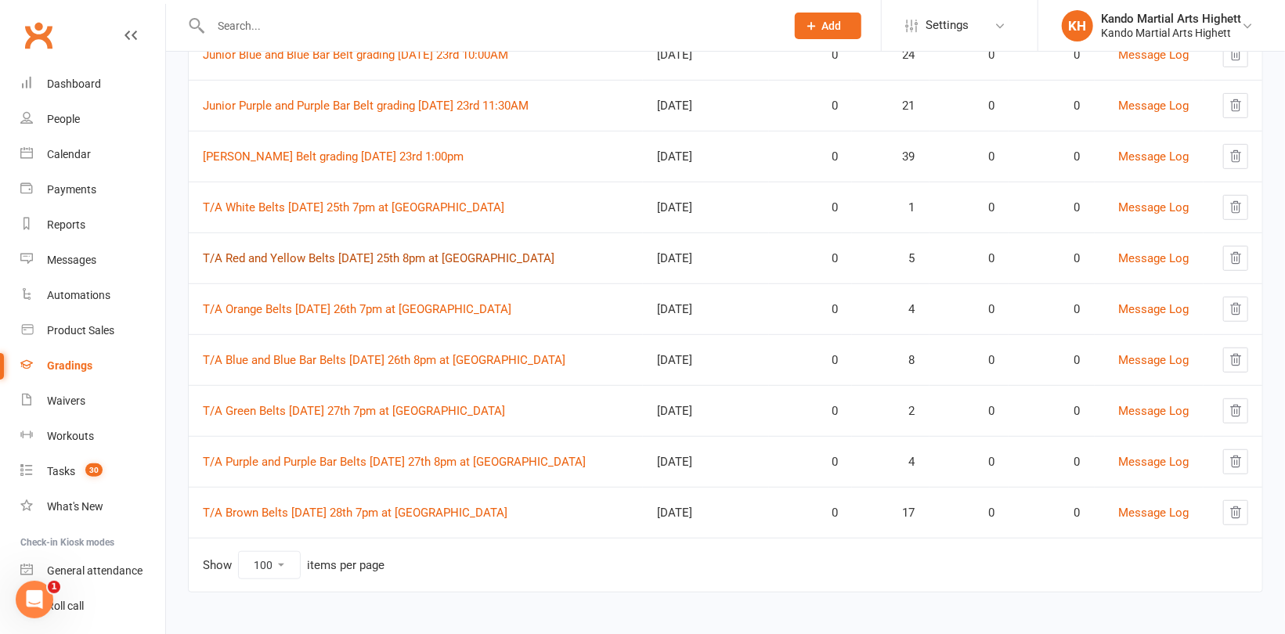
click at [294, 256] on link "T/A Red and Yellow Belts [DATE] 25th 8pm at [GEOGRAPHIC_DATA]" at bounding box center [378, 258] width 351 height 14
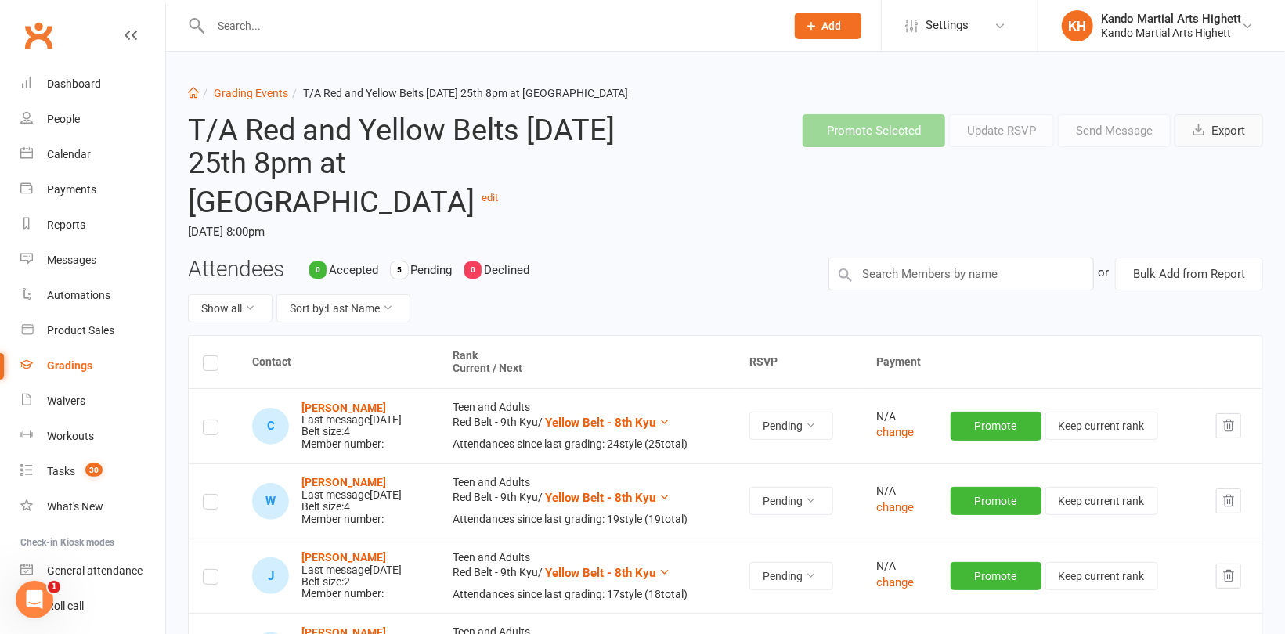
click at [1211, 136] on button "Export" at bounding box center [1218, 130] width 88 height 33
click at [252, 91] on link "Grading Events" at bounding box center [251, 93] width 74 height 13
select select "100"
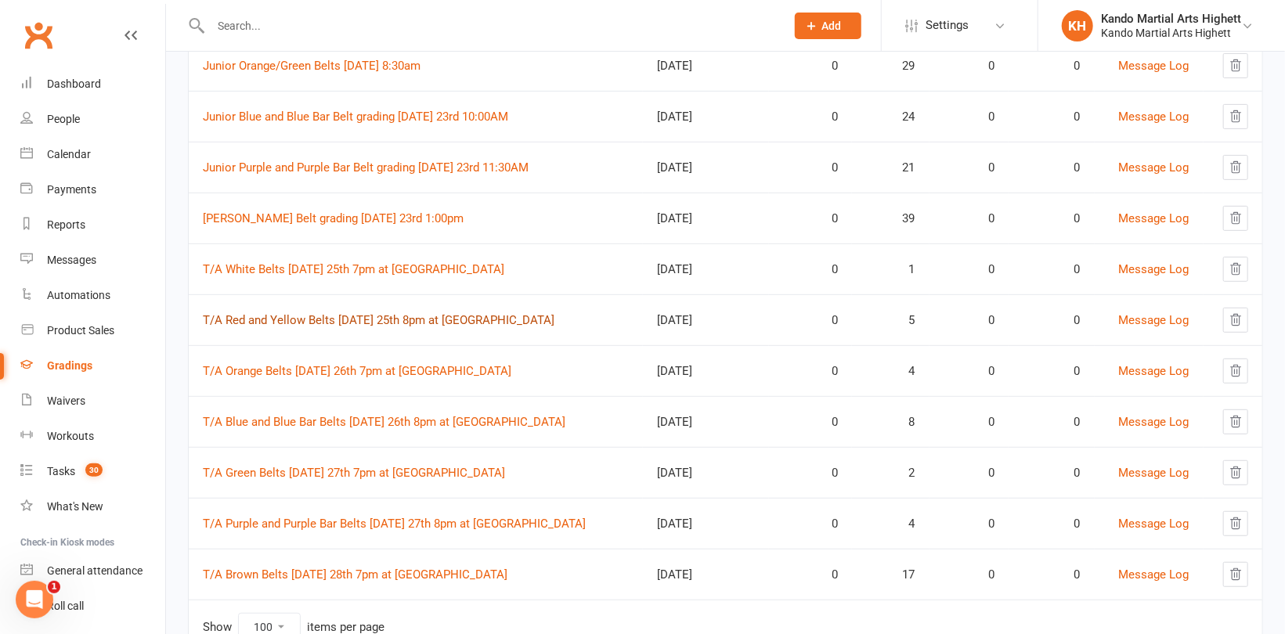
scroll to position [313, 0]
click at [328, 366] on link "T/A Orange Belts [DATE] 26th 7pm at [GEOGRAPHIC_DATA]" at bounding box center [357, 370] width 308 height 14
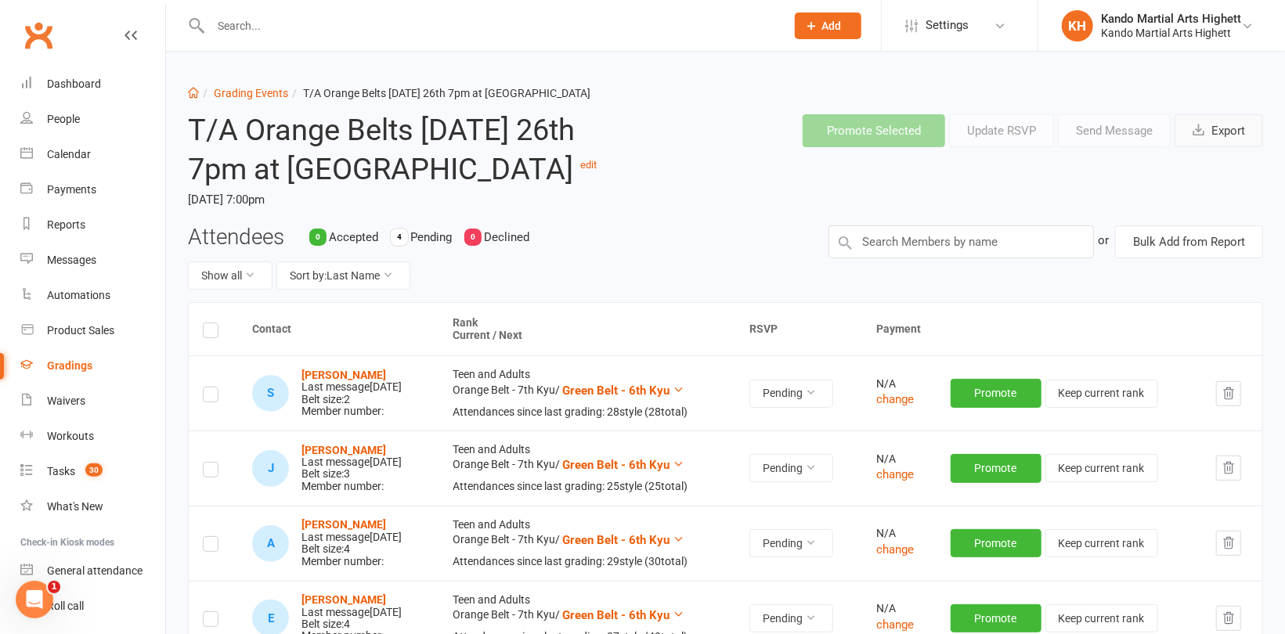
click at [1210, 128] on button "Export" at bounding box center [1218, 130] width 88 height 33
click at [252, 92] on link "Grading Events" at bounding box center [251, 93] width 74 height 13
select select "100"
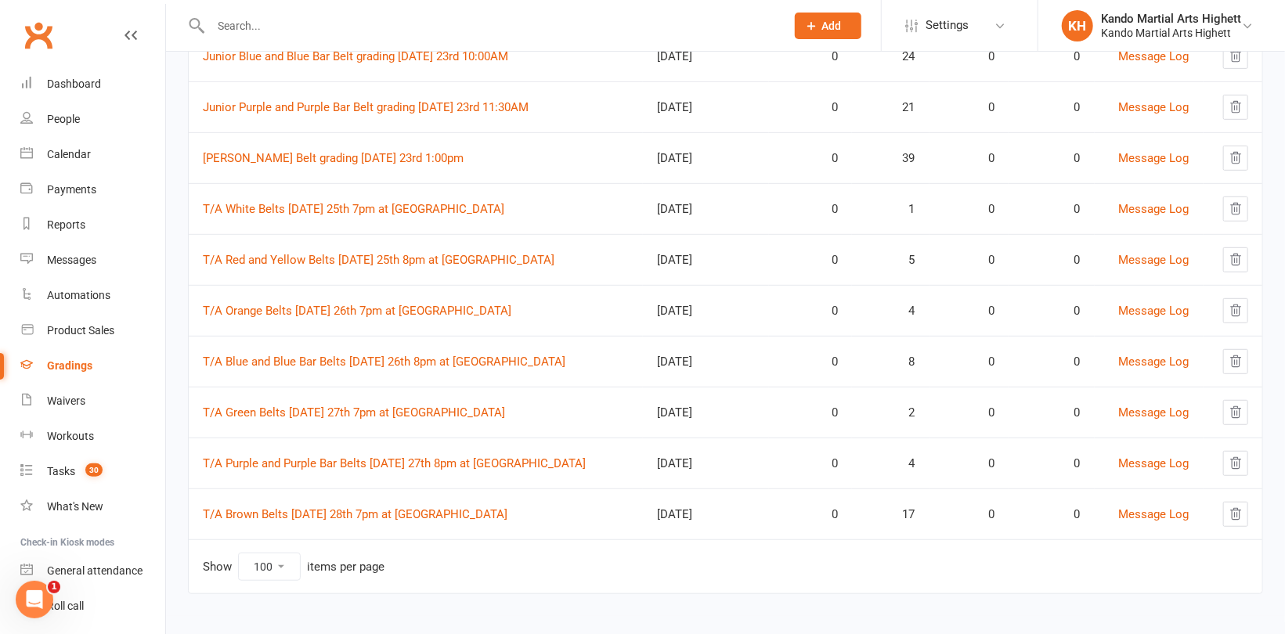
scroll to position [374, 0]
click at [299, 355] on link "T/A Blue and Blue Bar Belts [DATE] 26th 8pm at [GEOGRAPHIC_DATA]" at bounding box center [384, 360] width 362 height 14
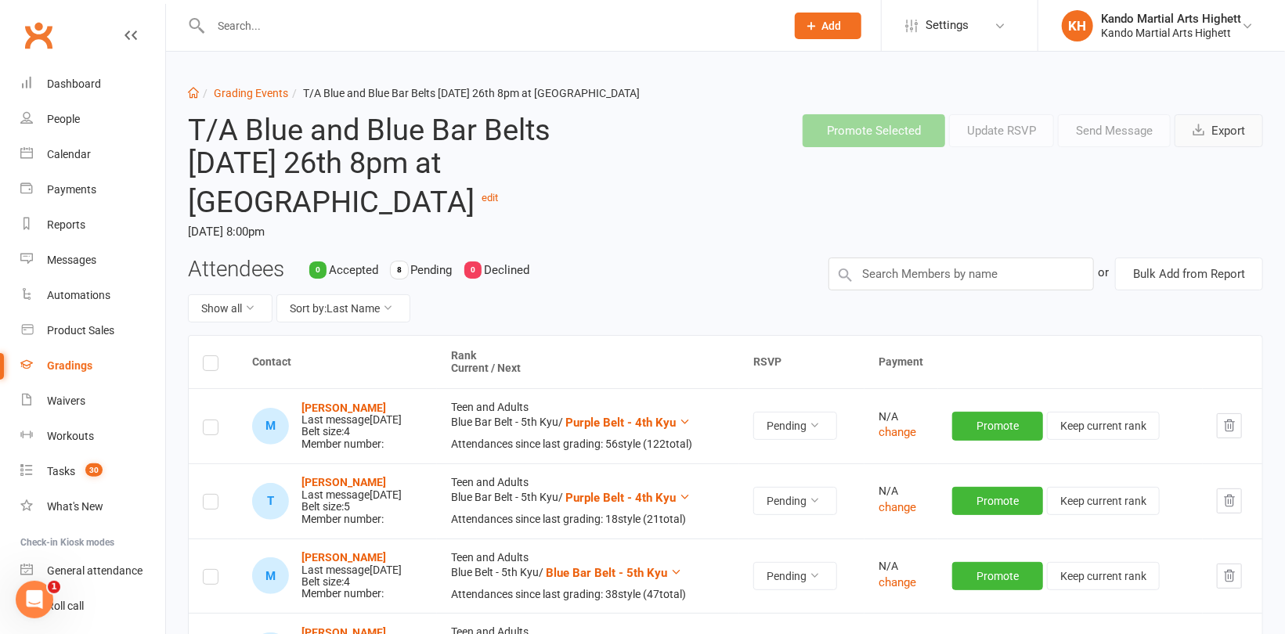
click at [1203, 132] on icon "button" at bounding box center [1198, 130] width 12 height 12
click at [249, 89] on link "Grading Events" at bounding box center [251, 93] width 74 height 13
select select "100"
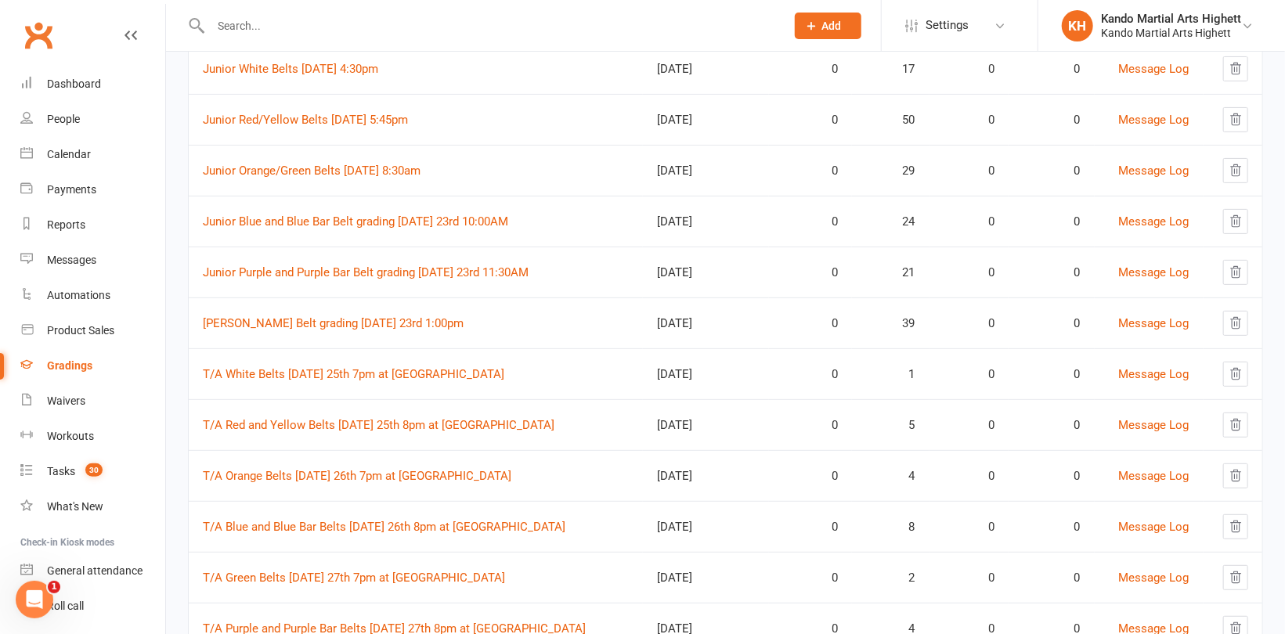
scroll to position [313, 0]
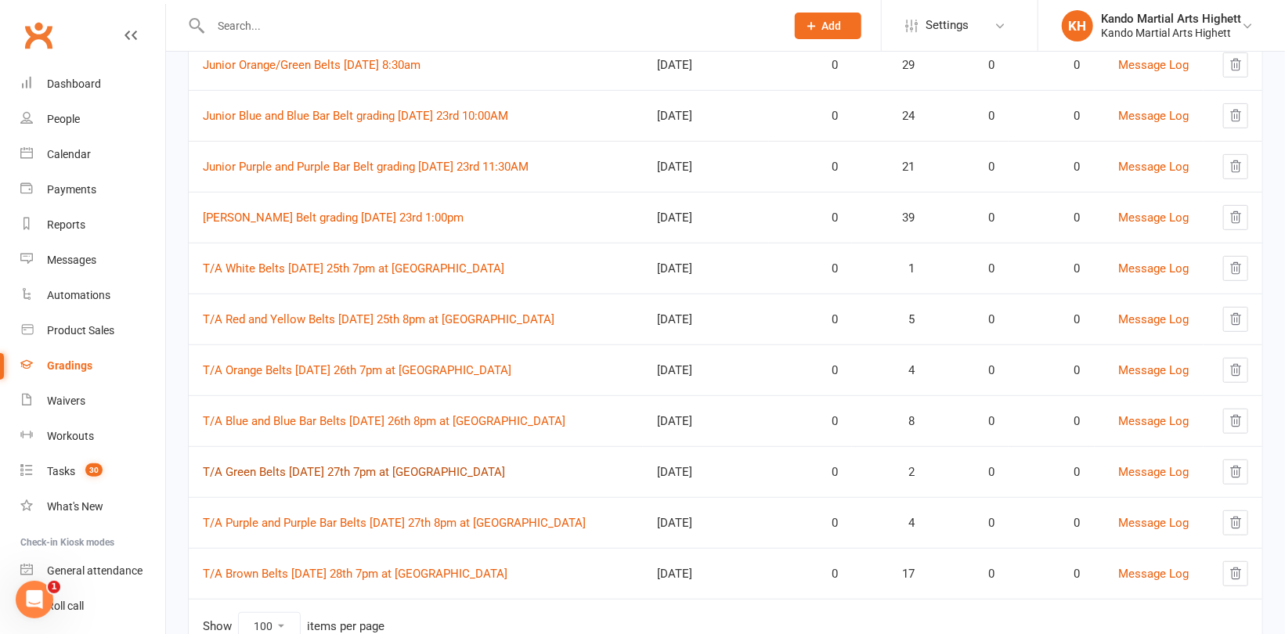
click at [327, 472] on link "T/A Green Belts [DATE] 27th 7pm at [GEOGRAPHIC_DATA]" at bounding box center [354, 472] width 302 height 14
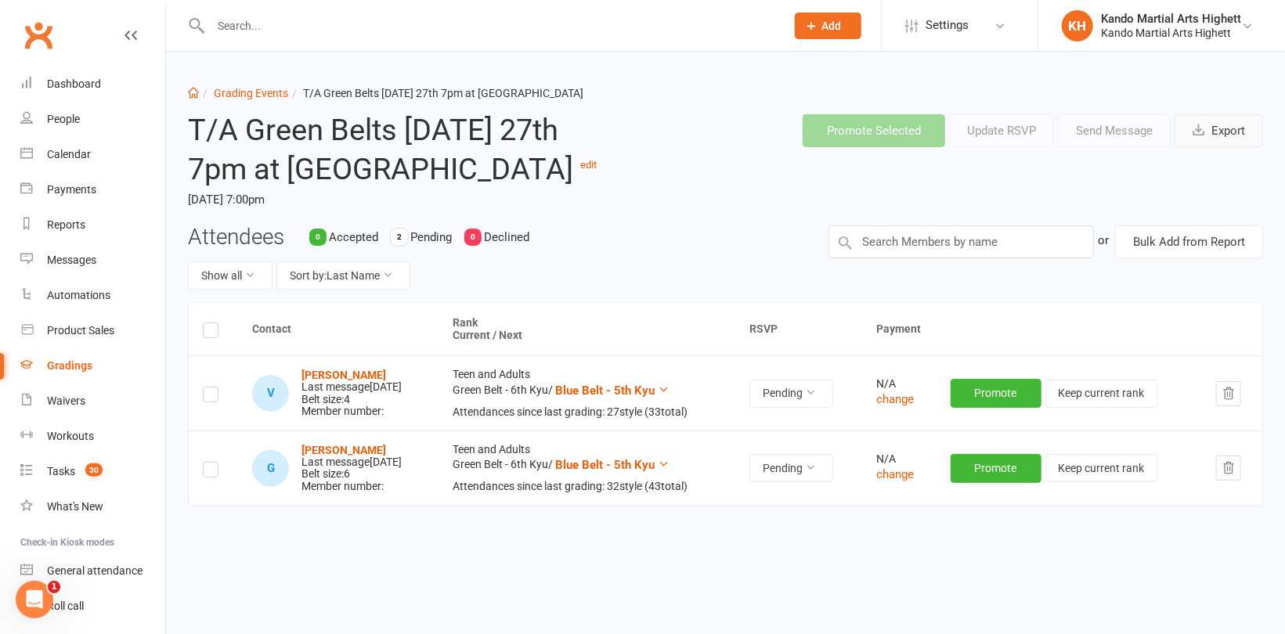
click at [1220, 132] on button "Export" at bounding box center [1218, 130] width 88 height 33
click at [235, 87] on link "Grading Events" at bounding box center [251, 93] width 74 height 13
select select "100"
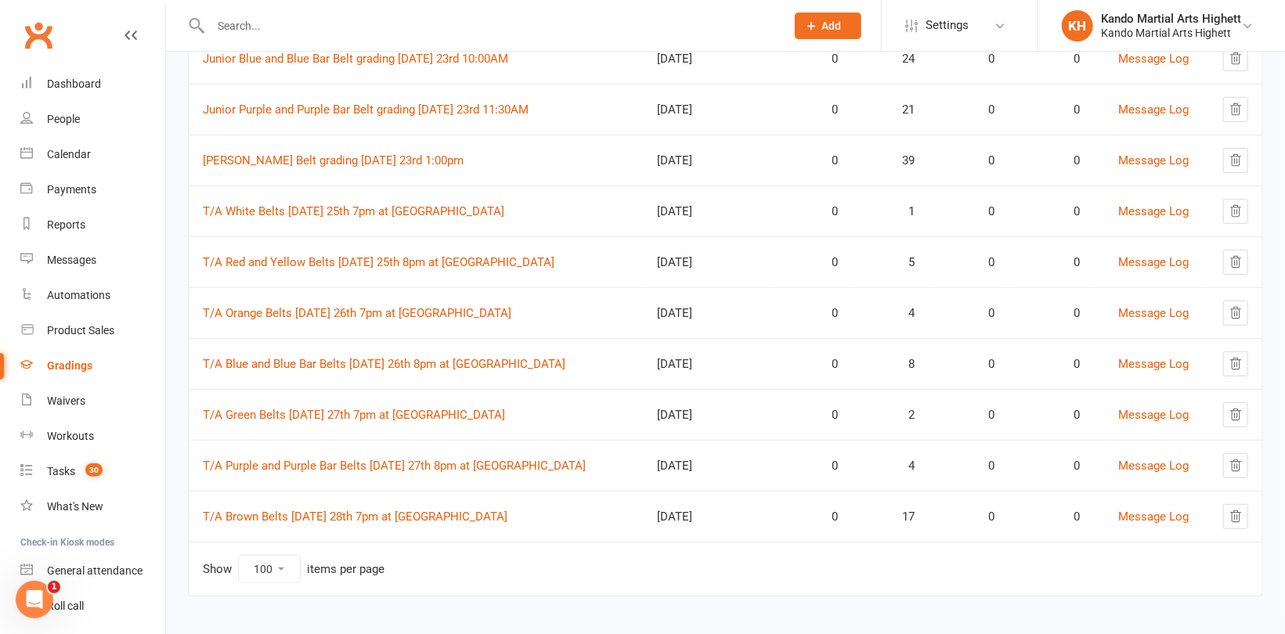
scroll to position [374, 0]
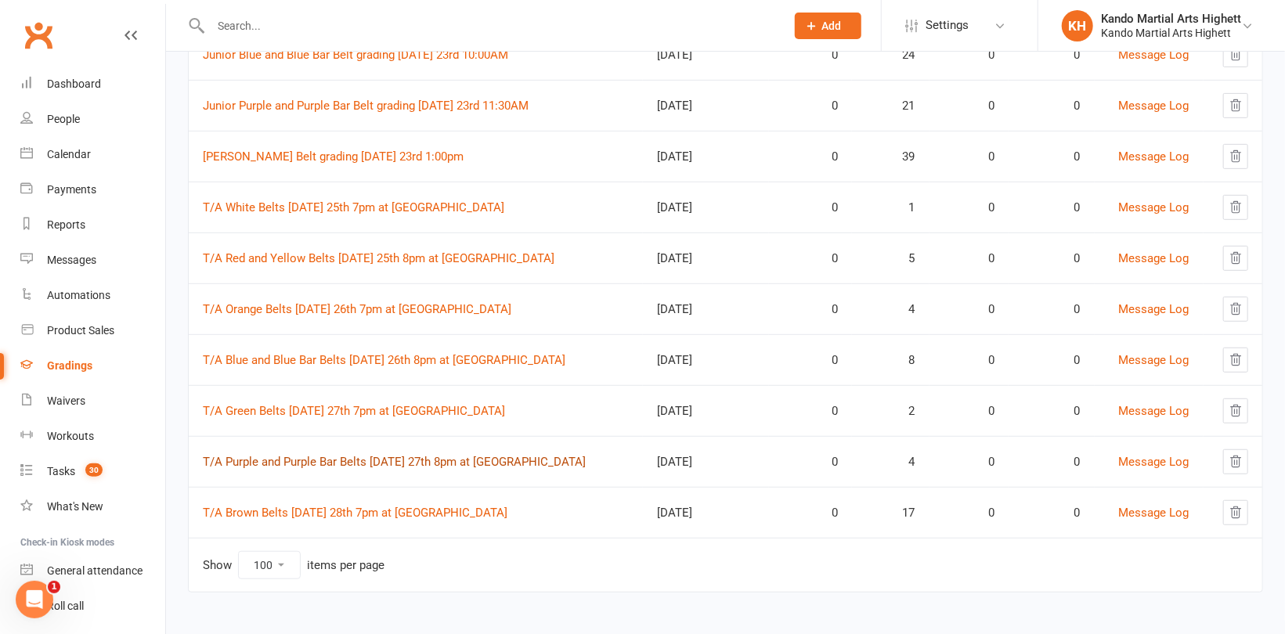
click at [342, 459] on link "T/A Purple and Purple Bar Belts [DATE] 27th 8pm at [GEOGRAPHIC_DATA]" at bounding box center [394, 462] width 383 height 14
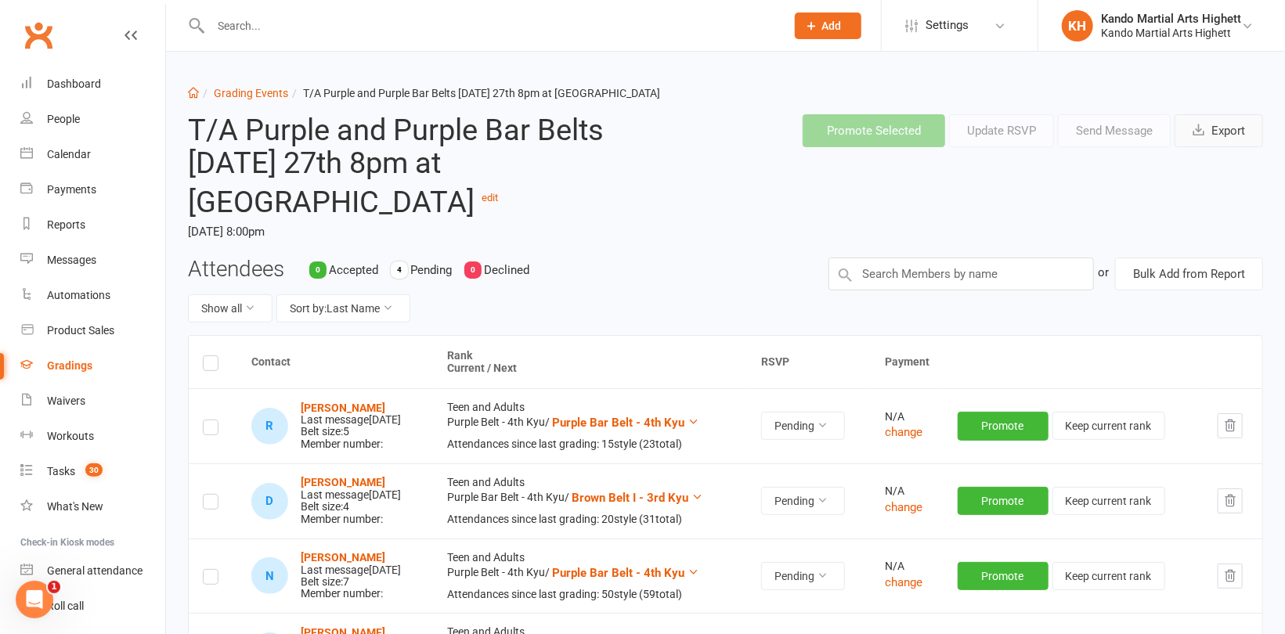
click at [1211, 136] on button "Export" at bounding box center [1218, 130] width 88 height 33
click at [264, 91] on link "Grading Events" at bounding box center [251, 93] width 74 height 13
select select "100"
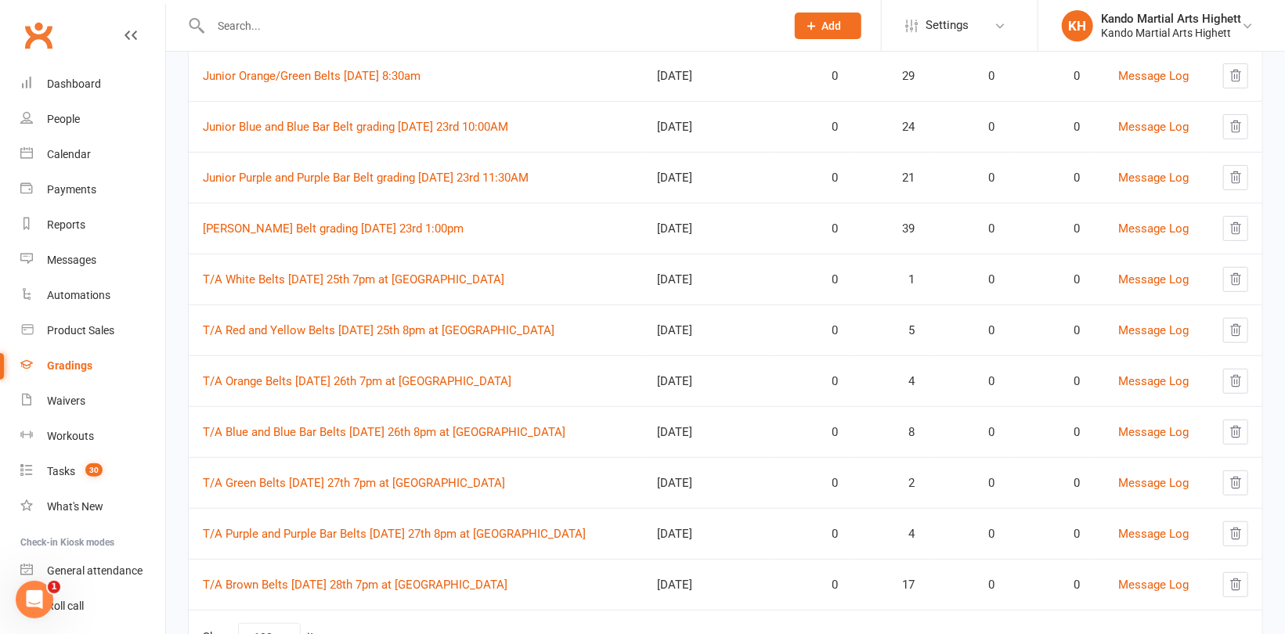
scroll to position [374, 0]
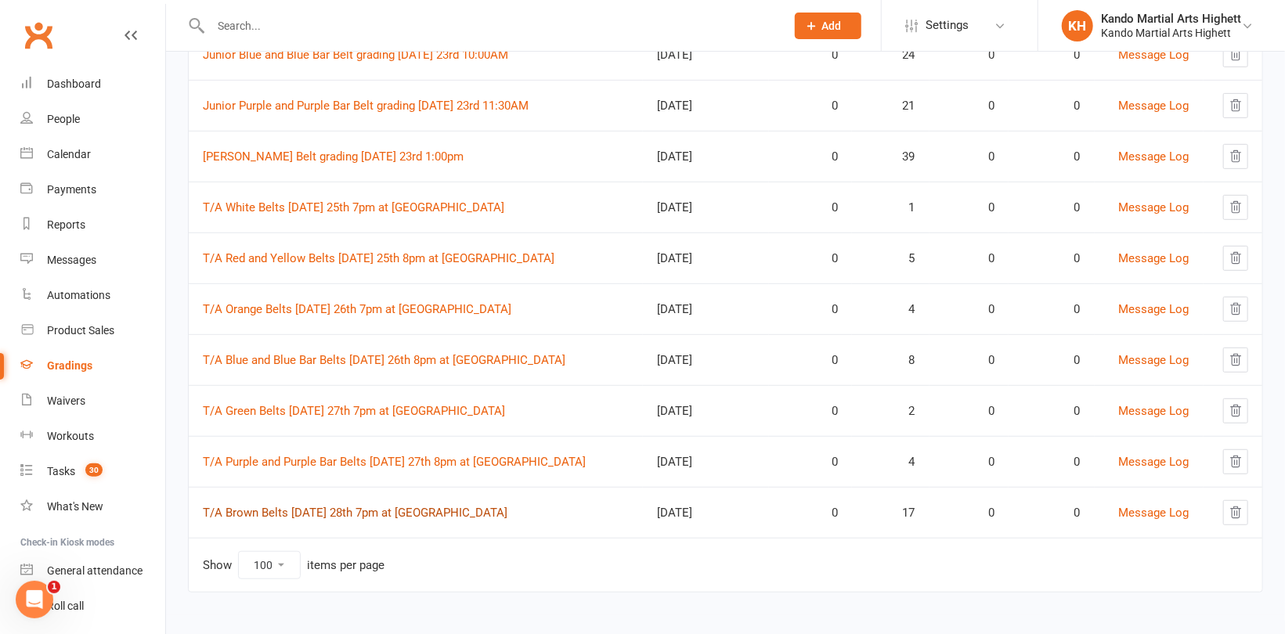
click at [341, 507] on link "T/A Brown Belts [DATE] 28th 7pm at [GEOGRAPHIC_DATA]" at bounding box center [355, 513] width 305 height 14
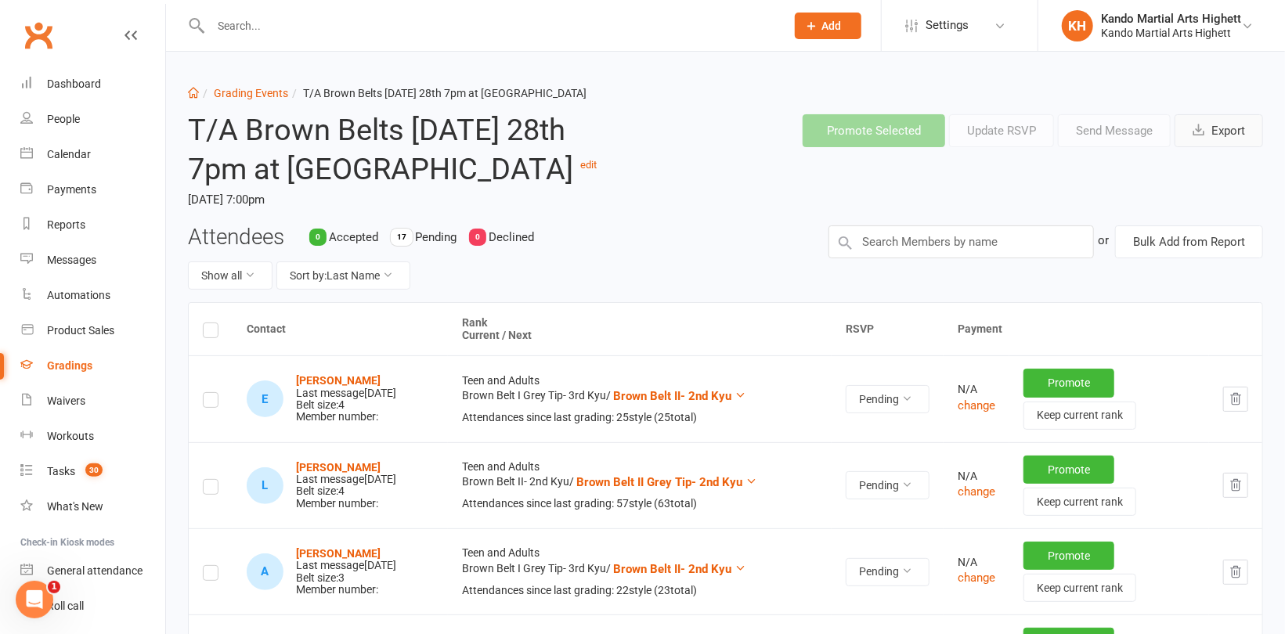
click at [1227, 121] on button "Export" at bounding box center [1218, 130] width 88 height 33
click at [65, 152] on div "Calendar" at bounding box center [69, 154] width 44 height 13
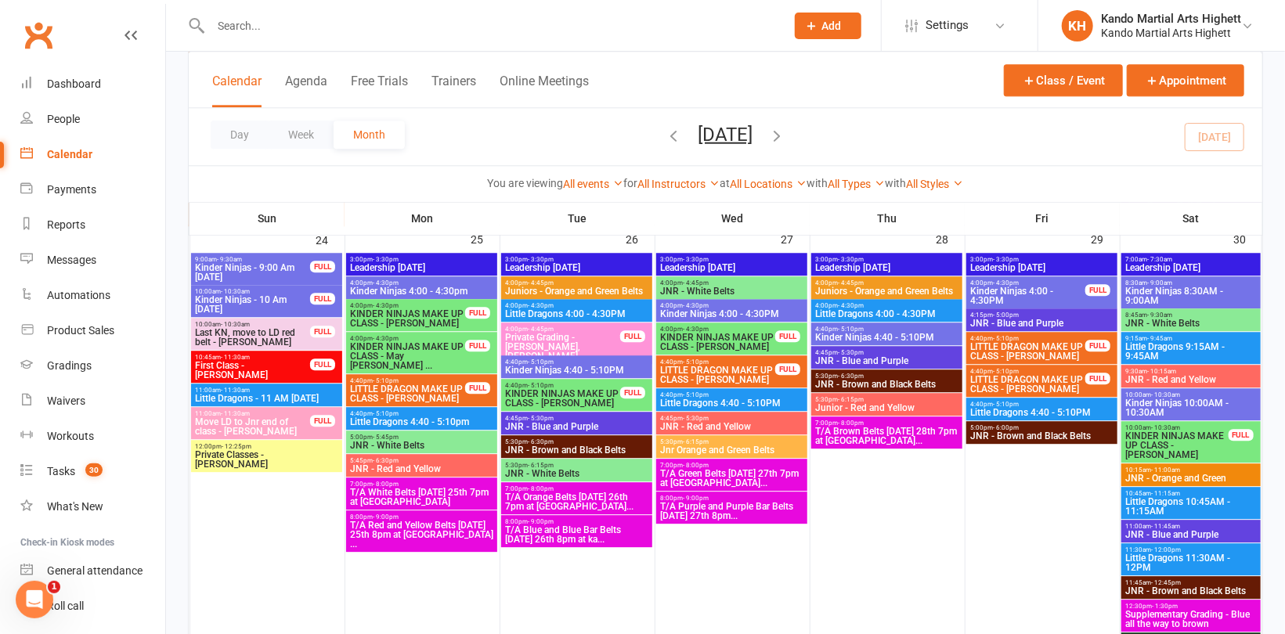
scroll to position [2262, 0]
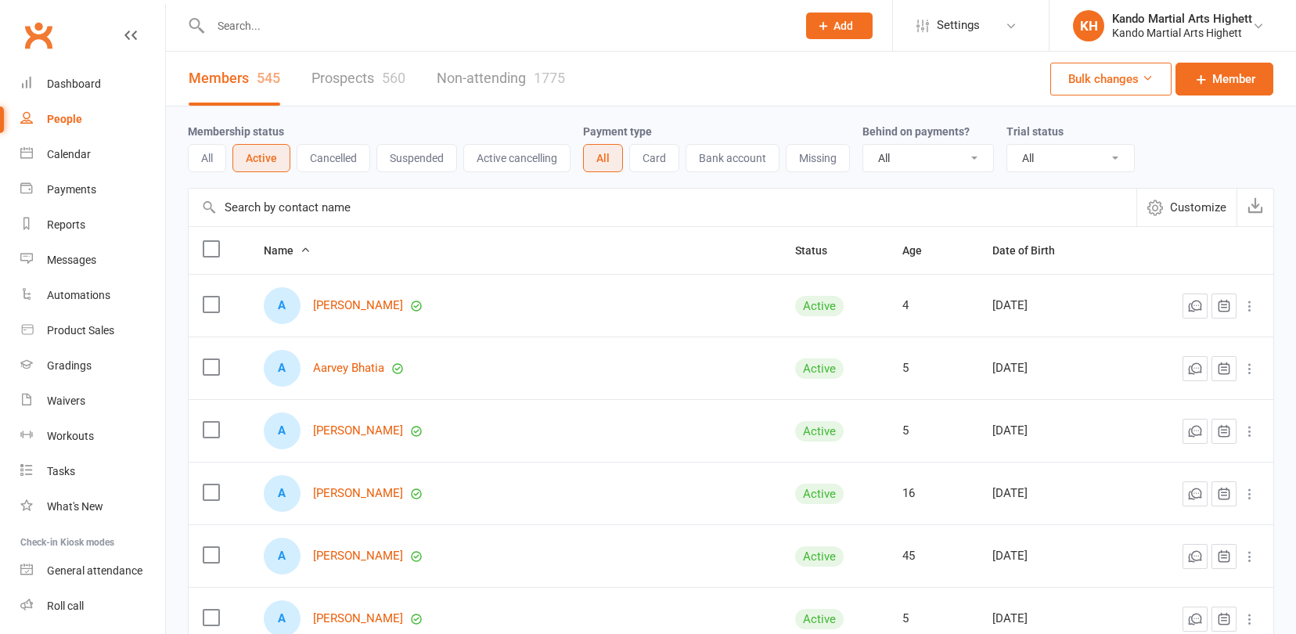
select select "100"
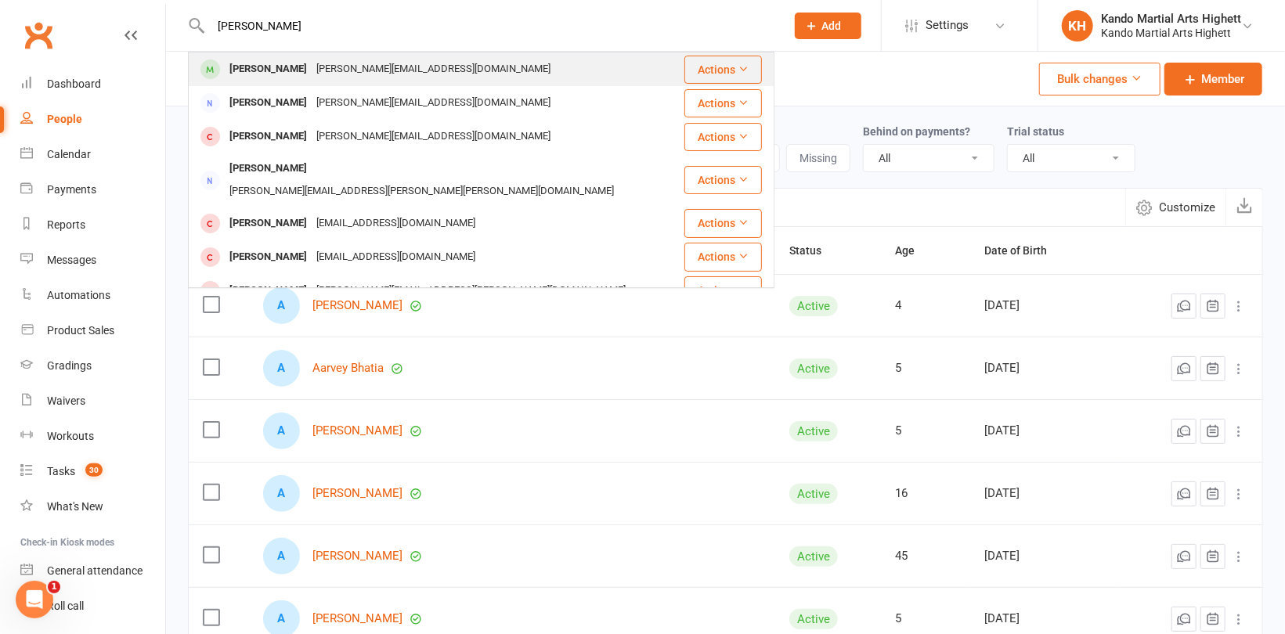
type input "Chloe Debruyne"
click at [313, 75] on div "thomas.debruyne2@gmail.com" at bounding box center [433, 69] width 243 height 23
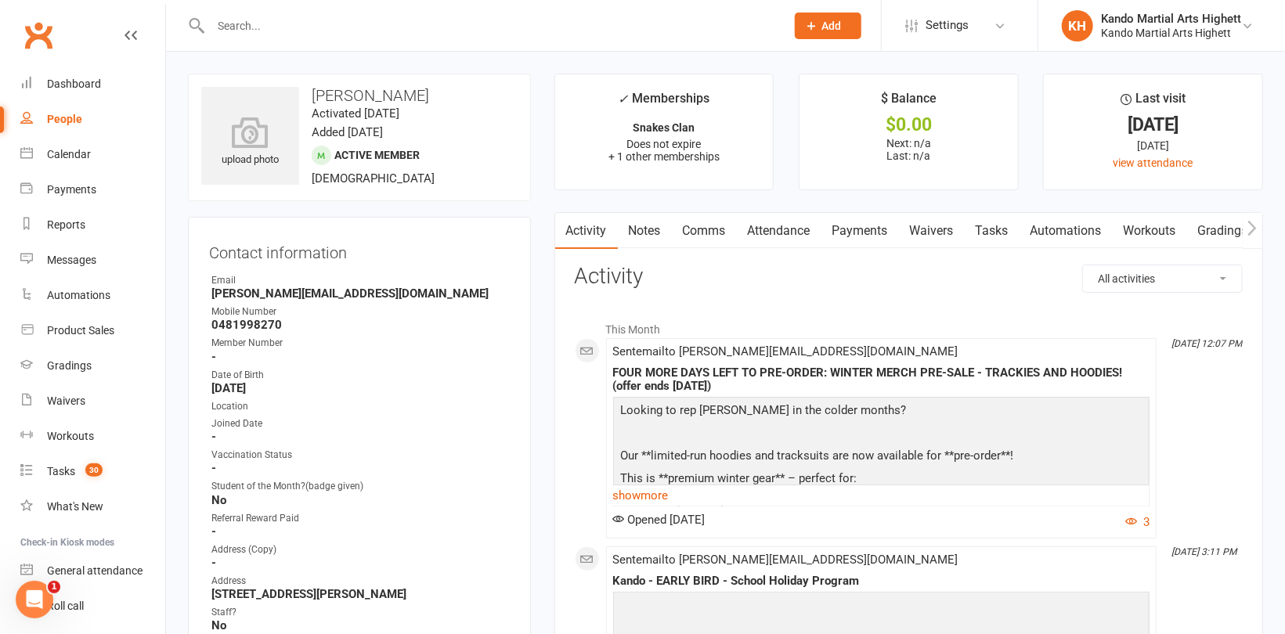
click at [645, 225] on link "Notes" at bounding box center [645, 231] width 54 height 36
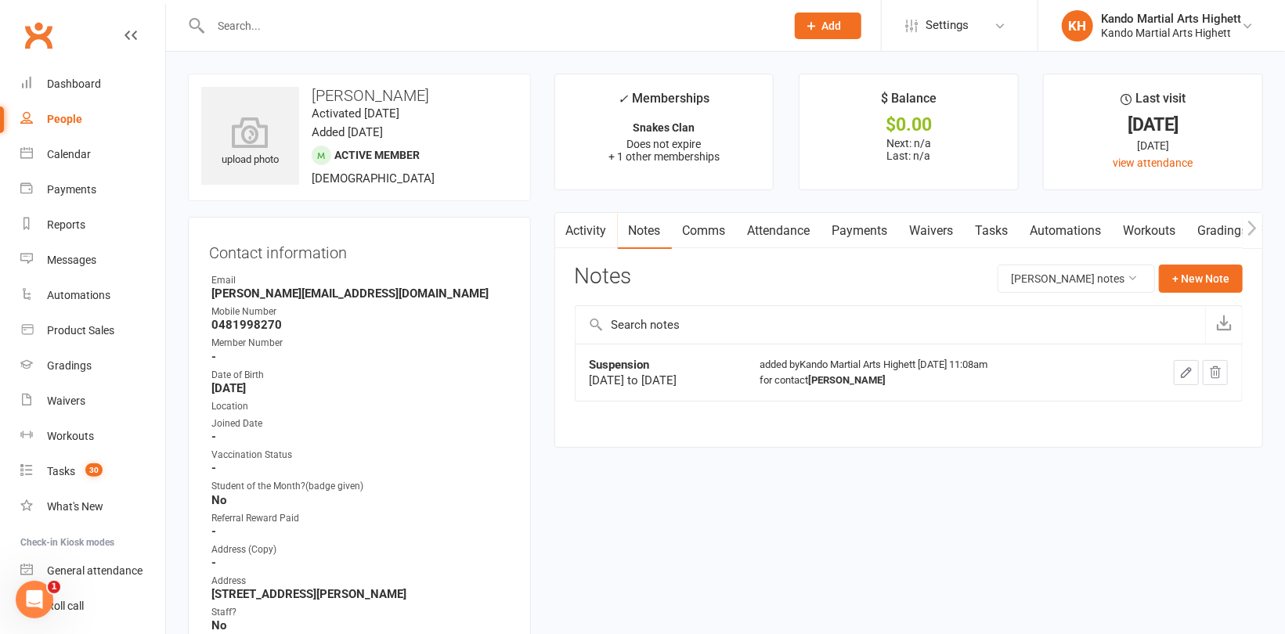
click at [772, 234] on link "Attendance" at bounding box center [779, 231] width 85 height 36
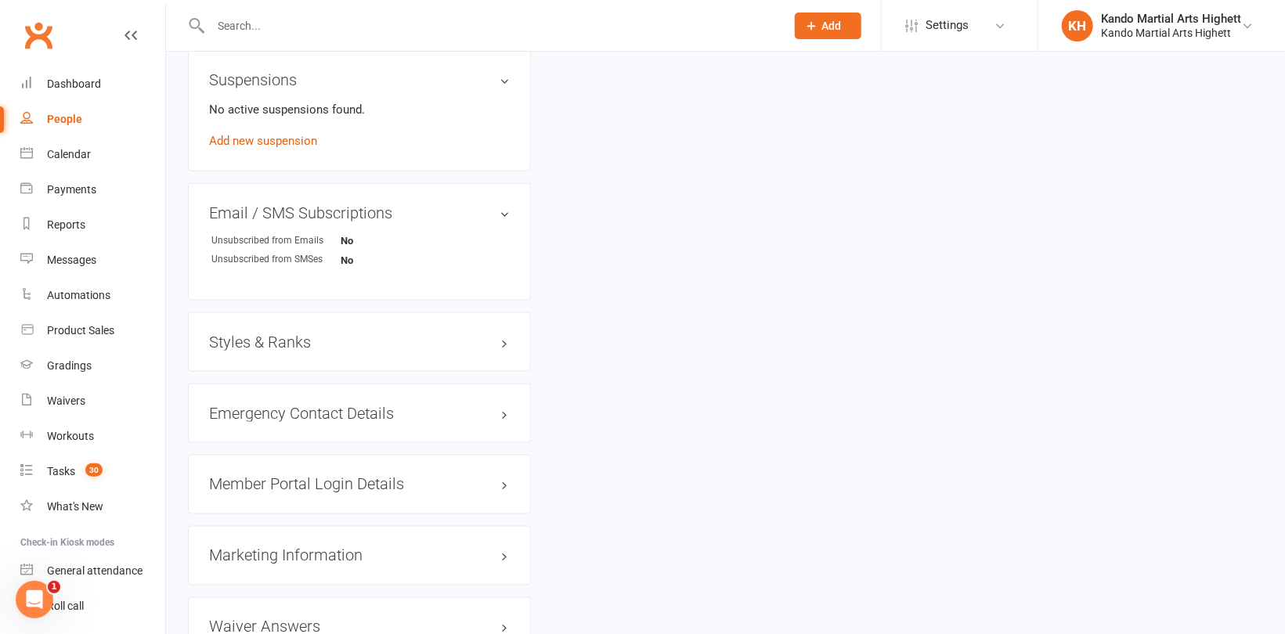
scroll to position [1388, 0]
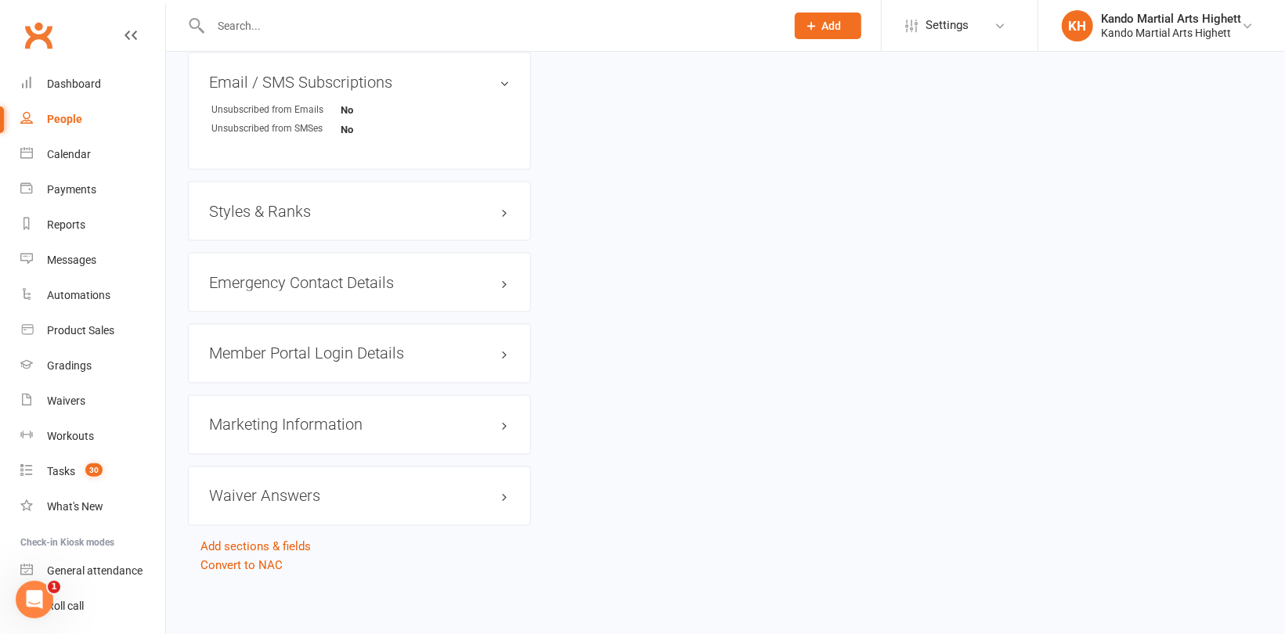
click at [283, 194] on div "Styles & Ranks" at bounding box center [359, 211] width 343 height 59
click at [279, 204] on h3 "Styles & Ranks" at bounding box center [359, 211] width 301 height 17
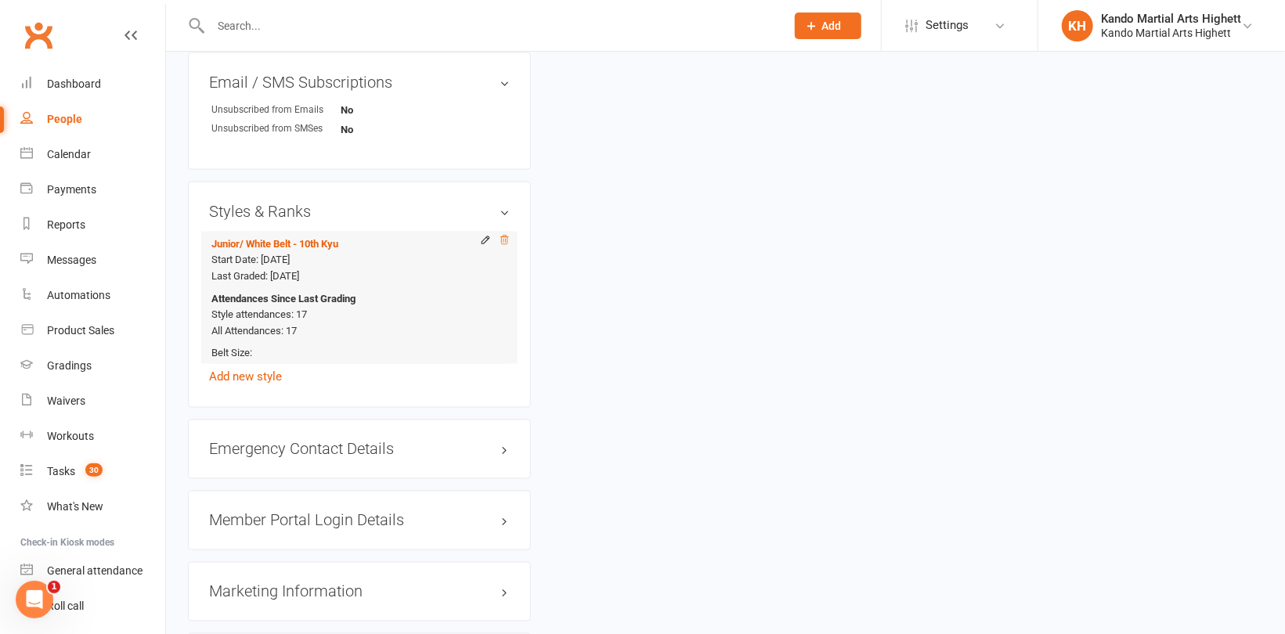
click at [506, 241] on icon at bounding box center [504, 240] width 8 height 9
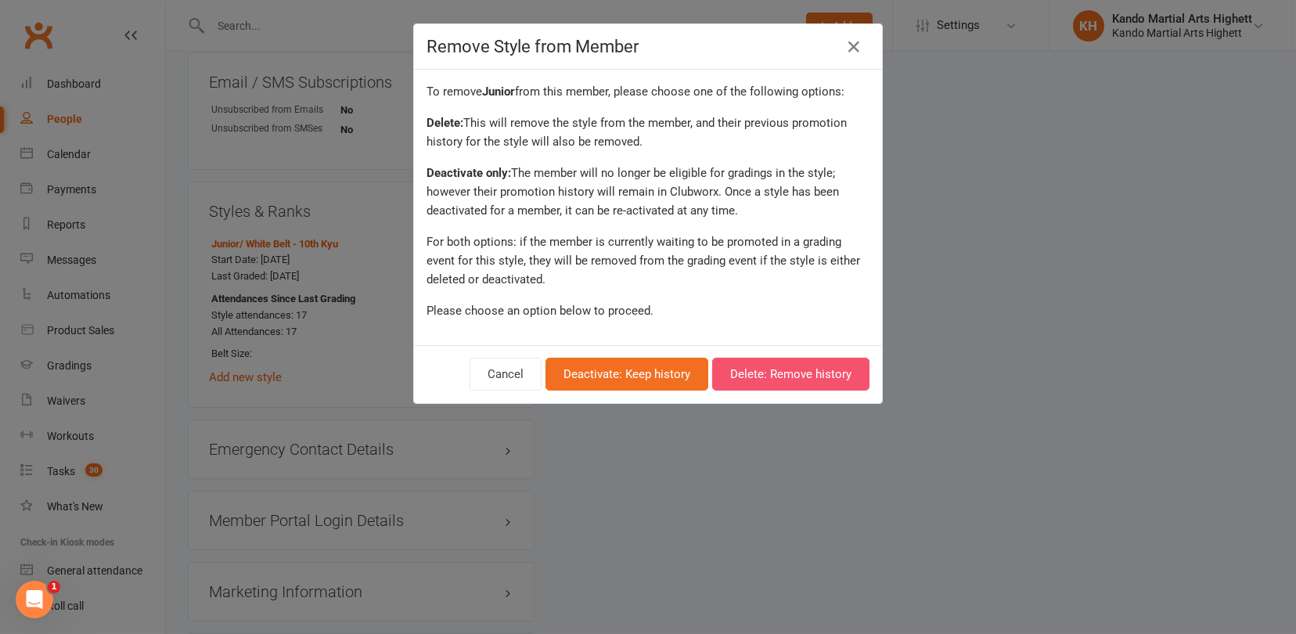
click at [780, 369] on button "Delete: Remove history" at bounding box center [790, 374] width 157 height 33
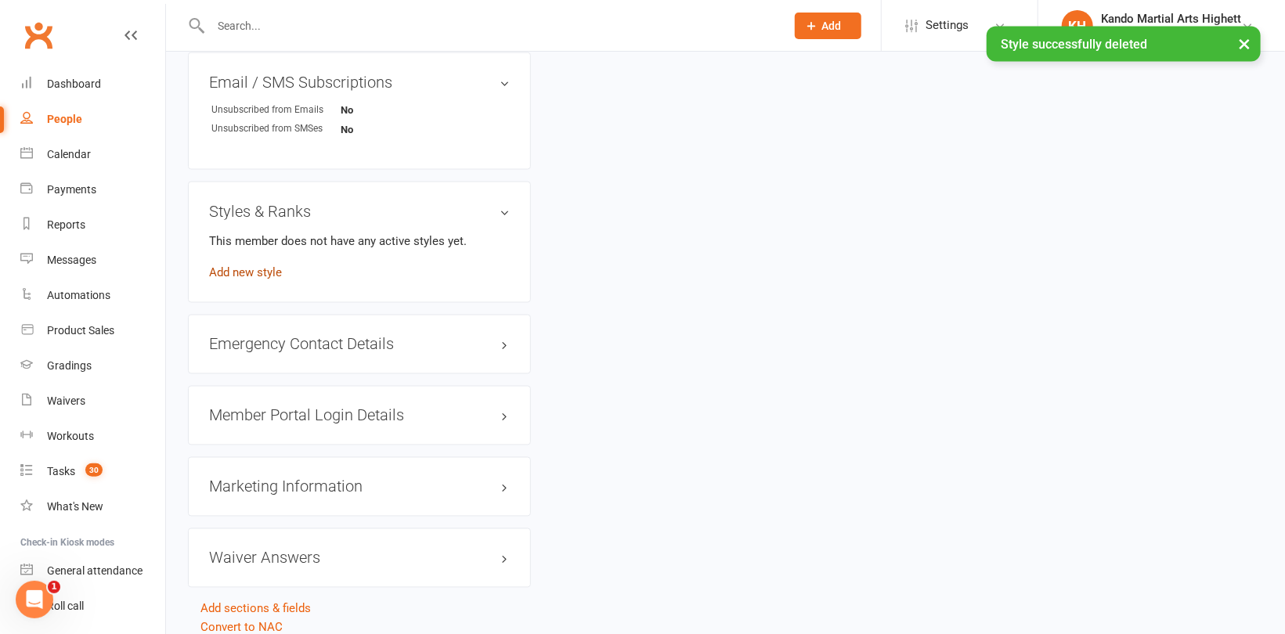
click at [248, 268] on link "Add new style" at bounding box center [245, 272] width 73 height 14
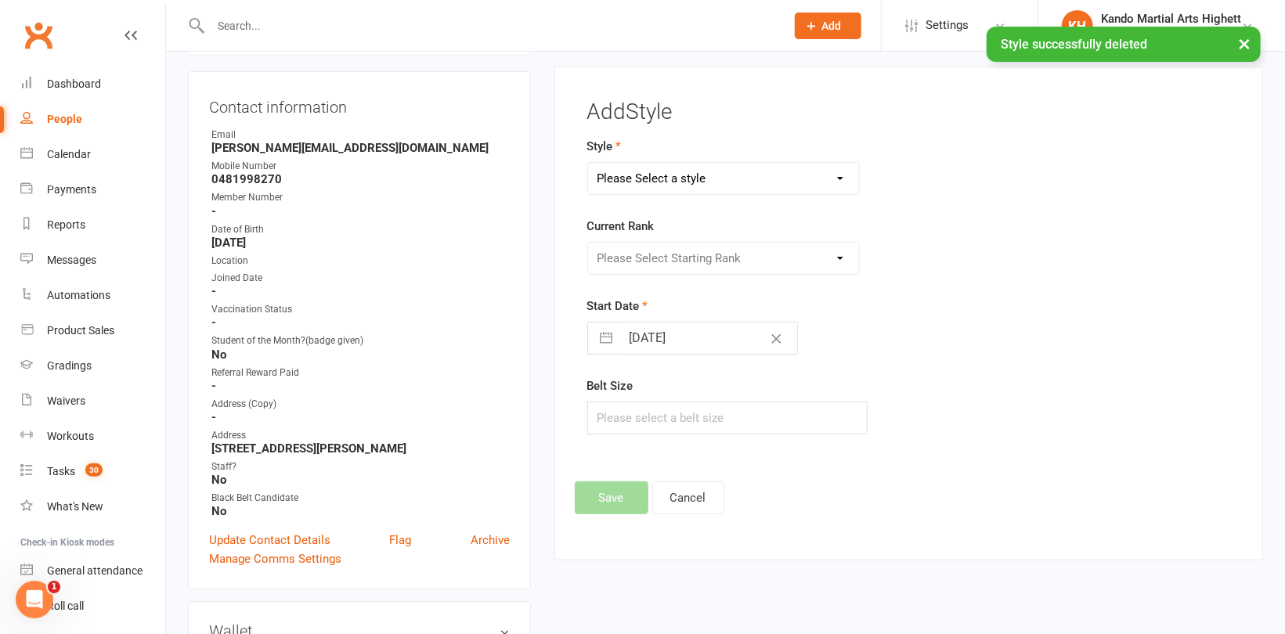
scroll to position [133, 0]
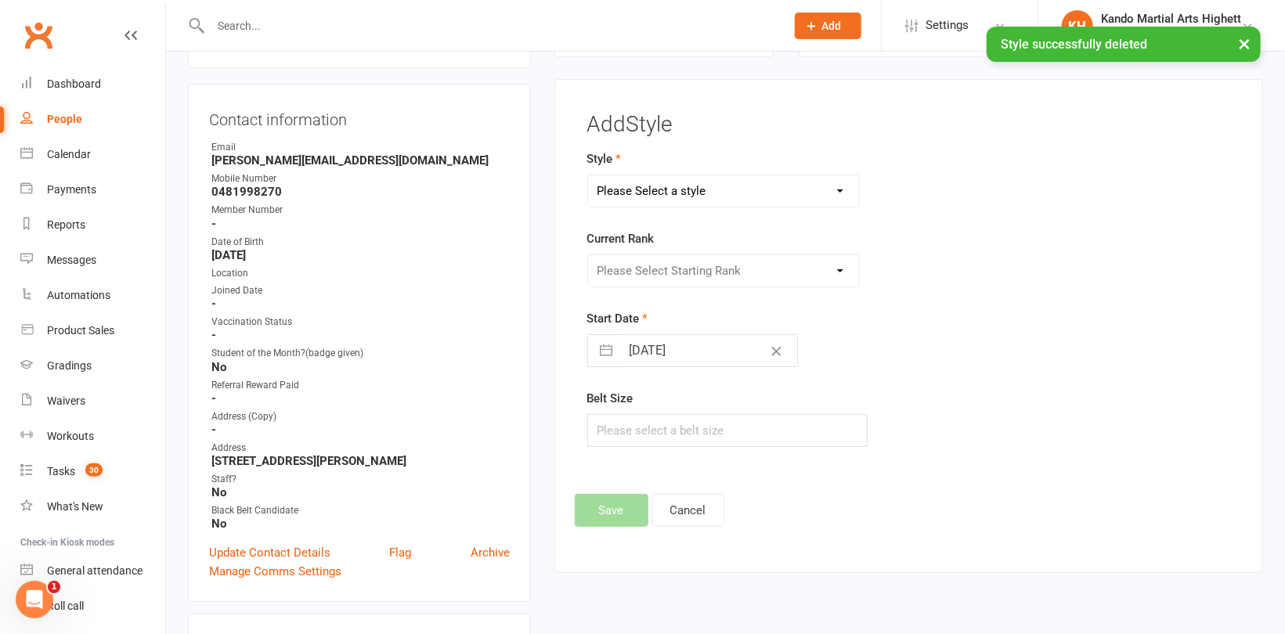
click at [655, 181] on select "Please Select a style [PERSON_NAME] Ninja Leadership Little Dragon Teen and Adu…" at bounding box center [723, 190] width 271 height 31
select select "1196"
click at [588, 175] on select "Please Select a style [PERSON_NAME] Ninja Leadership Little Dragon Teen and Adu…" at bounding box center [723, 190] width 271 height 31
click at [636, 271] on select "Please Select Starting Rank White Belt - 10th Kyu Red Belt - 9th Kyu Yellow Bel…" at bounding box center [723, 270] width 271 height 31
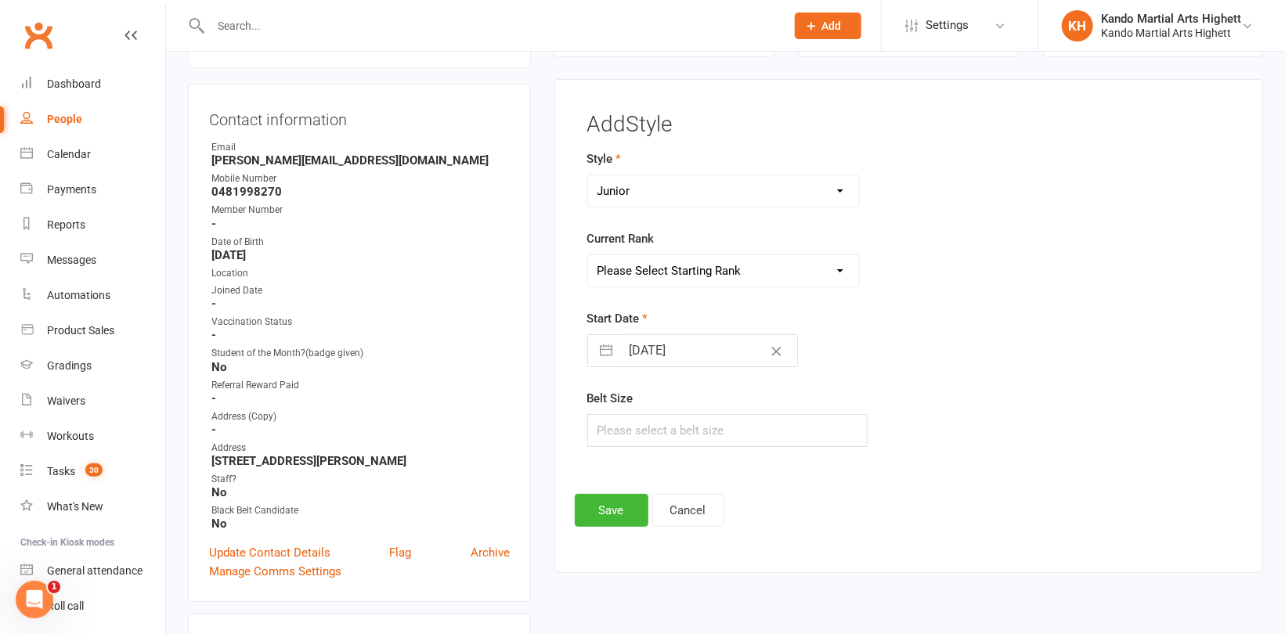
select select "11441"
click at [588, 255] on select "Please Select Starting Rank White Belt - 10th Kyu Red Belt - 9th Kyu Yellow Bel…" at bounding box center [723, 270] width 271 height 31
click at [663, 418] on input "text" at bounding box center [727, 430] width 280 height 33
type input "2"
click at [650, 346] on input "[DATE]" at bounding box center [709, 350] width 176 height 31
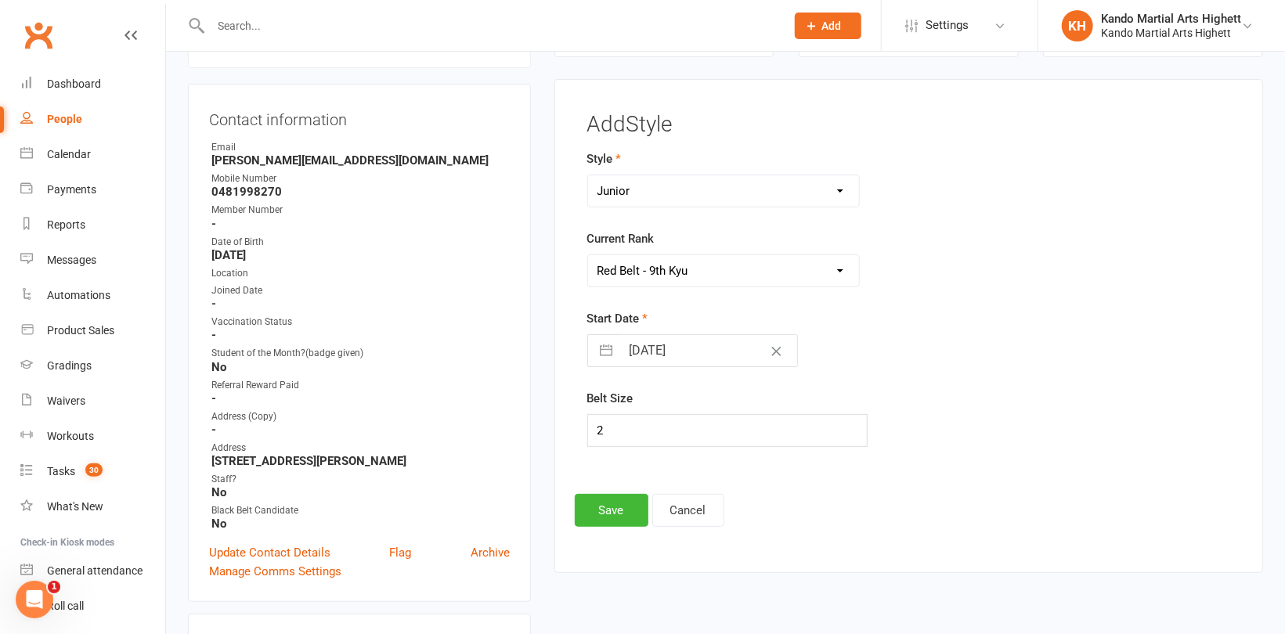
select select "6"
select select "2025"
select select "7"
select select "2025"
select select "8"
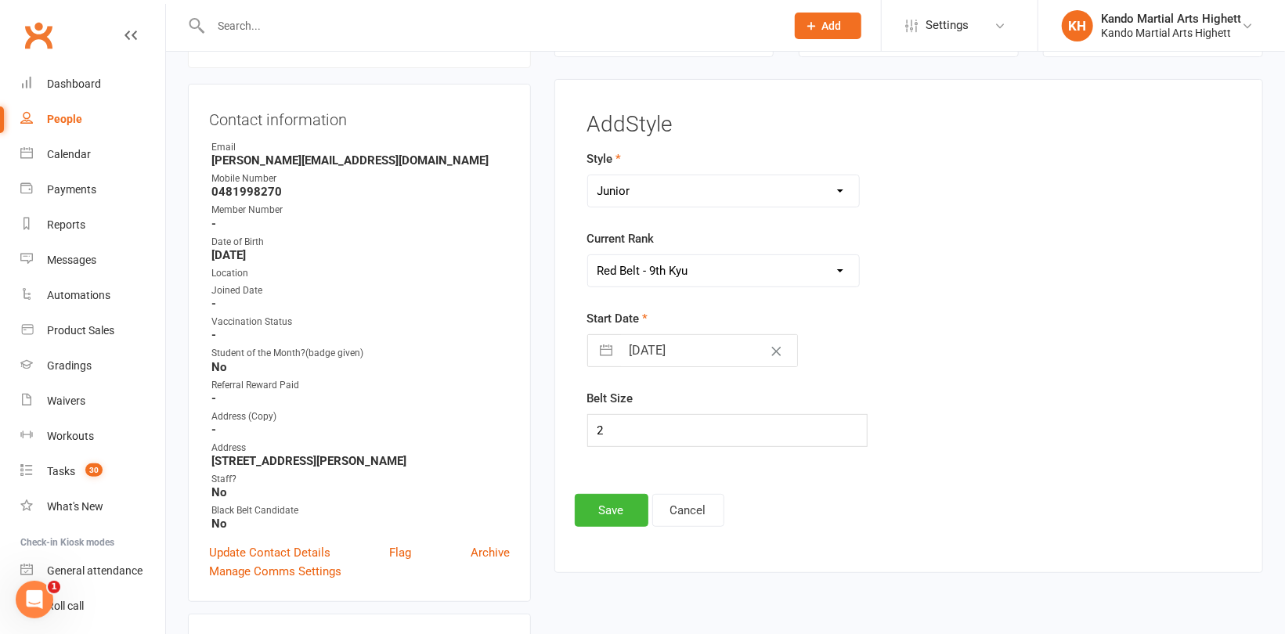
select select "2025"
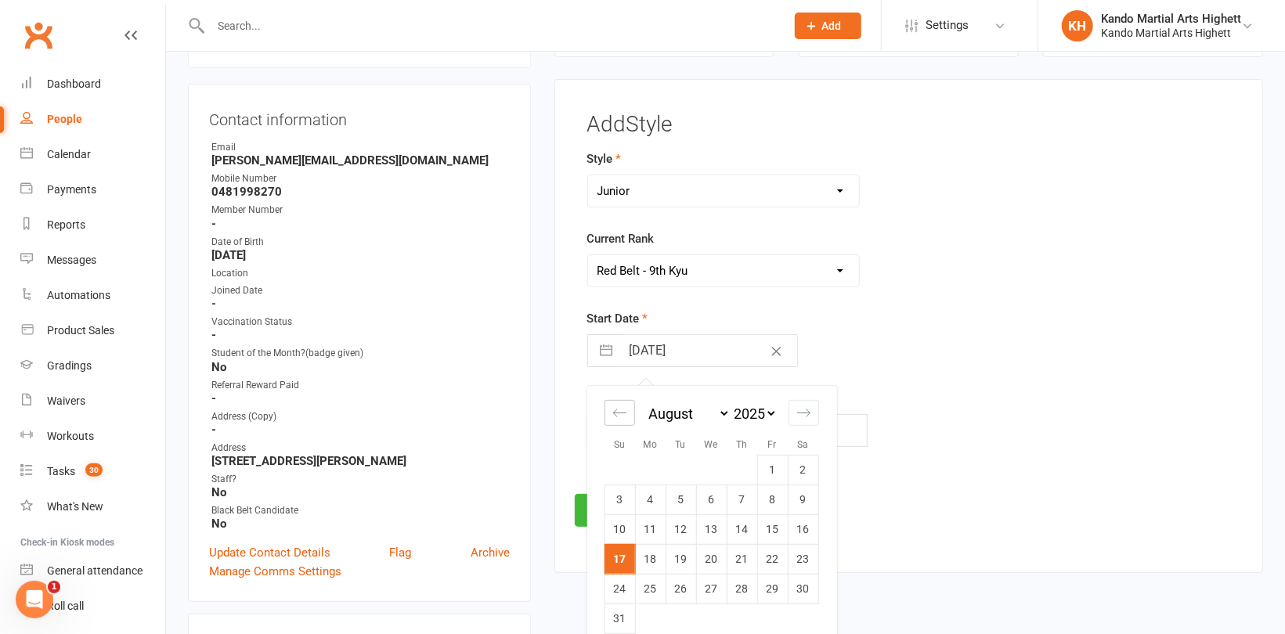
click at [622, 402] on div "Move backward to switch to the previous month." at bounding box center [619, 413] width 31 height 26
select select "5"
select select "2025"
click at [622, 402] on div "Move backward to switch to the previous month." at bounding box center [619, 413] width 31 height 26
select select "4"
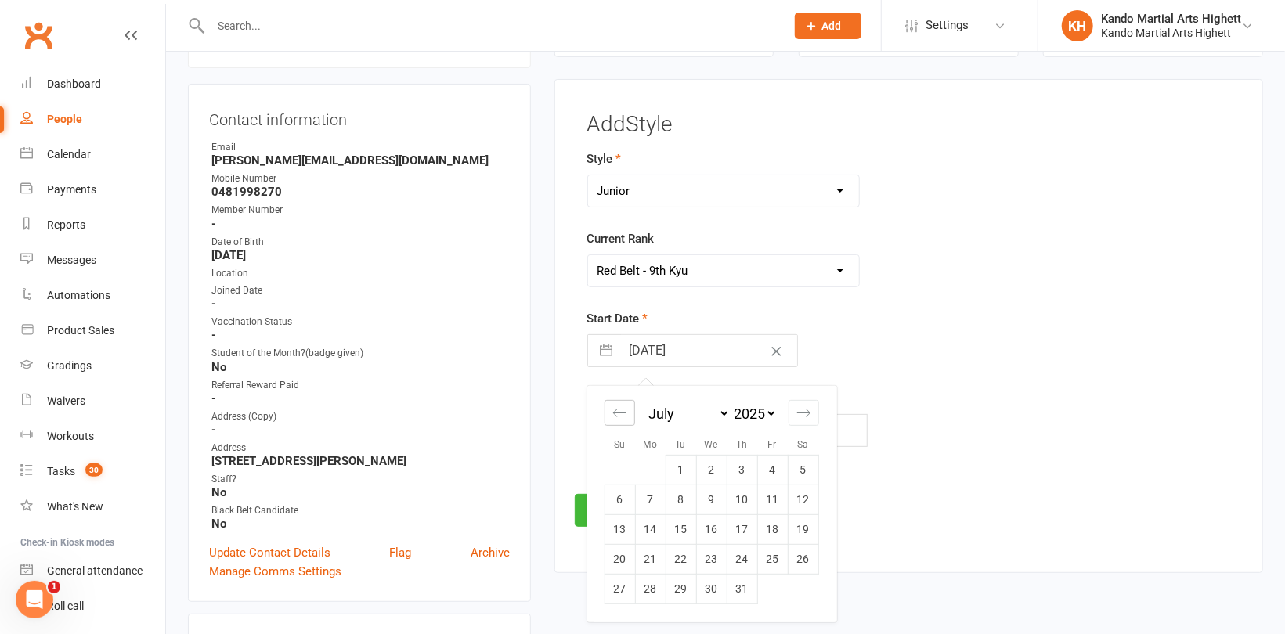
select select "2025"
click at [622, 402] on div "Move backward to switch to the previous month." at bounding box center [619, 413] width 31 height 26
select select "3"
select select "2025"
click at [734, 462] on td "1" at bounding box center [741, 470] width 31 height 30
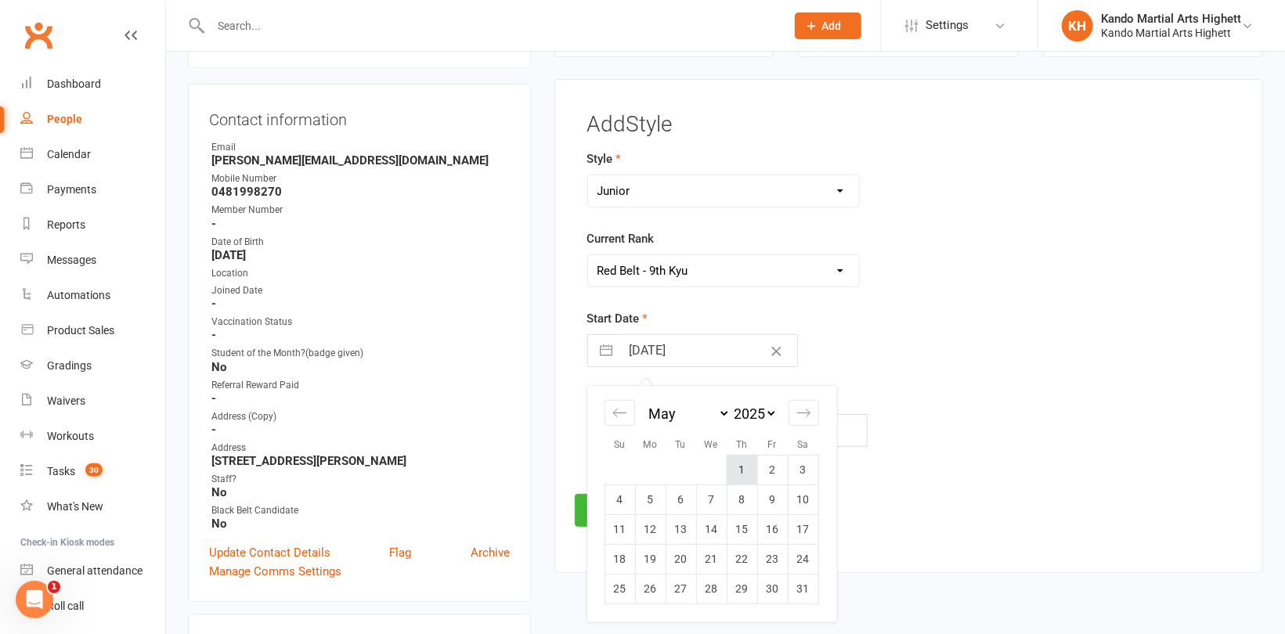
type input "01 May 2025"
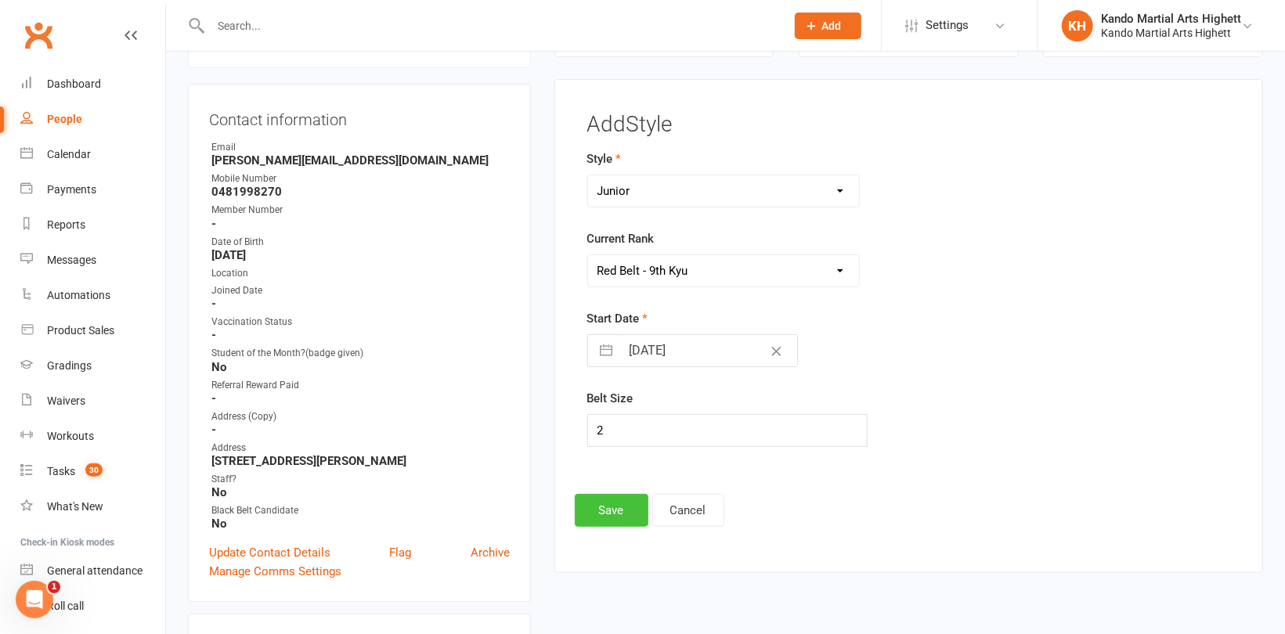
click at [609, 509] on button "Save" at bounding box center [612, 510] width 74 height 33
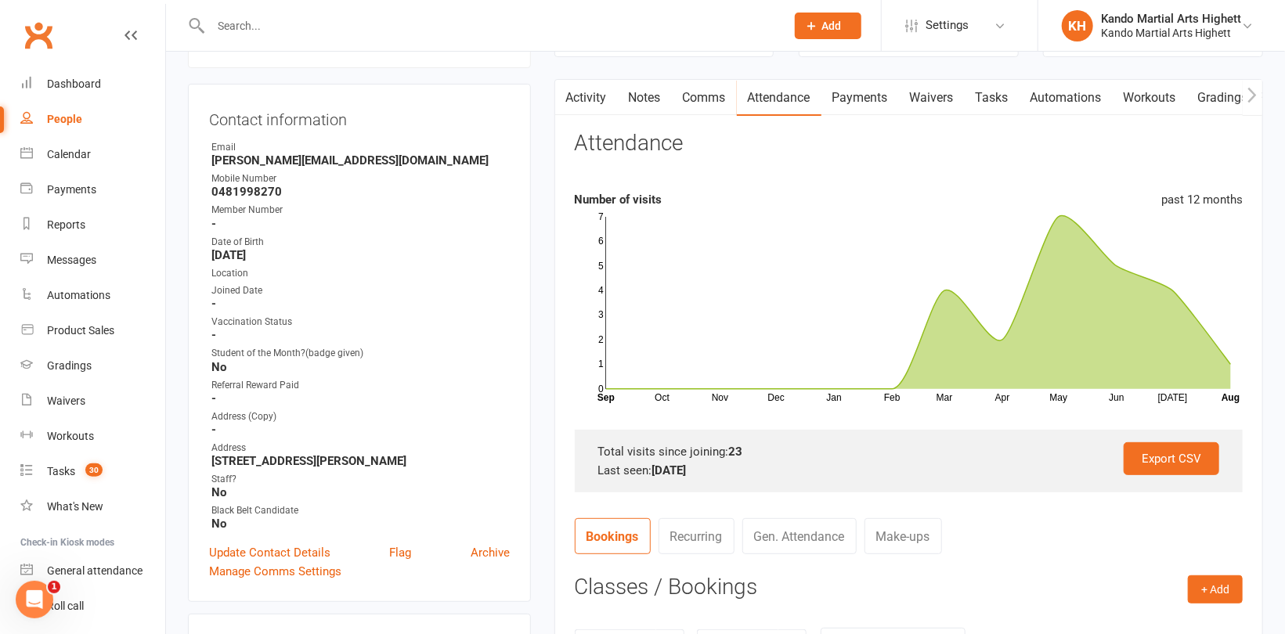
click at [262, 24] on input "text" at bounding box center [490, 26] width 568 height 22
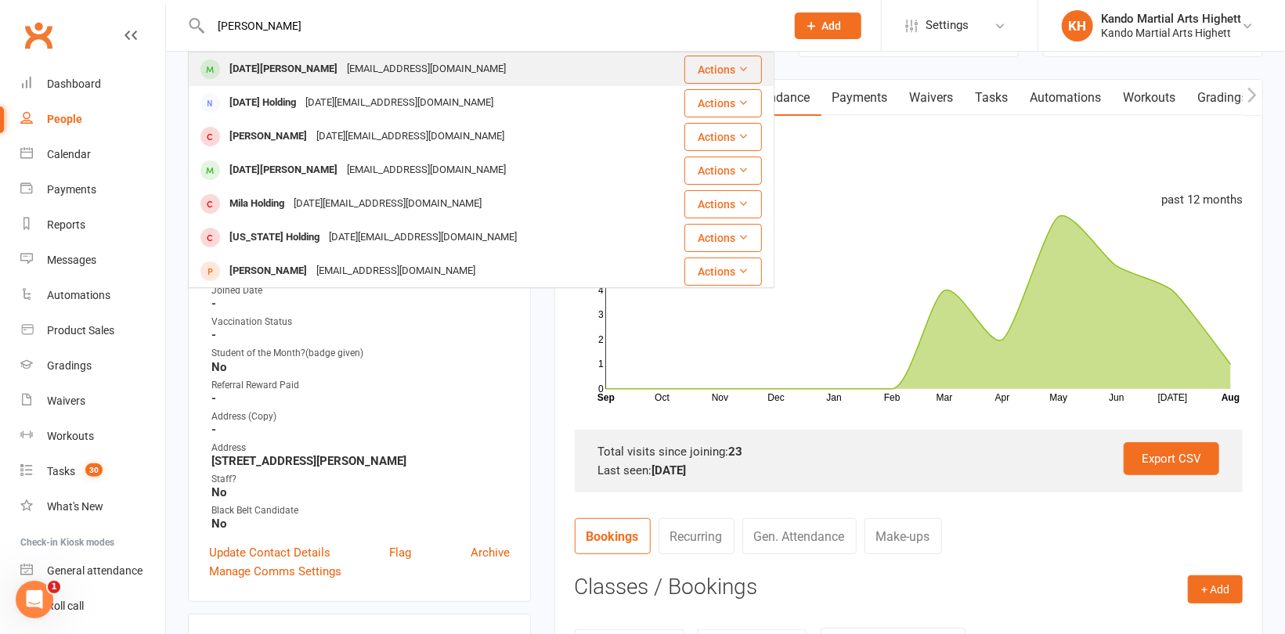
type input "Lucia"
click at [290, 63] on div "[DATE][PERSON_NAME]" at bounding box center [283, 69] width 117 height 23
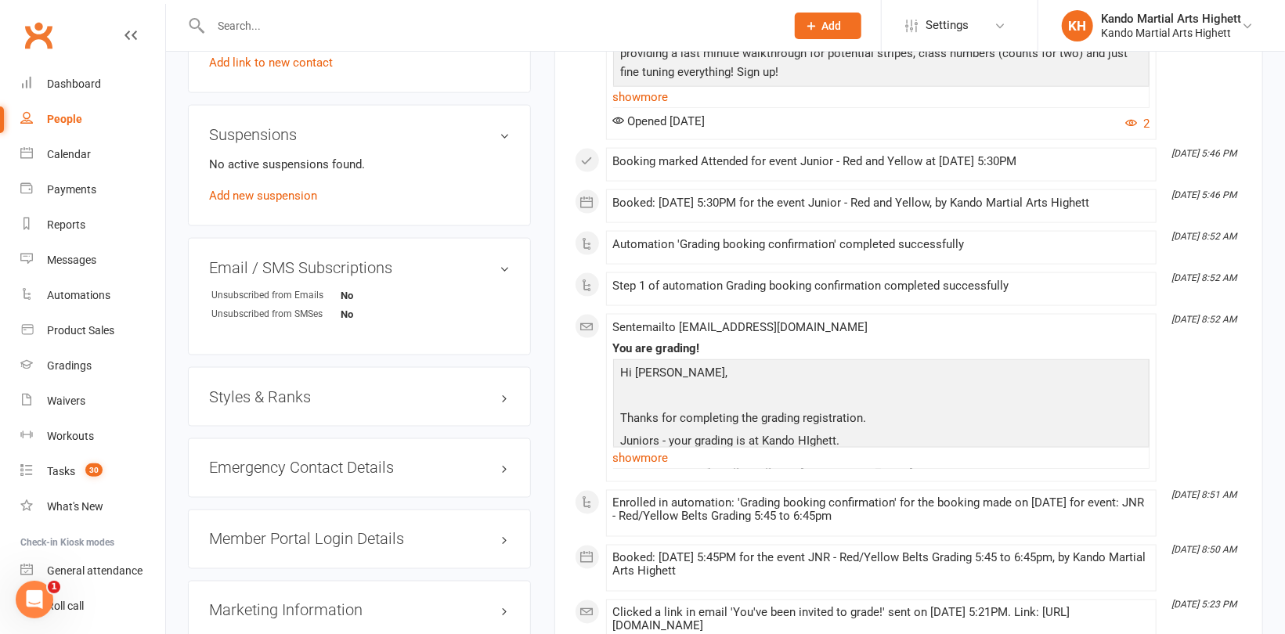
scroll to position [1331, 0]
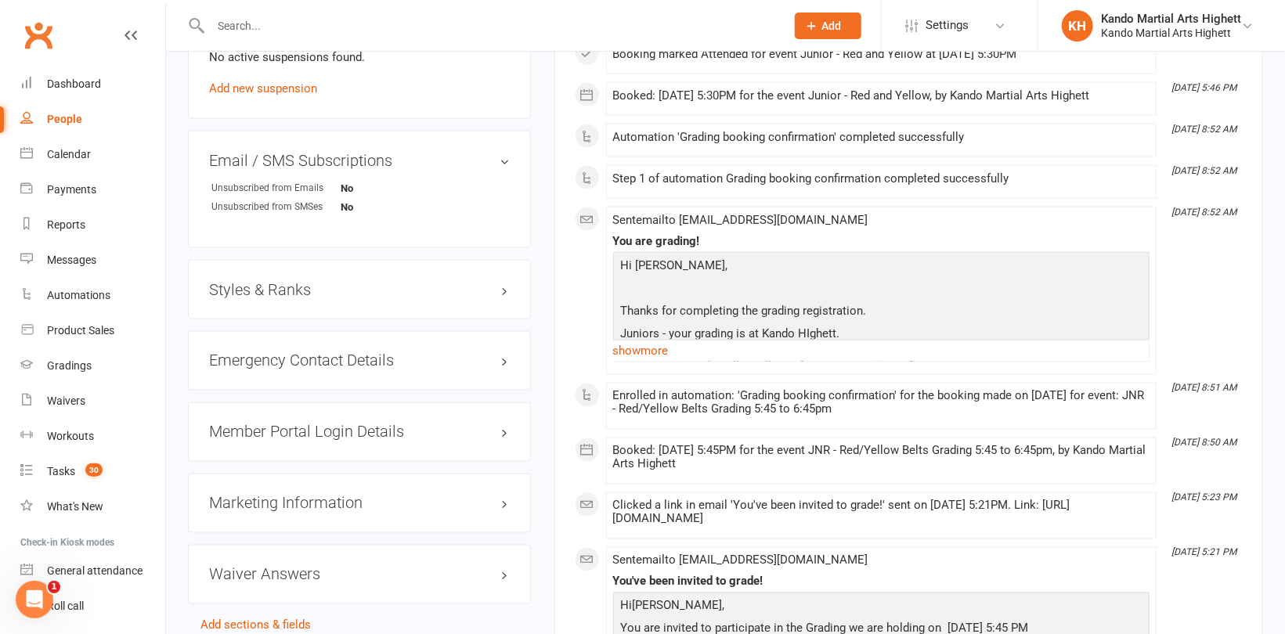
click at [279, 290] on h3 "Styles & Ranks" at bounding box center [359, 289] width 301 height 17
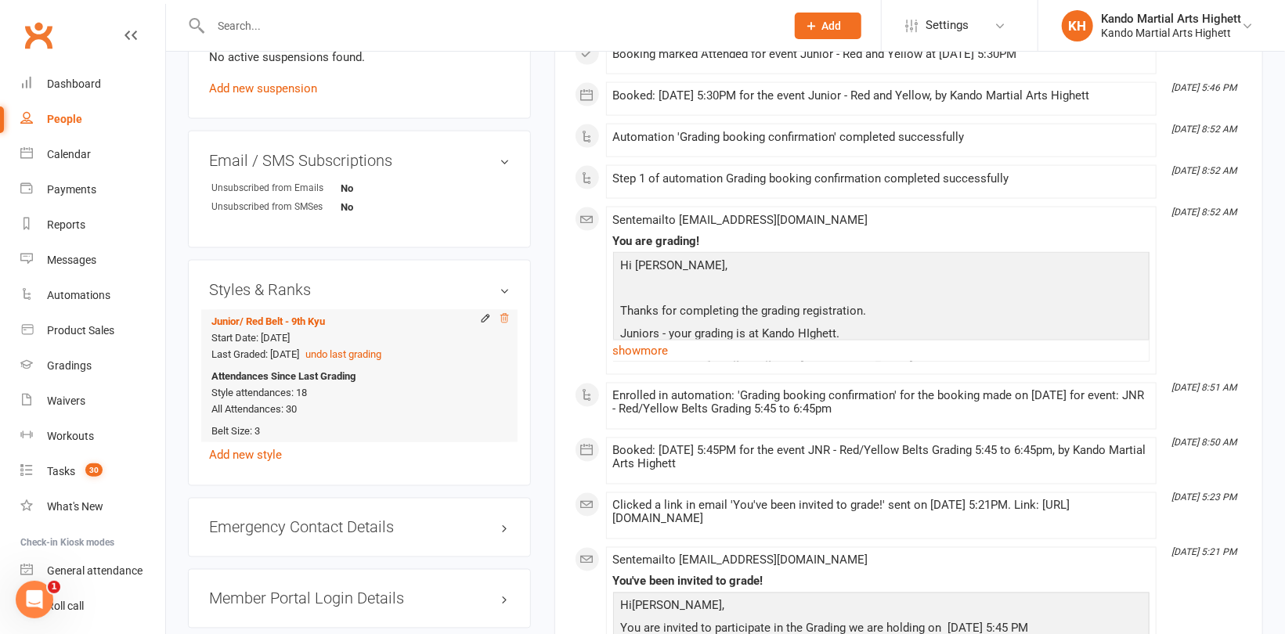
click at [503, 318] on icon at bounding box center [504, 318] width 11 height 11
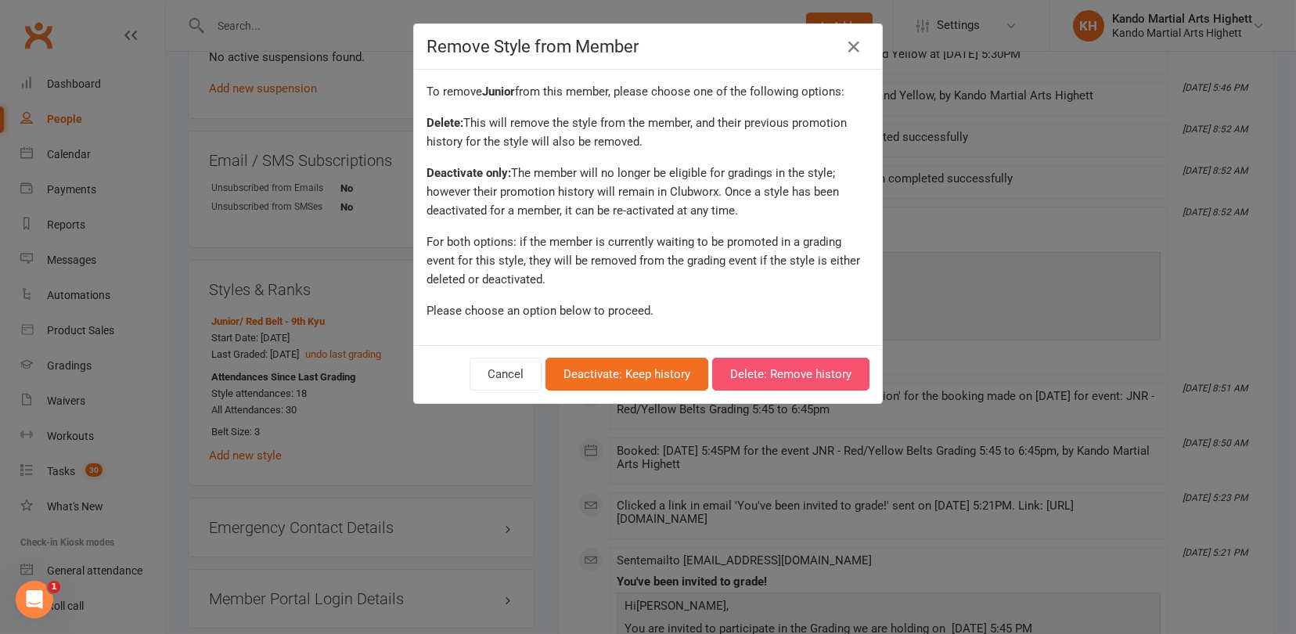
click at [798, 367] on button "Delete: Remove history" at bounding box center [790, 374] width 157 height 33
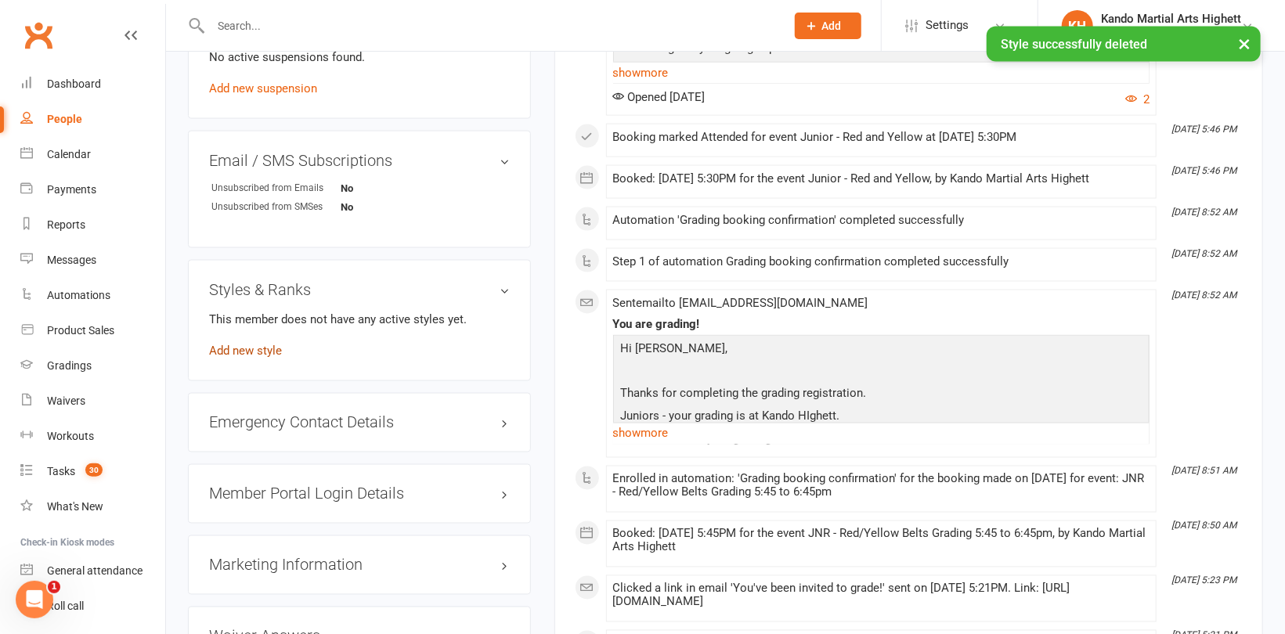
click at [249, 352] on link "Add new style" at bounding box center [245, 351] width 73 height 14
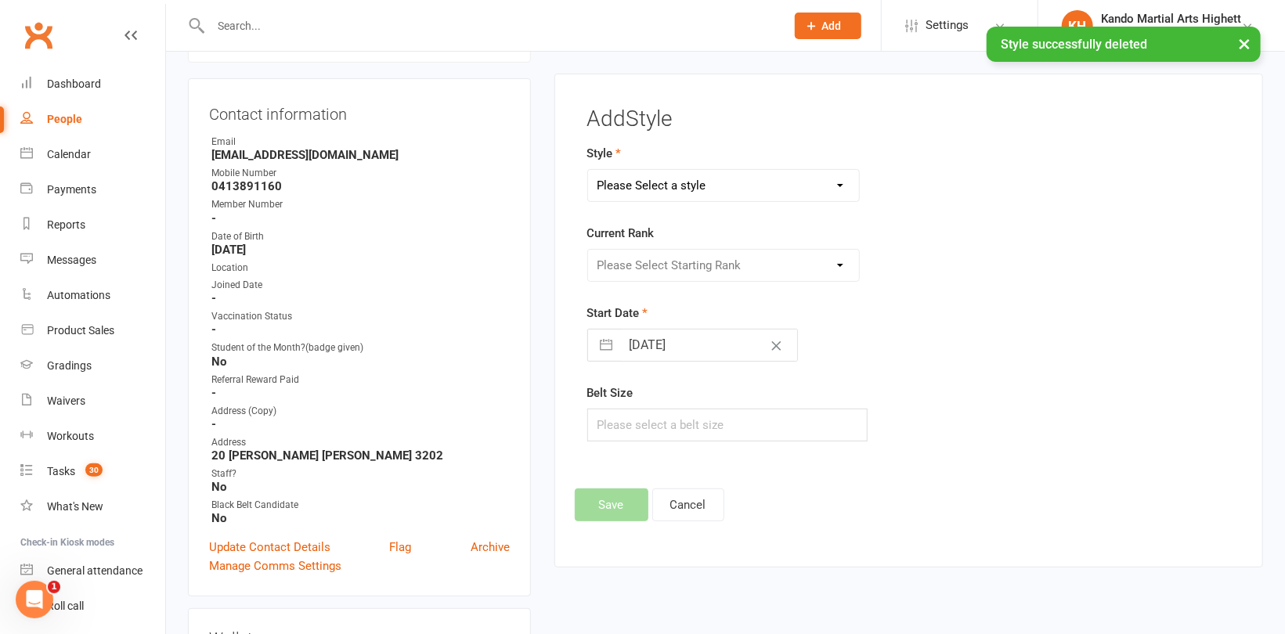
scroll to position [133, 0]
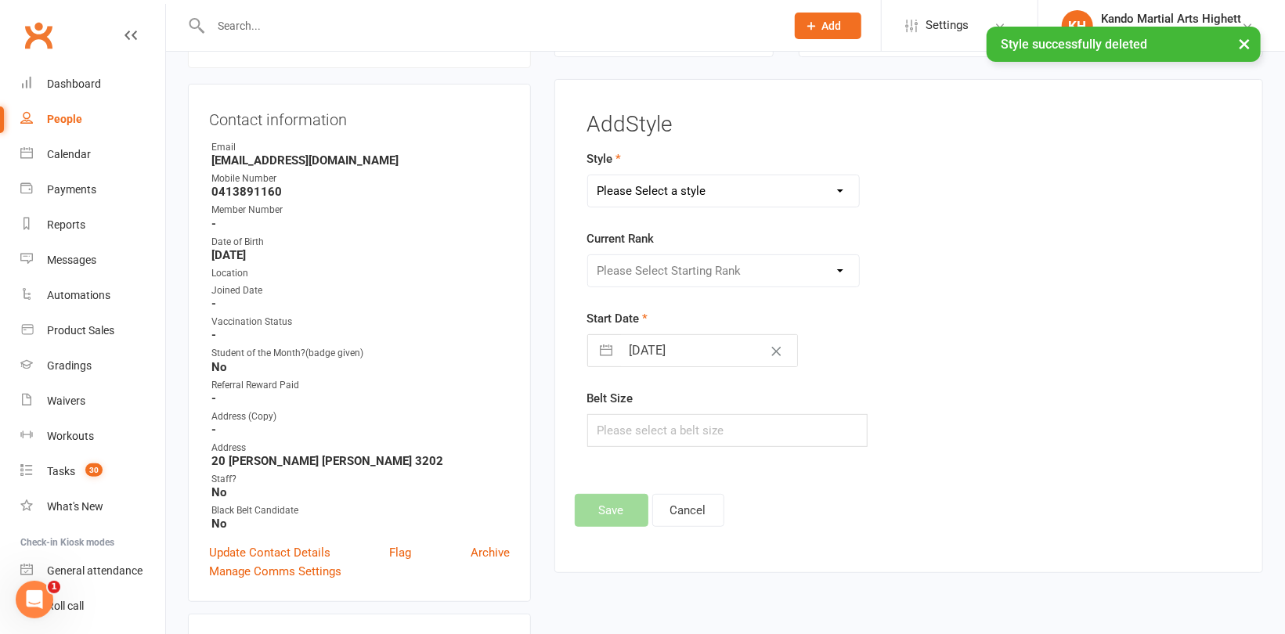
click at [687, 188] on select "Please Select a style [PERSON_NAME] Ninja Leadership Little Dragon Teen and Adu…" at bounding box center [723, 190] width 271 height 31
select select "1196"
click at [588, 175] on select "Please Select a style [PERSON_NAME] Ninja Leadership Little Dragon Teen and Adu…" at bounding box center [723, 190] width 271 height 31
click at [676, 263] on select "Please Select Starting Rank White Belt - 10th Kyu Red Belt - 9th Kyu Yellow Bel…" at bounding box center [723, 270] width 271 height 31
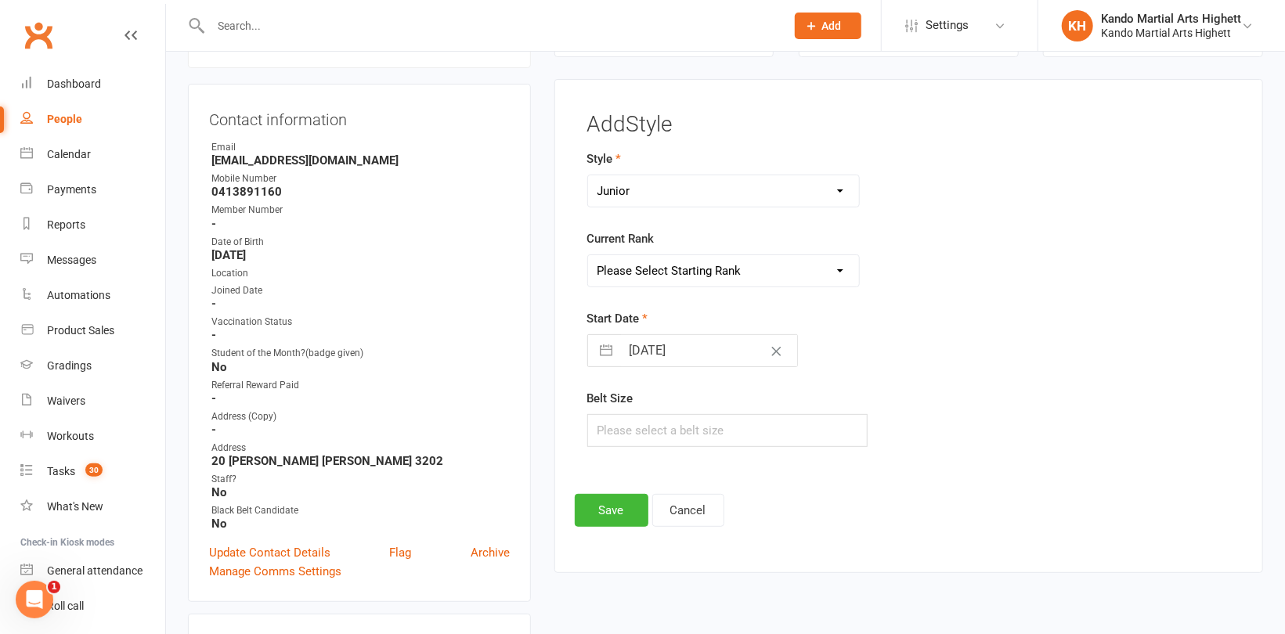
select select "11442"
click at [588, 255] on select "Please Select Starting Rank White Belt - 10th Kyu Red Belt - 9th Kyu Yellow Bel…" at bounding box center [723, 270] width 271 height 31
click at [636, 427] on input "text" at bounding box center [727, 430] width 280 height 33
type input "3"
click at [626, 512] on button "Save" at bounding box center [612, 510] width 74 height 33
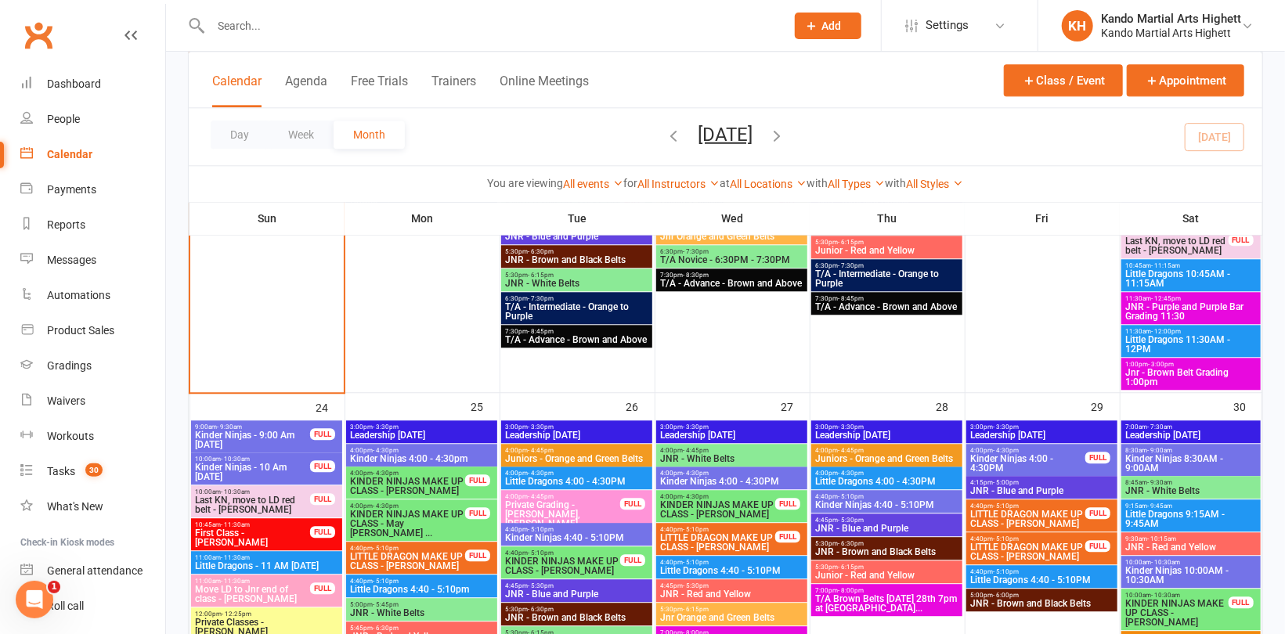
scroll to position [2270, 0]
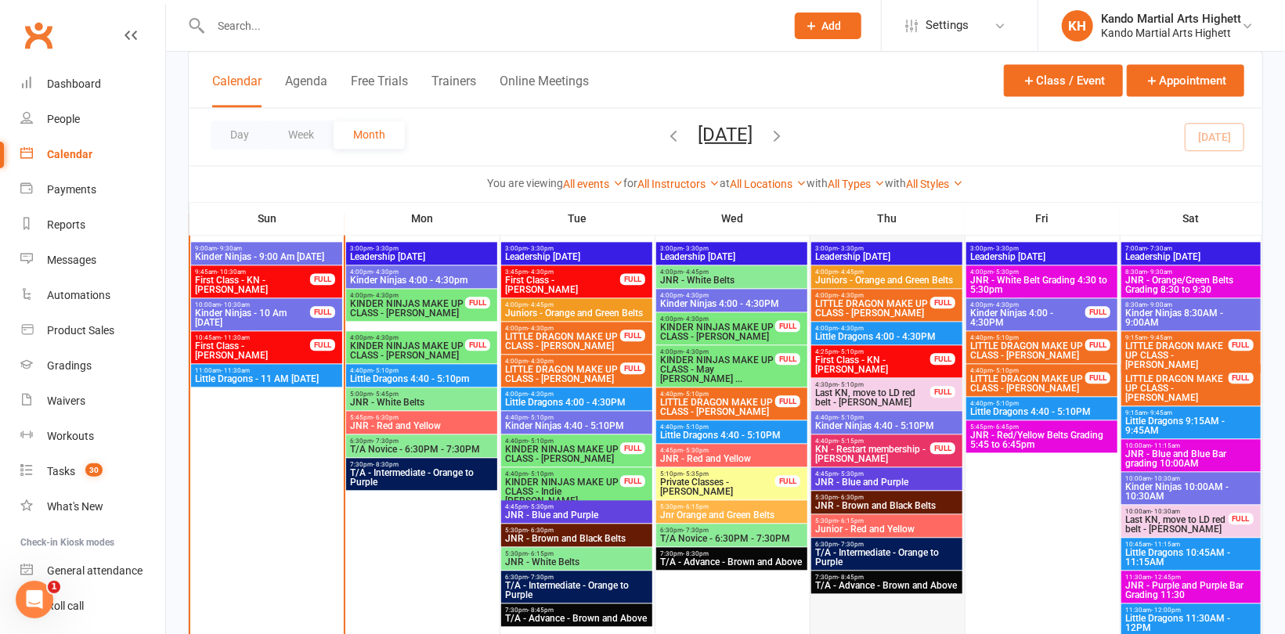
scroll to position [1800, 0]
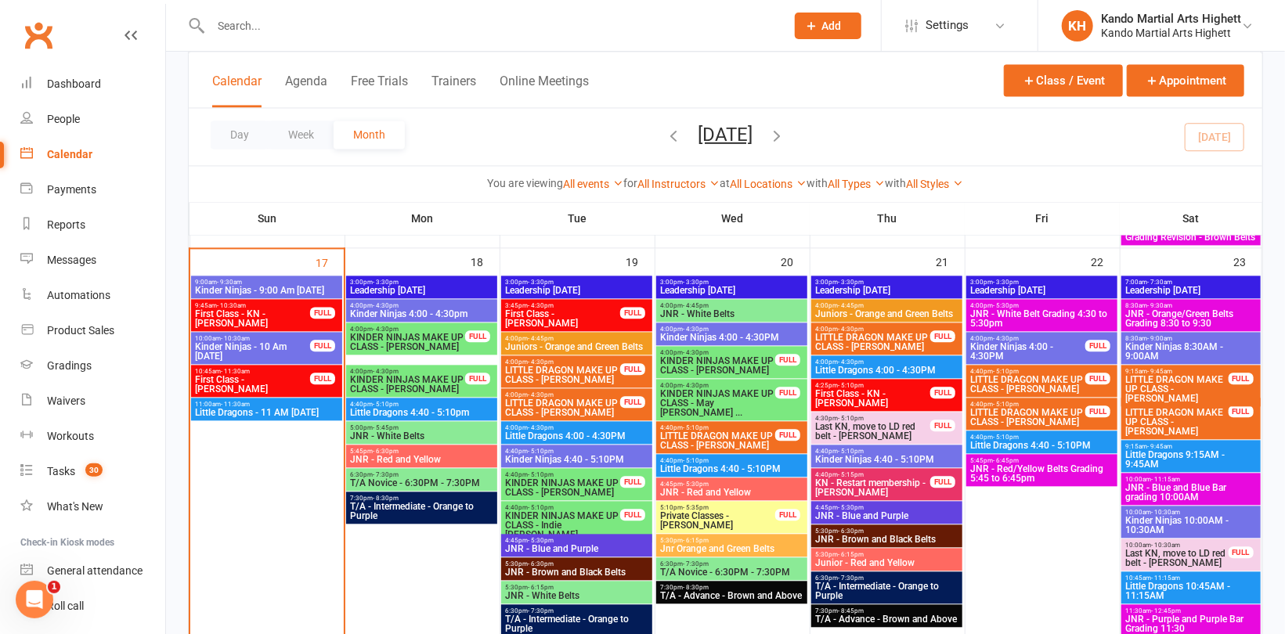
click at [1057, 455] on div "5:45pm - 6:45pm JNR - Red/Yellow Belts Grading 5:45 to 6:45pm" at bounding box center [1041, 470] width 151 height 32
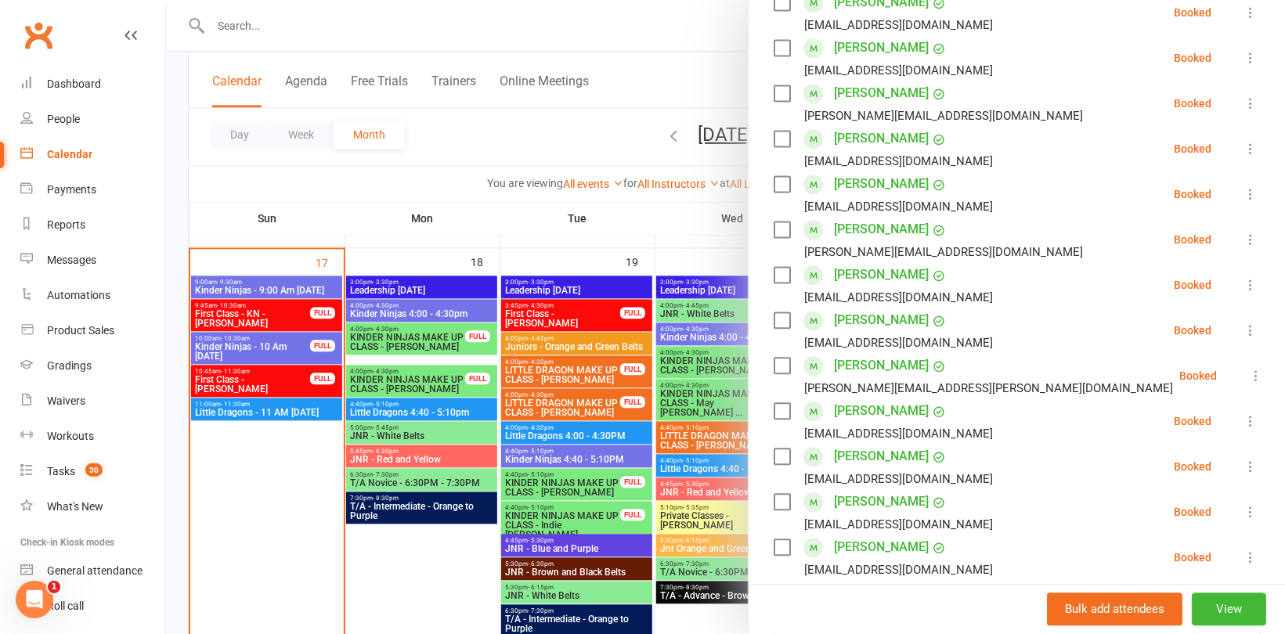
scroll to position [2075, 0]
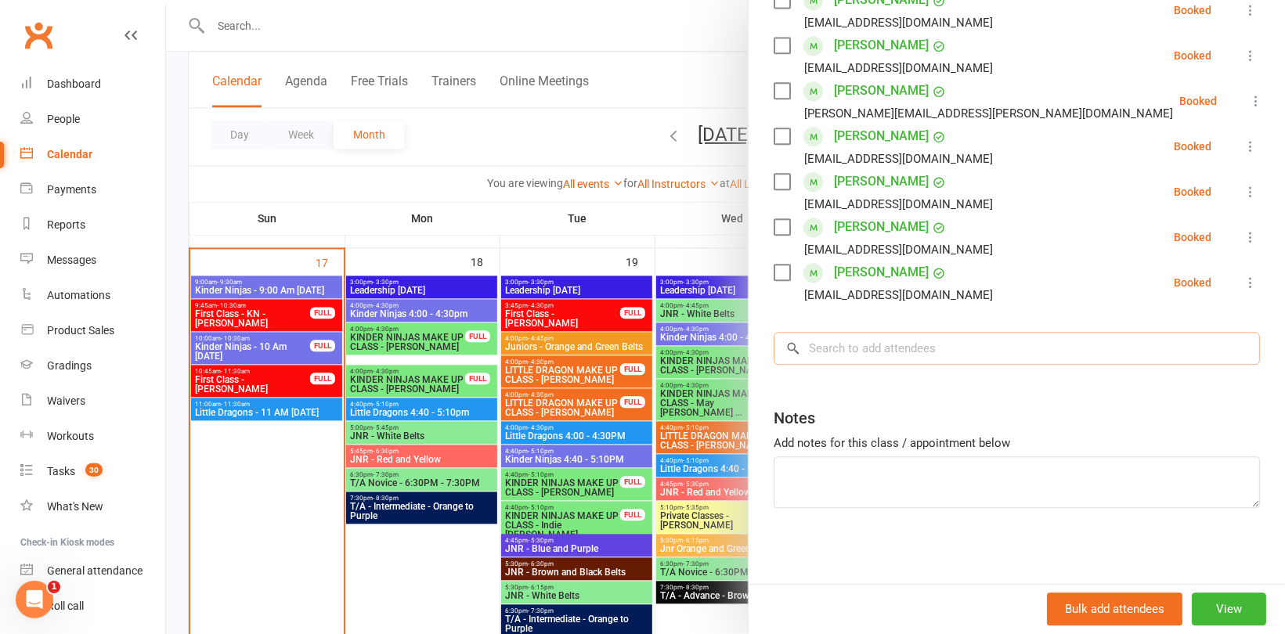
click at [849, 341] on input "search" at bounding box center [1016, 348] width 486 height 33
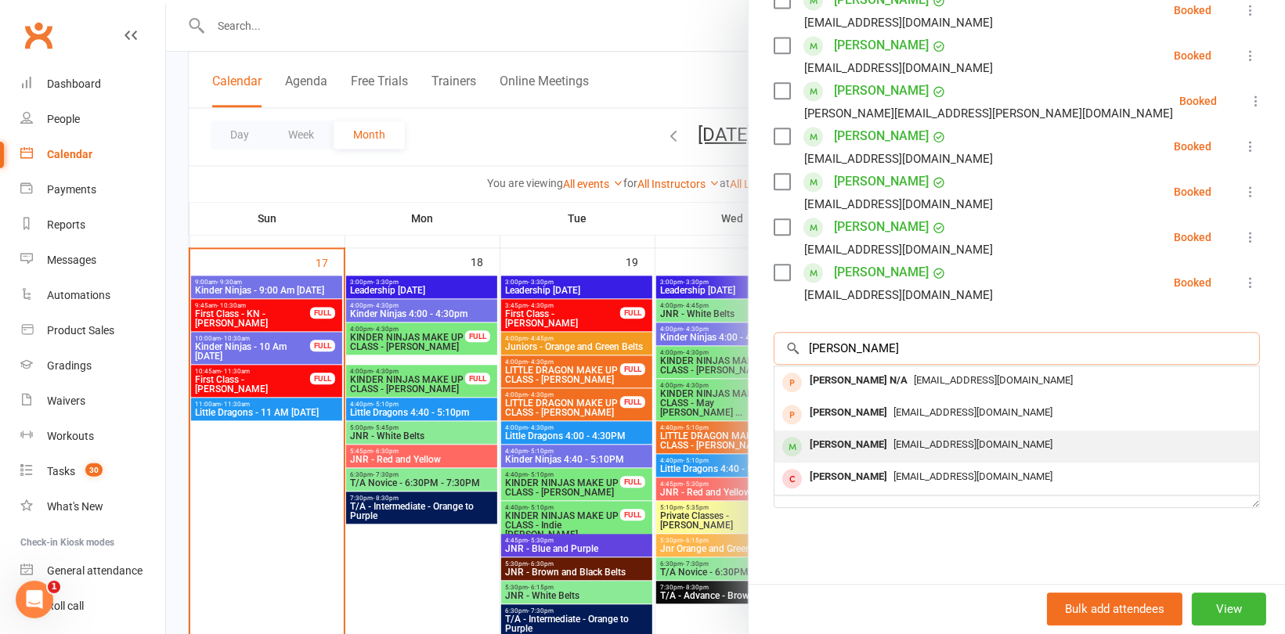
type input "Eli"
click at [856, 437] on div "[PERSON_NAME]" at bounding box center [848, 445] width 90 height 23
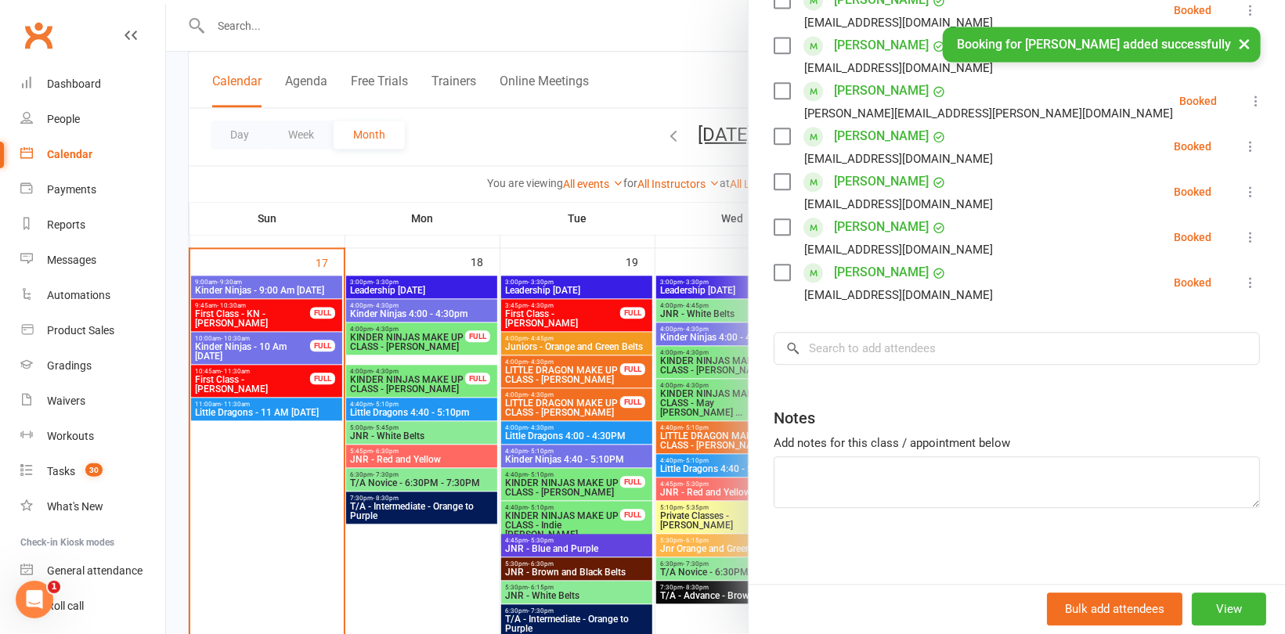
scroll to position [2121, 0]
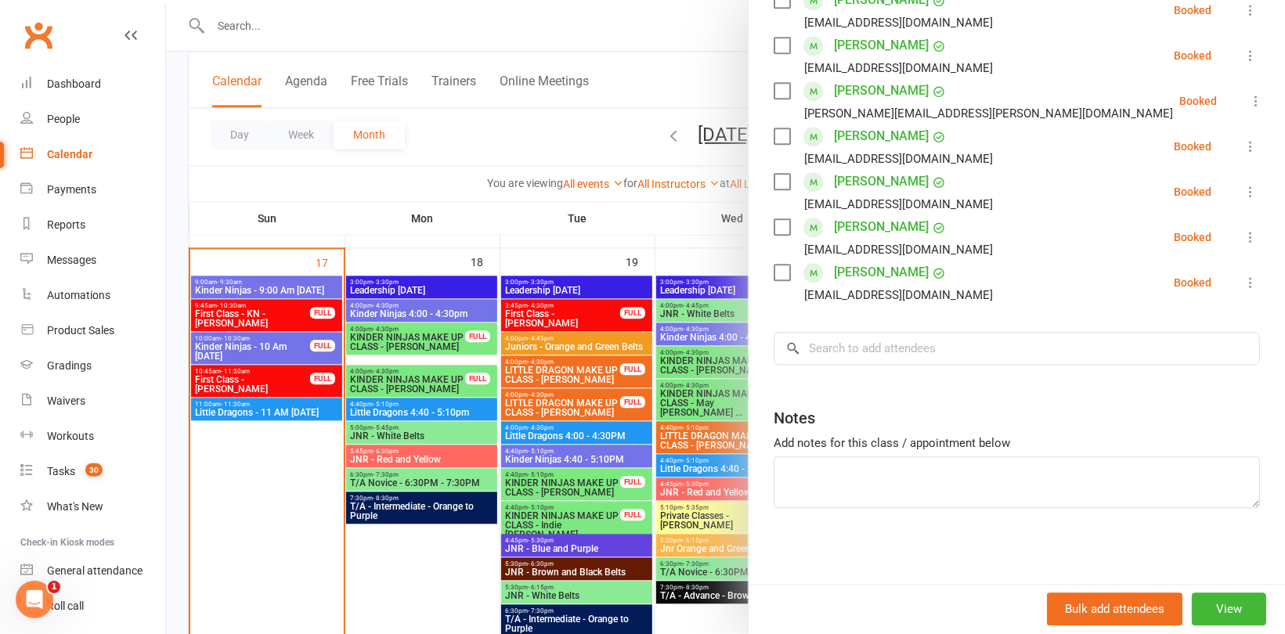
click at [280, 171] on div at bounding box center [725, 317] width 1119 height 634
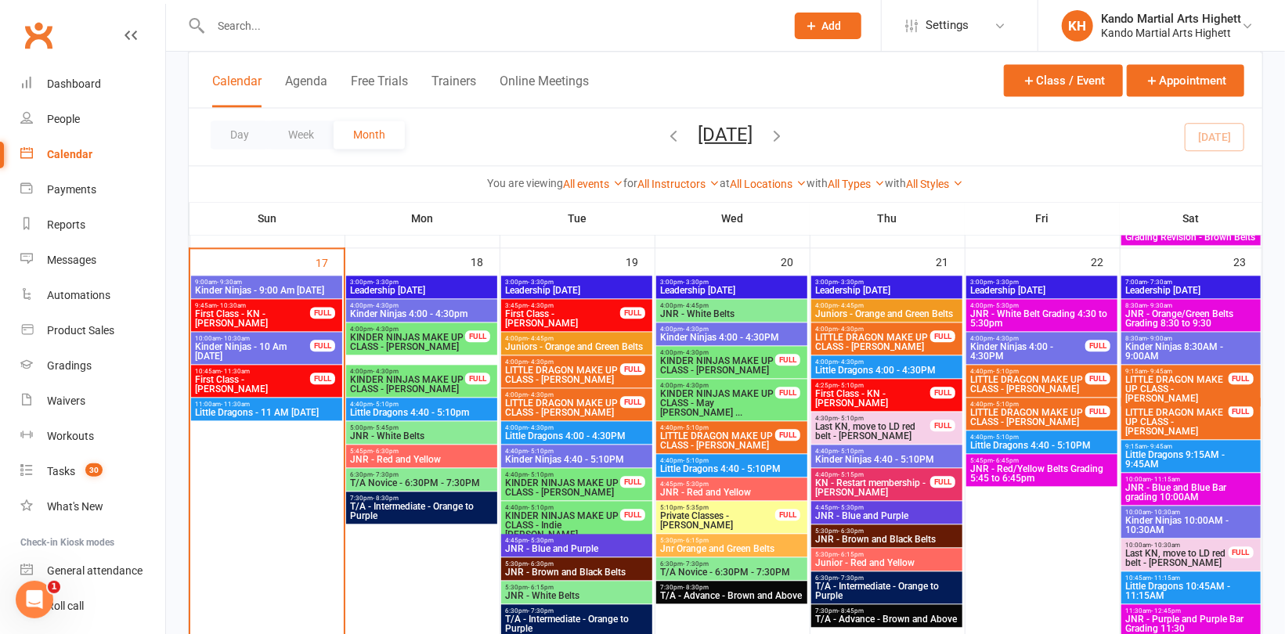
click at [1170, 492] on span "JNR - Blue and Blue Bar grading 10:00AM" at bounding box center [1190, 492] width 133 height 19
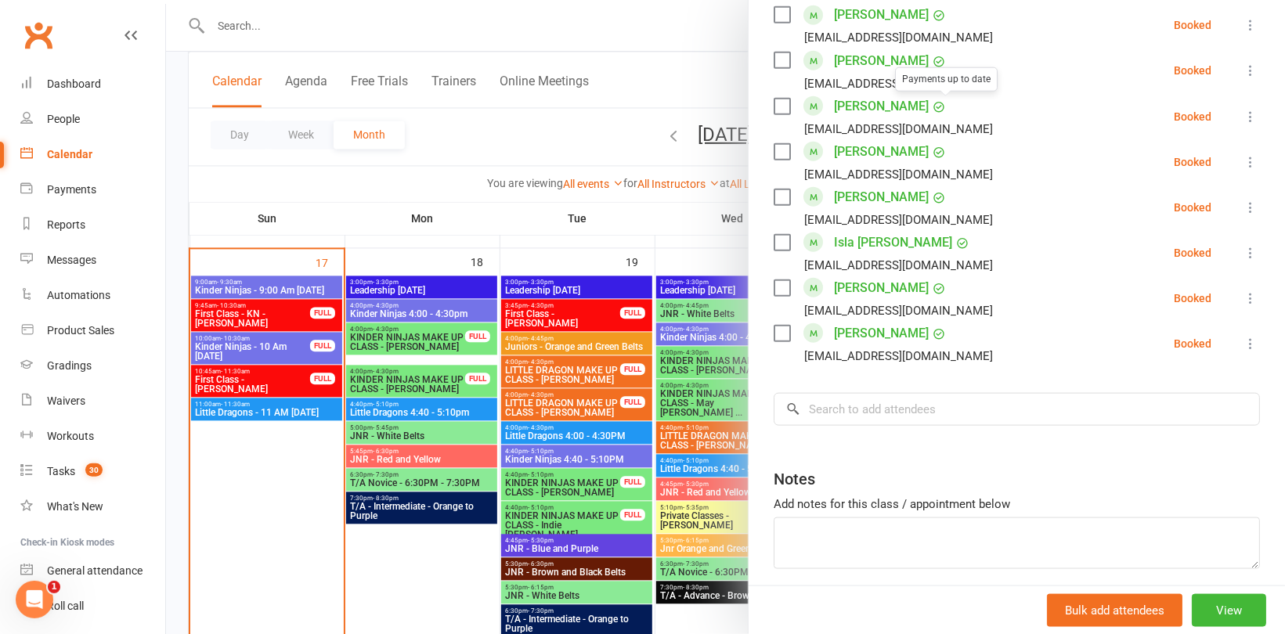
scroll to position [985, 0]
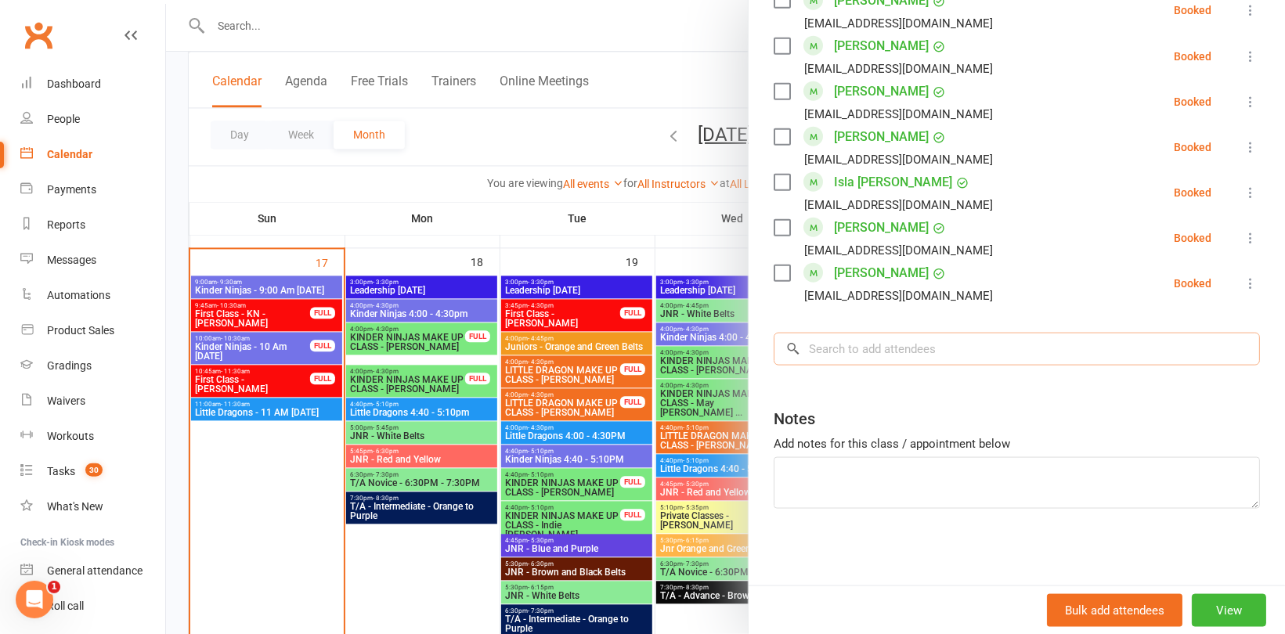
click at [869, 343] on input "search" at bounding box center [1016, 349] width 486 height 33
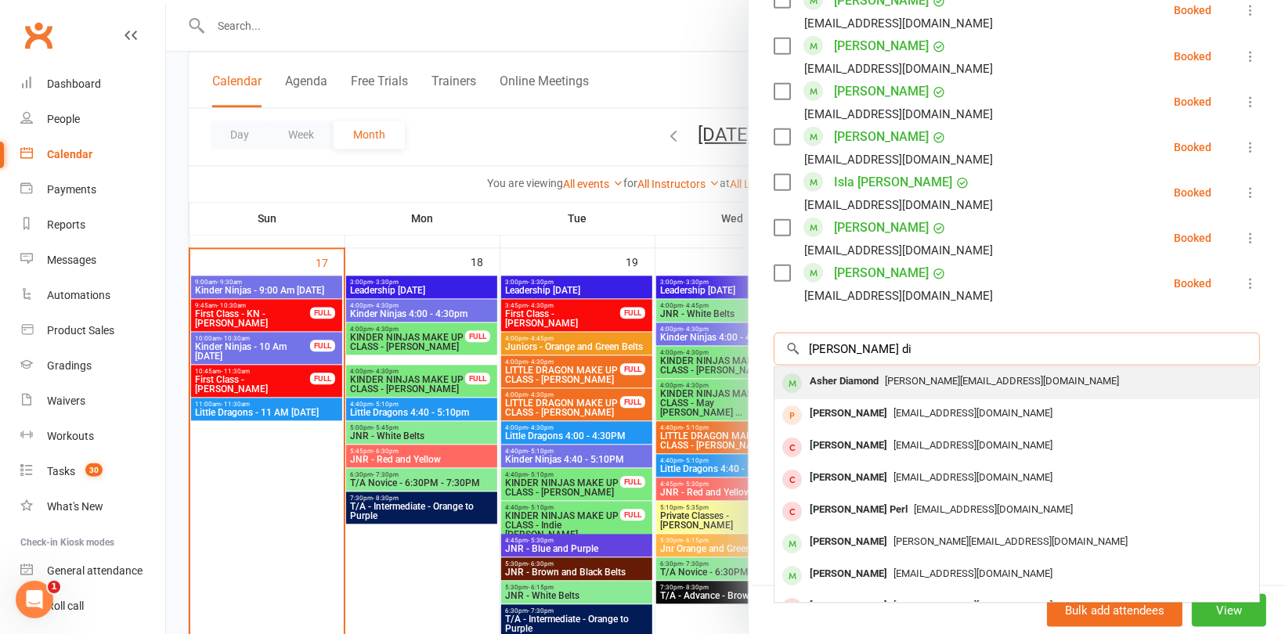
type input "Asher di"
click at [887, 377] on span "christina.diamond84@gmail.com" at bounding box center [1002, 381] width 234 height 12
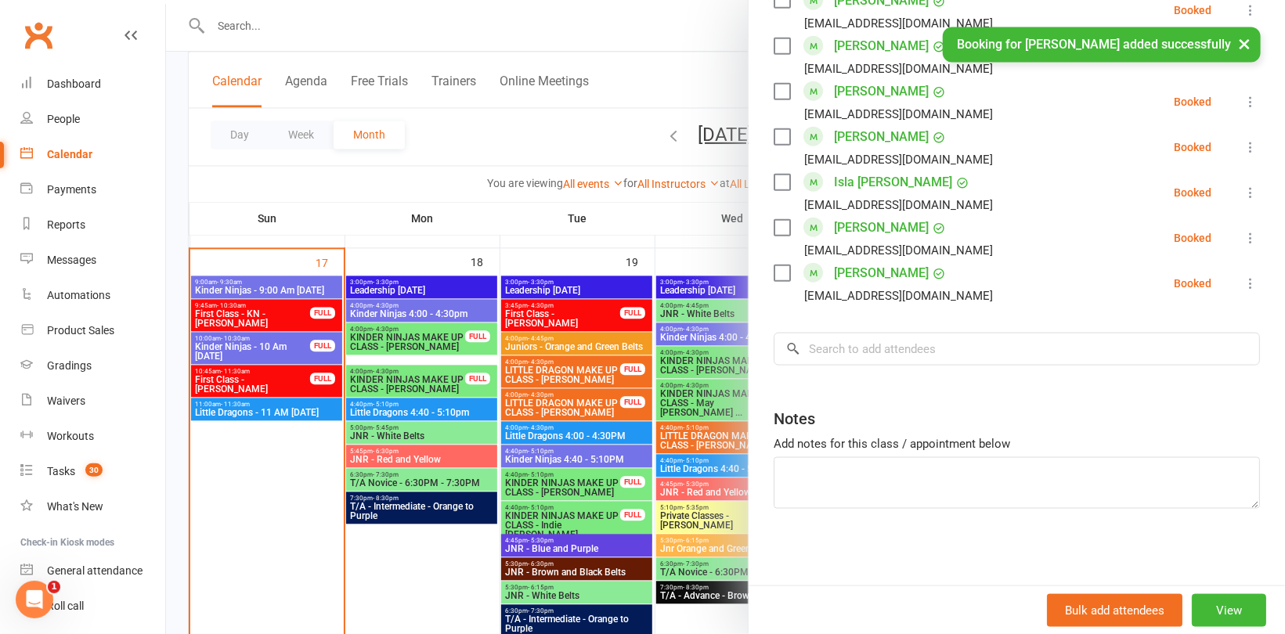
scroll to position [1030, 0]
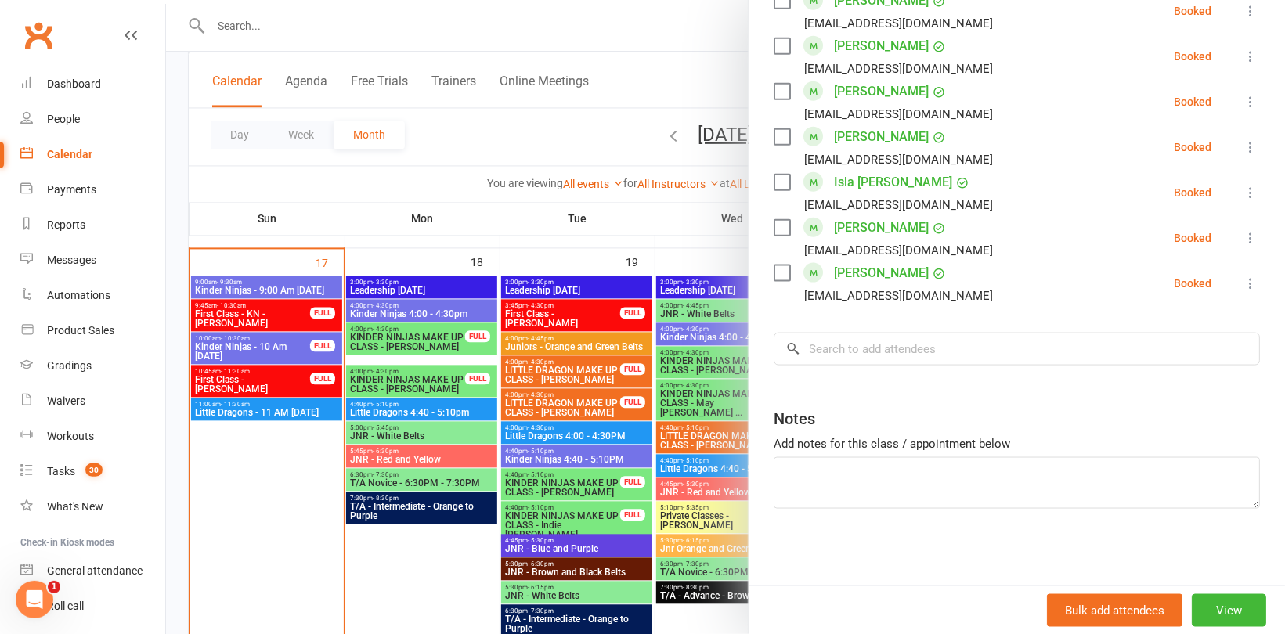
click at [458, 161] on div at bounding box center [725, 317] width 1119 height 634
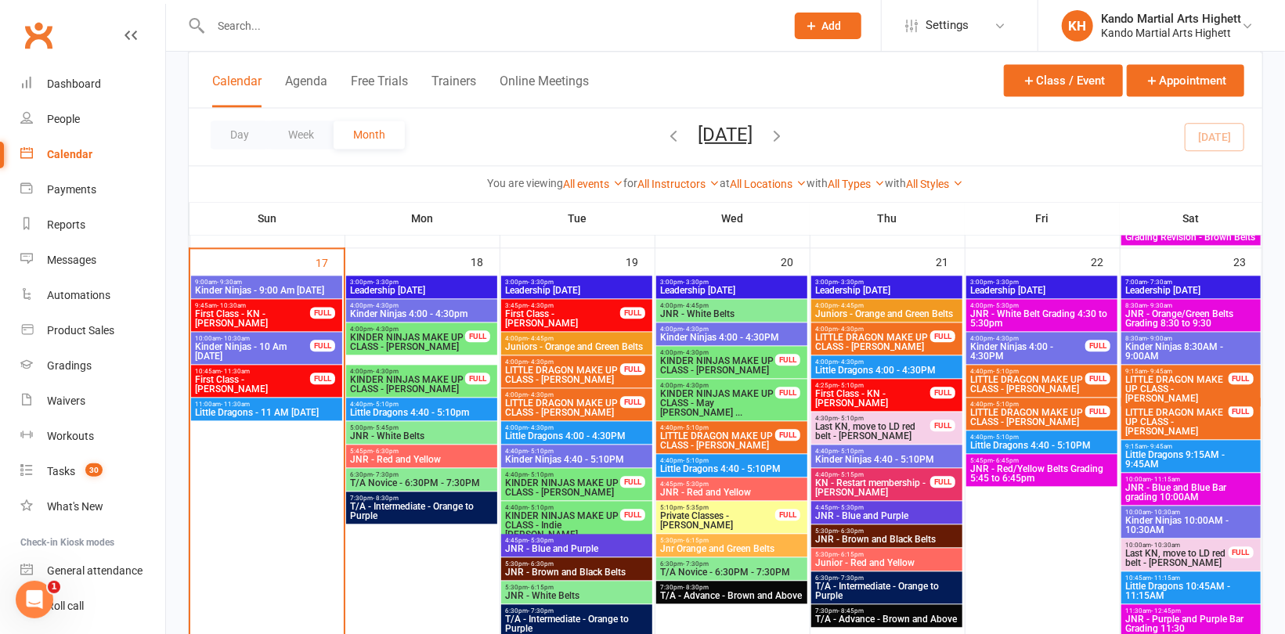
click at [1062, 474] on span "JNR - Red/Yellow Belts Grading 5:45 to 6:45pm" at bounding box center [1041, 473] width 145 height 19
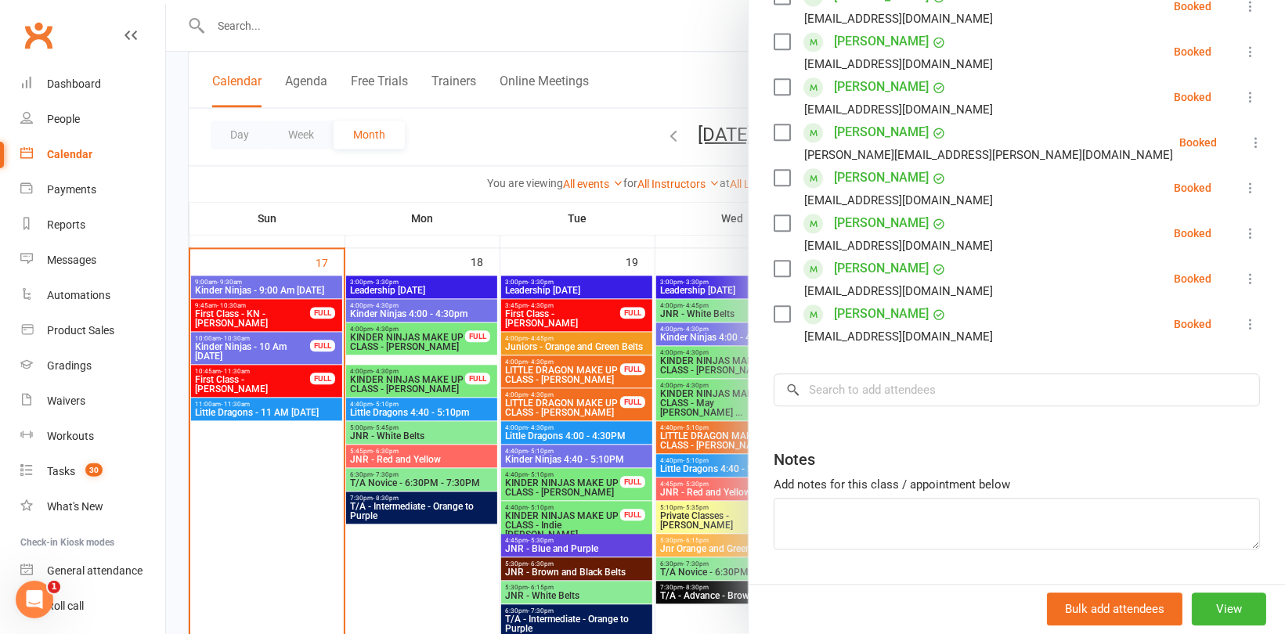
scroll to position [2121, 0]
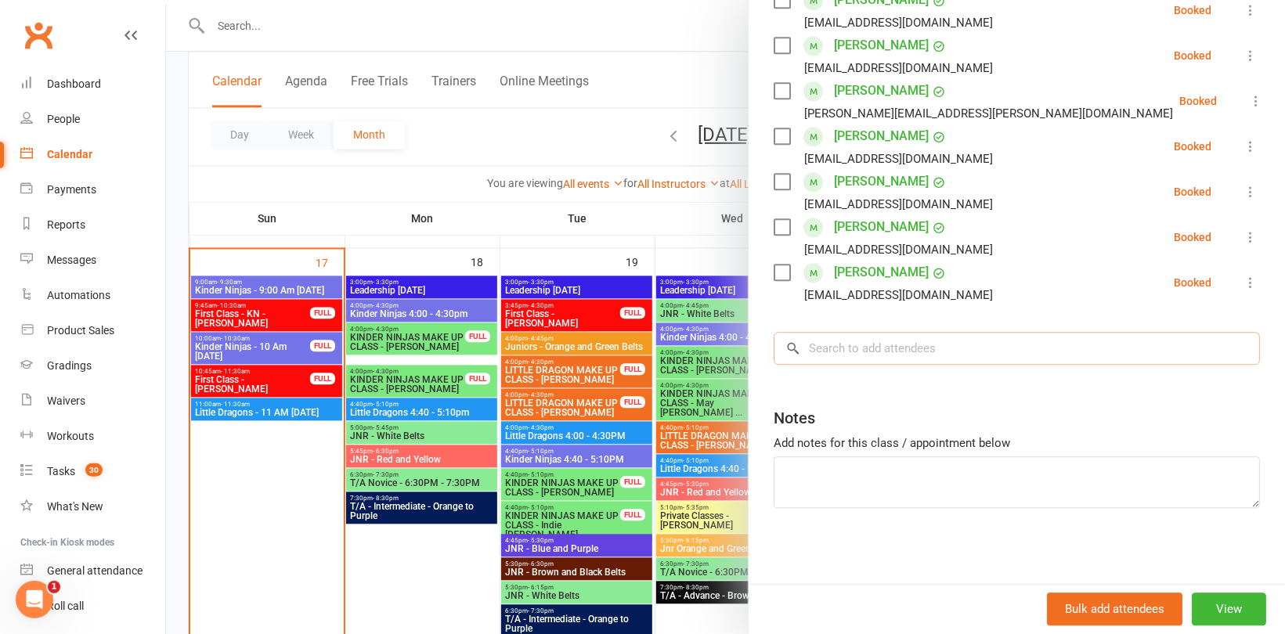
click at [854, 344] on input "search" at bounding box center [1016, 348] width 486 height 33
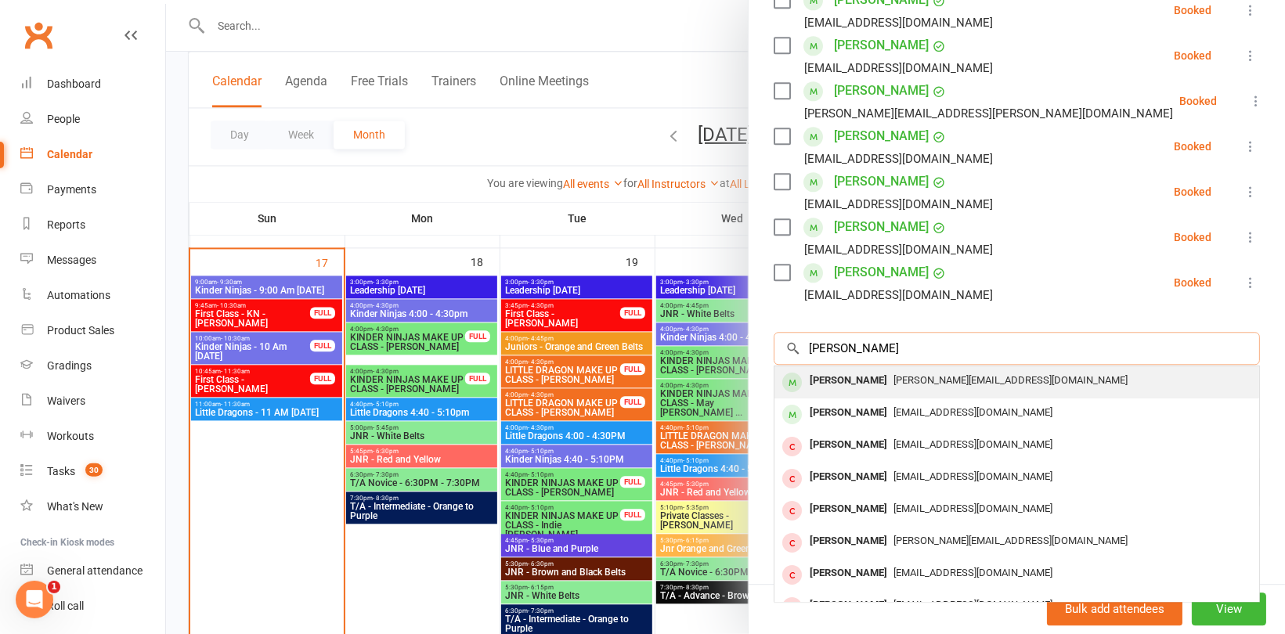
type input "Liam tr"
click at [893, 377] on span "T.l.vinh@gmail.com" at bounding box center [1010, 380] width 234 height 12
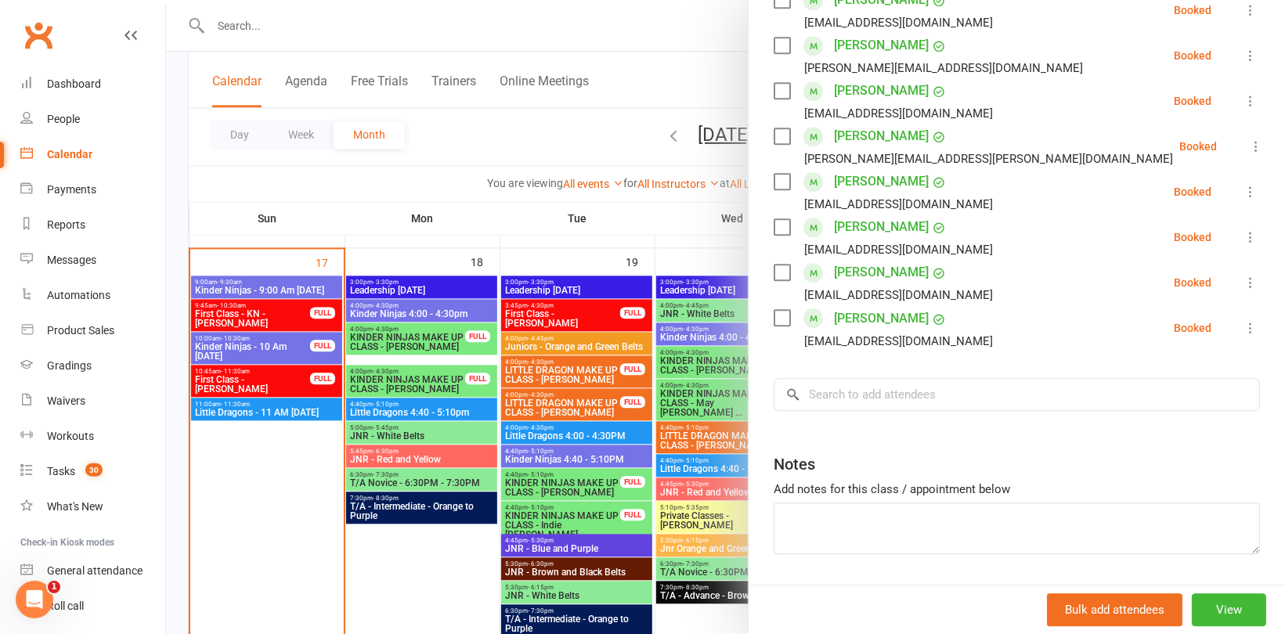
click at [472, 151] on div at bounding box center [725, 317] width 1119 height 634
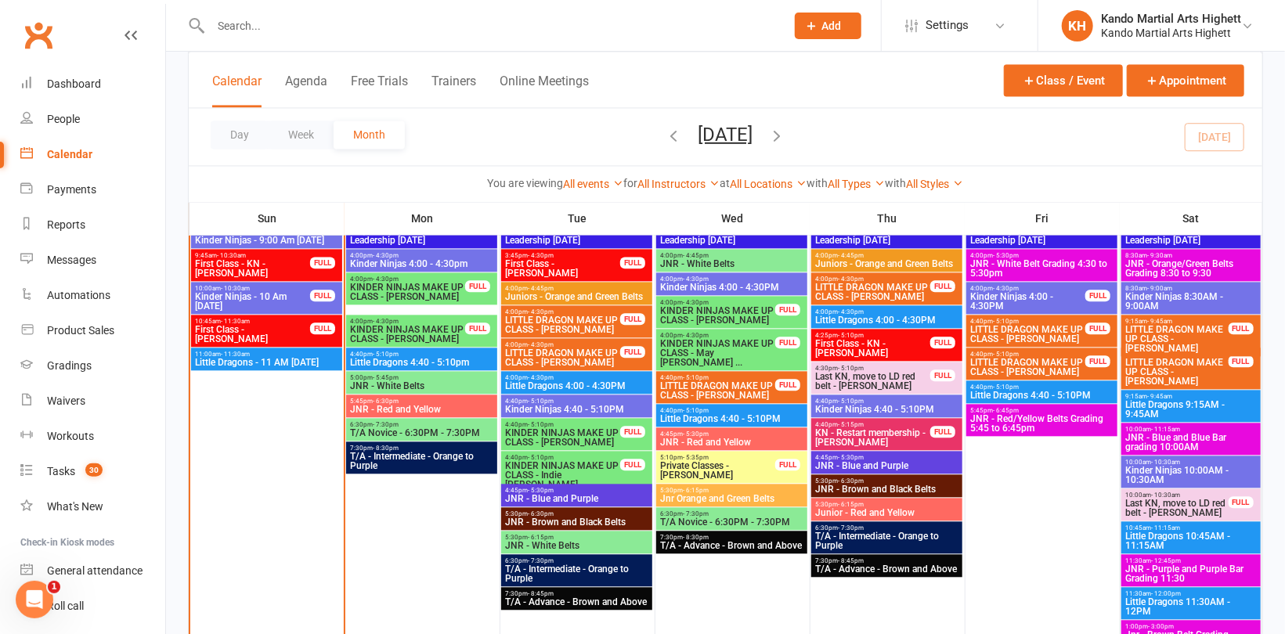
scroll to position [1957, 0]
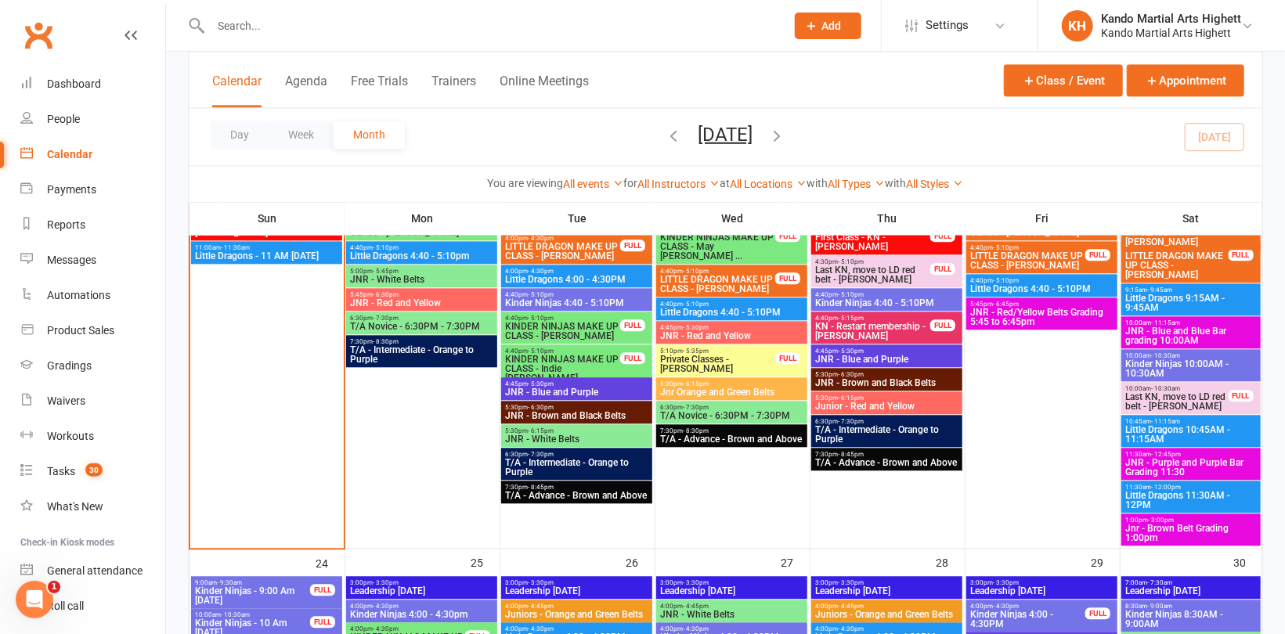
click at [1211, 532] on span "Jnr - Brown Belt Grading 1:00pm" at bounding box center [1190, 533] width 133 height 19
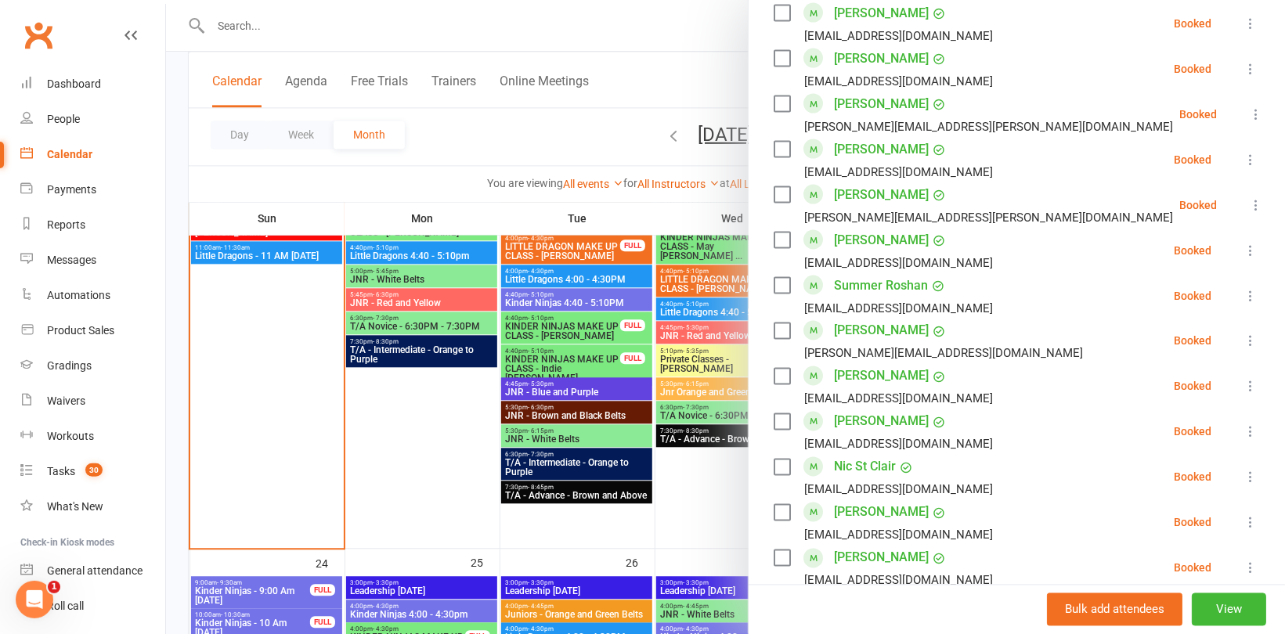
scroll to position [1566, 0]
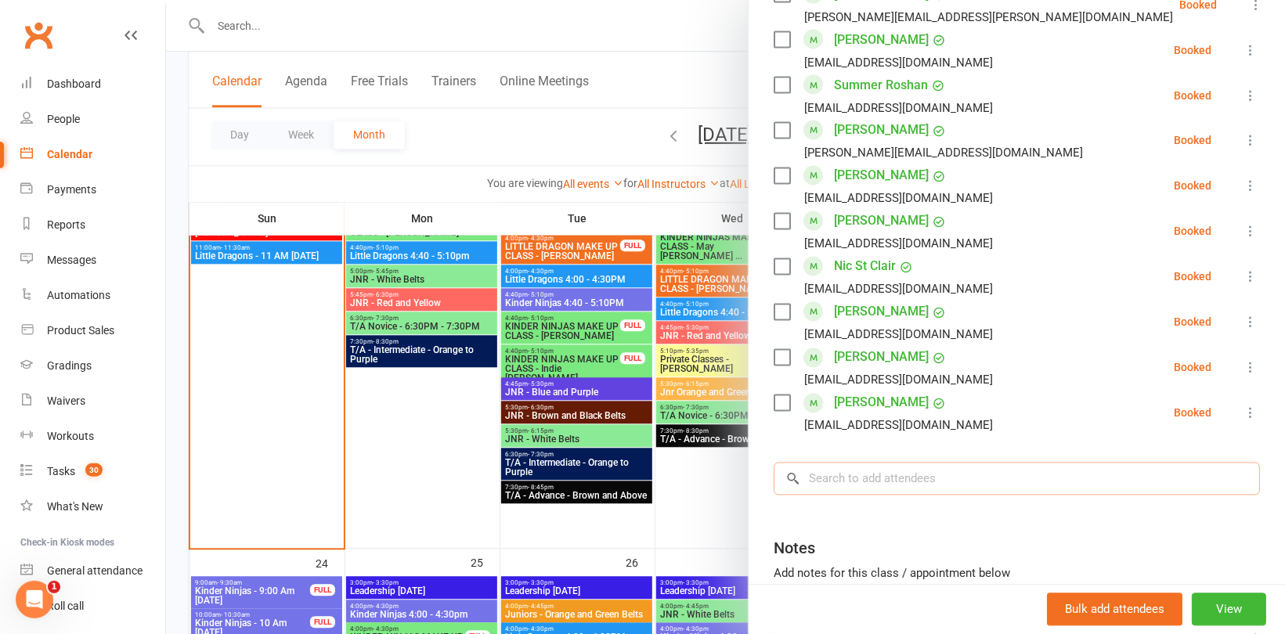
click at [852, 463] on input "search" at bounding box center [1016, 479] width 486 height 33
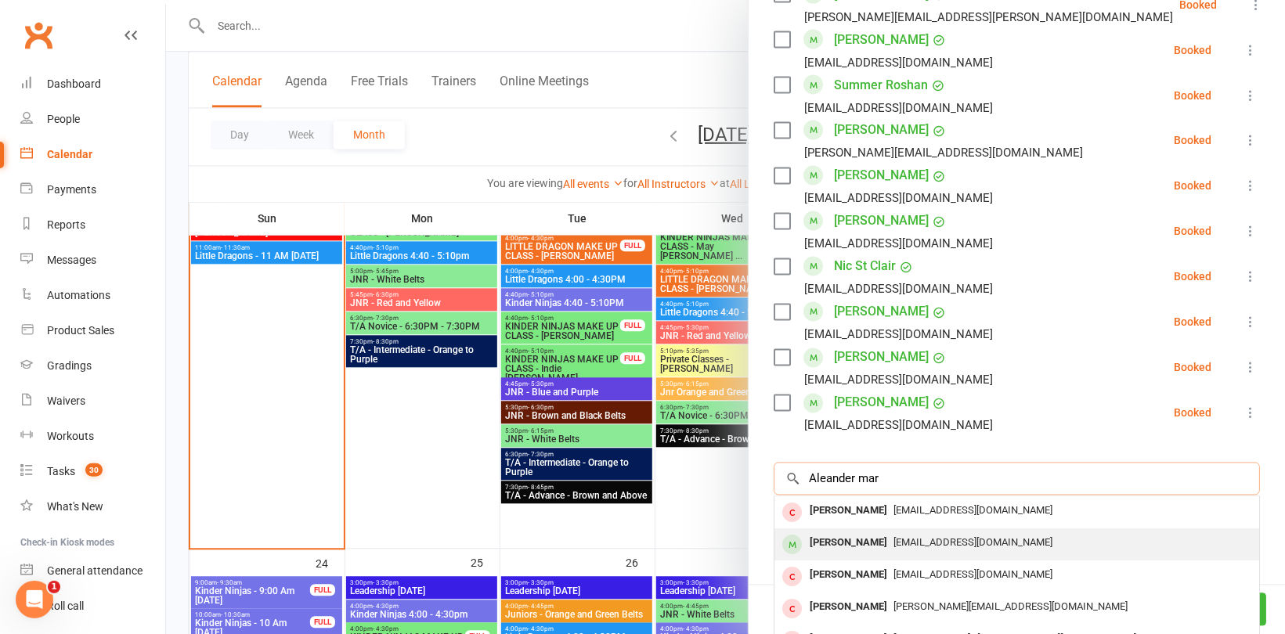
type input "Aleander mar"
click at [884, 532] on div "[PERSON_NAME]" at bounding box center [848, 543] width 90 height 23
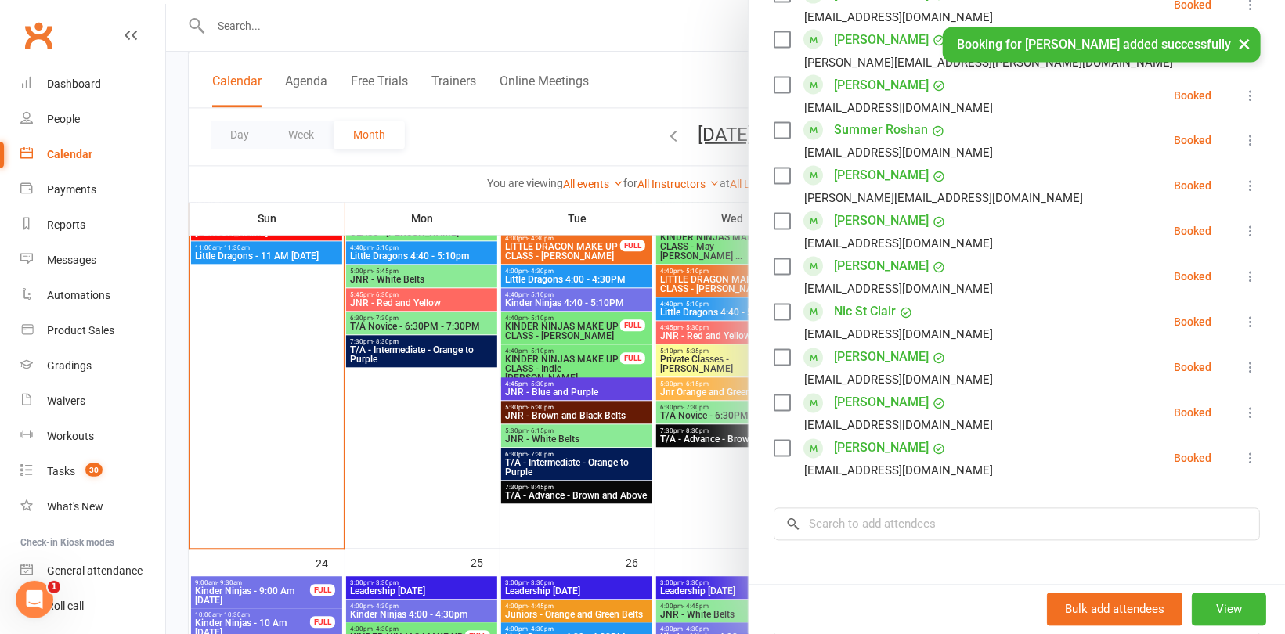
scroll to position [1610, 0]
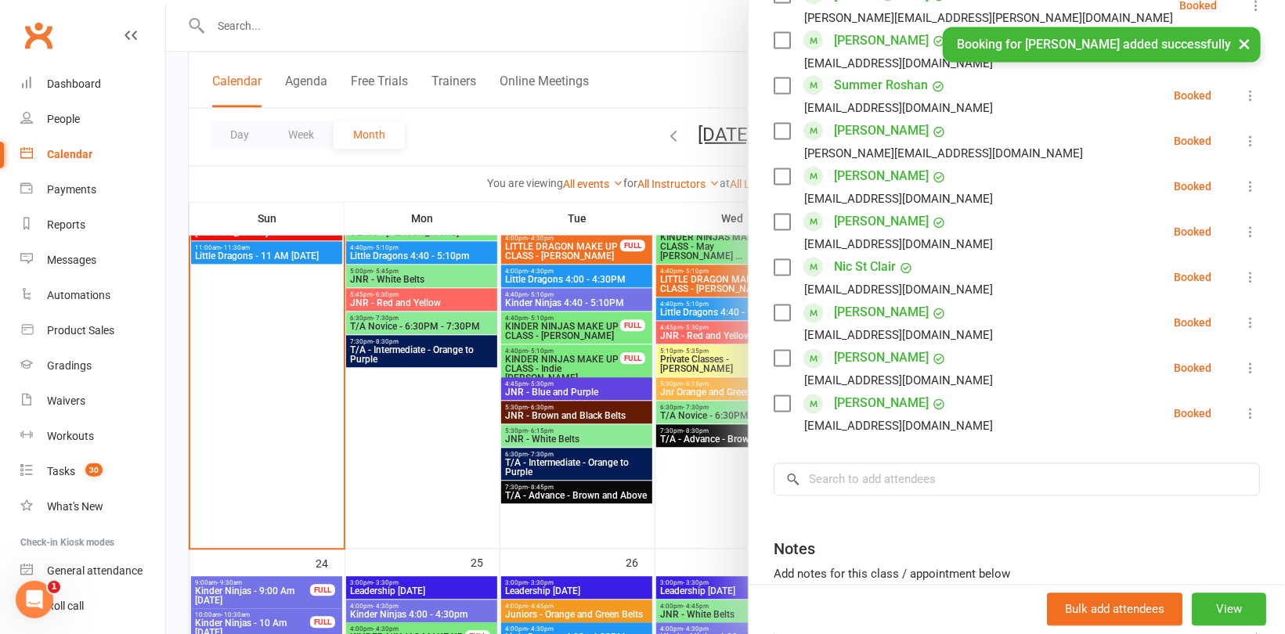
click at [568, 137] on div at bounding box center [725, 317] width 1119 height 634
